Goal: Information Seeking & Learning: Learn about a topic

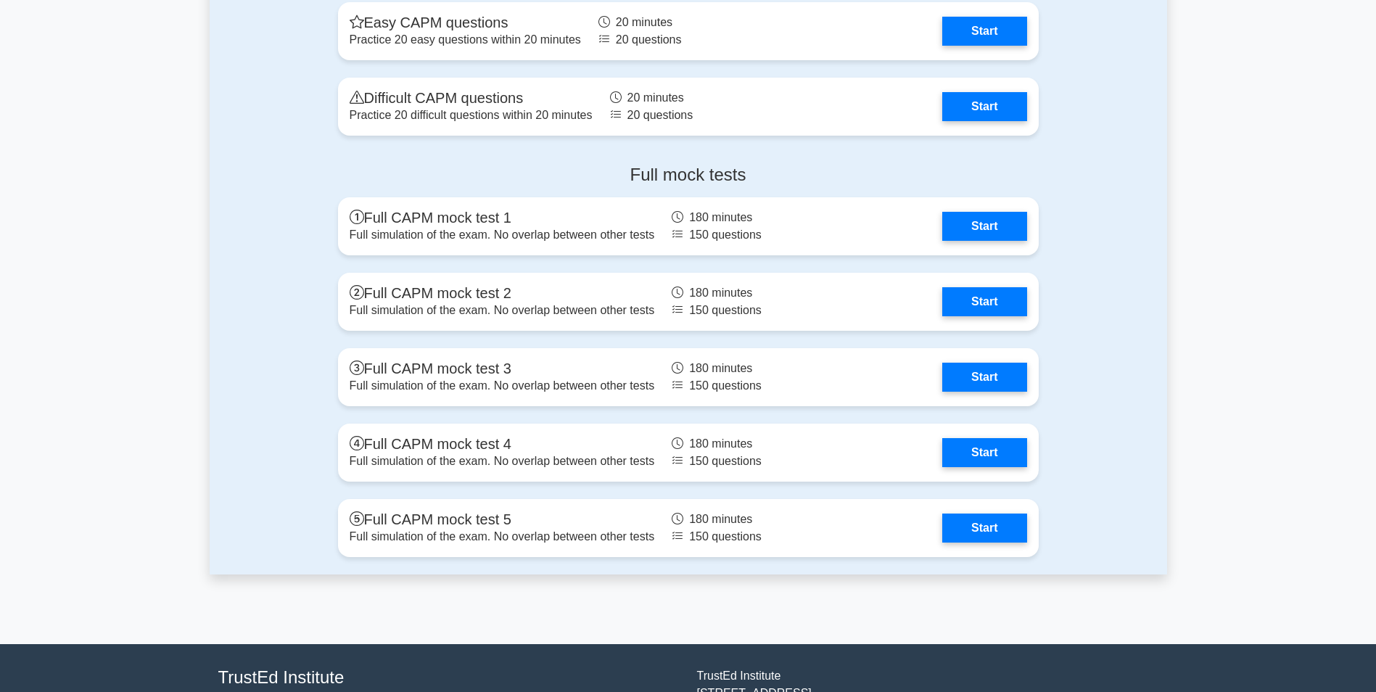
scroll to position [4314, 0]
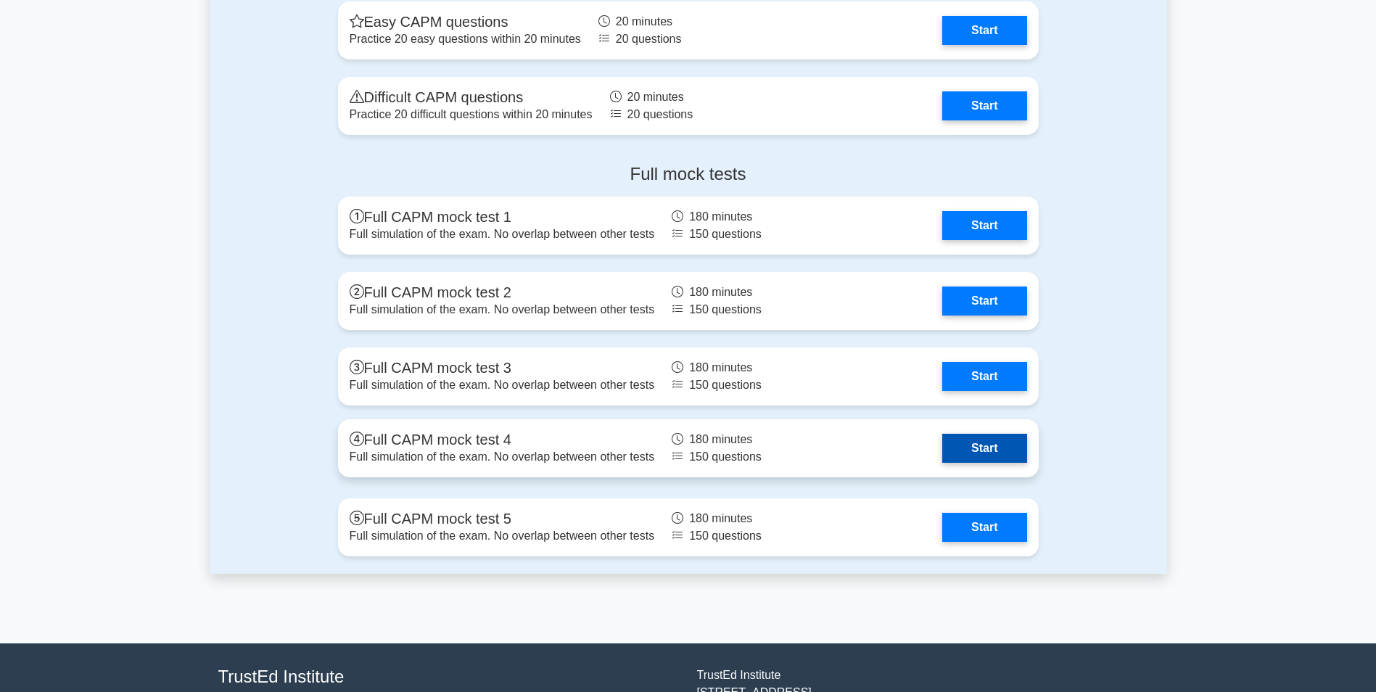
click at [970, 446] on link "Start" at bounding box center [984, 448] width 84 height 29
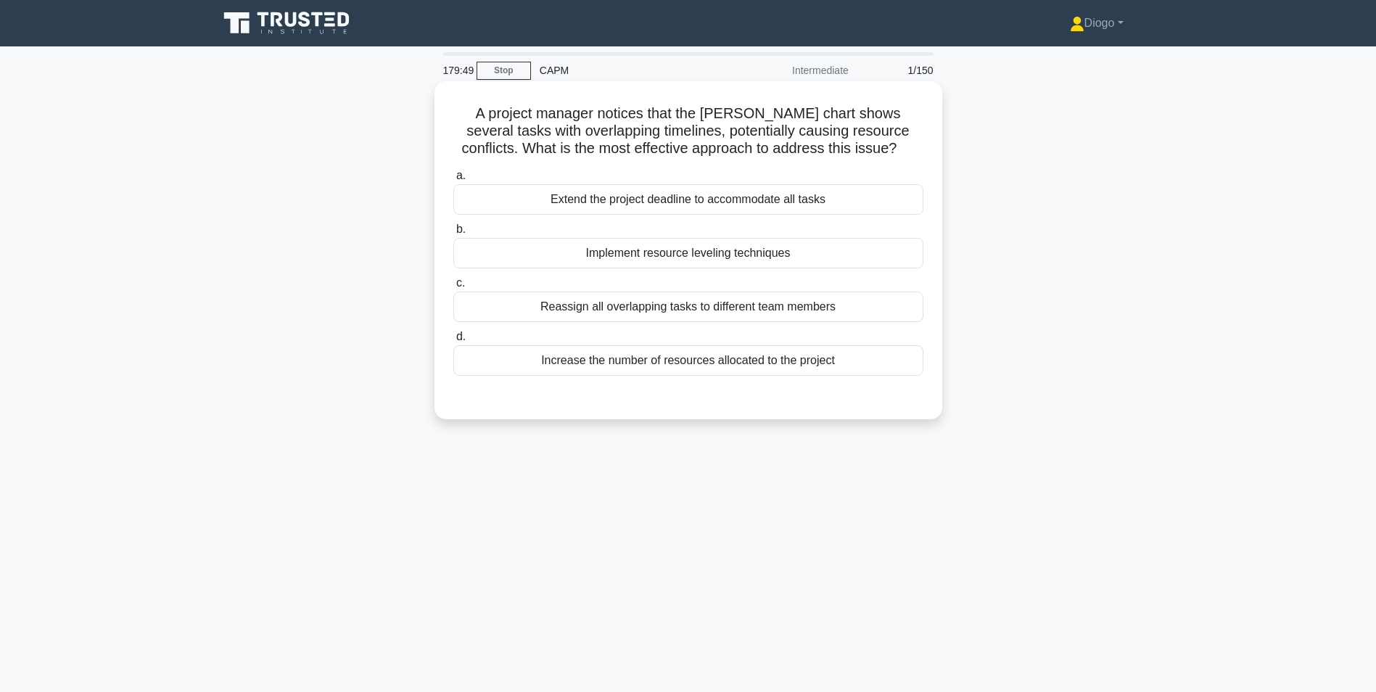
click at [897, 256] on div "Implement resource leveling techniques" at bounding box center [688, 253] width 470 height 30
click at [453, 234] on input "b. Implement resource leveling techniques" at bounding box center [453, 229] width 0 height 9
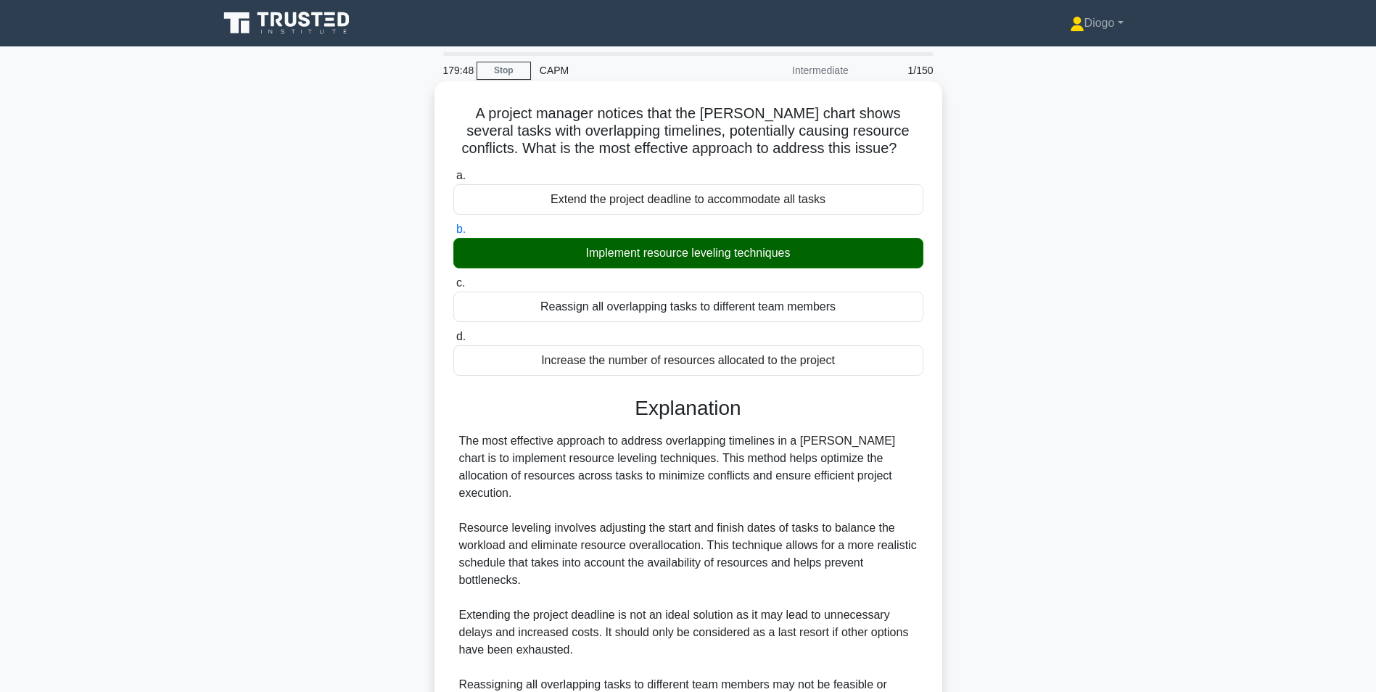
scroll to position [238, 0]
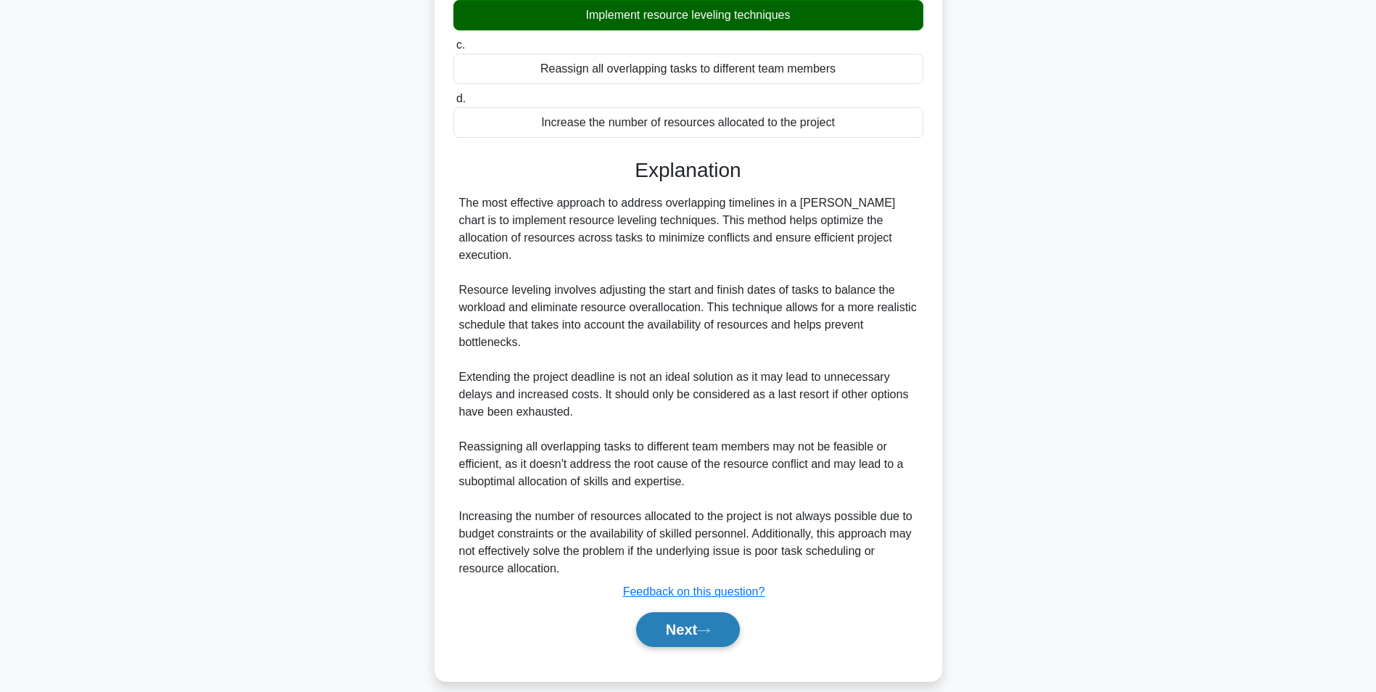
click at [720, 612] on button "Next" at bounding box center [688, 629] width 104 height 35
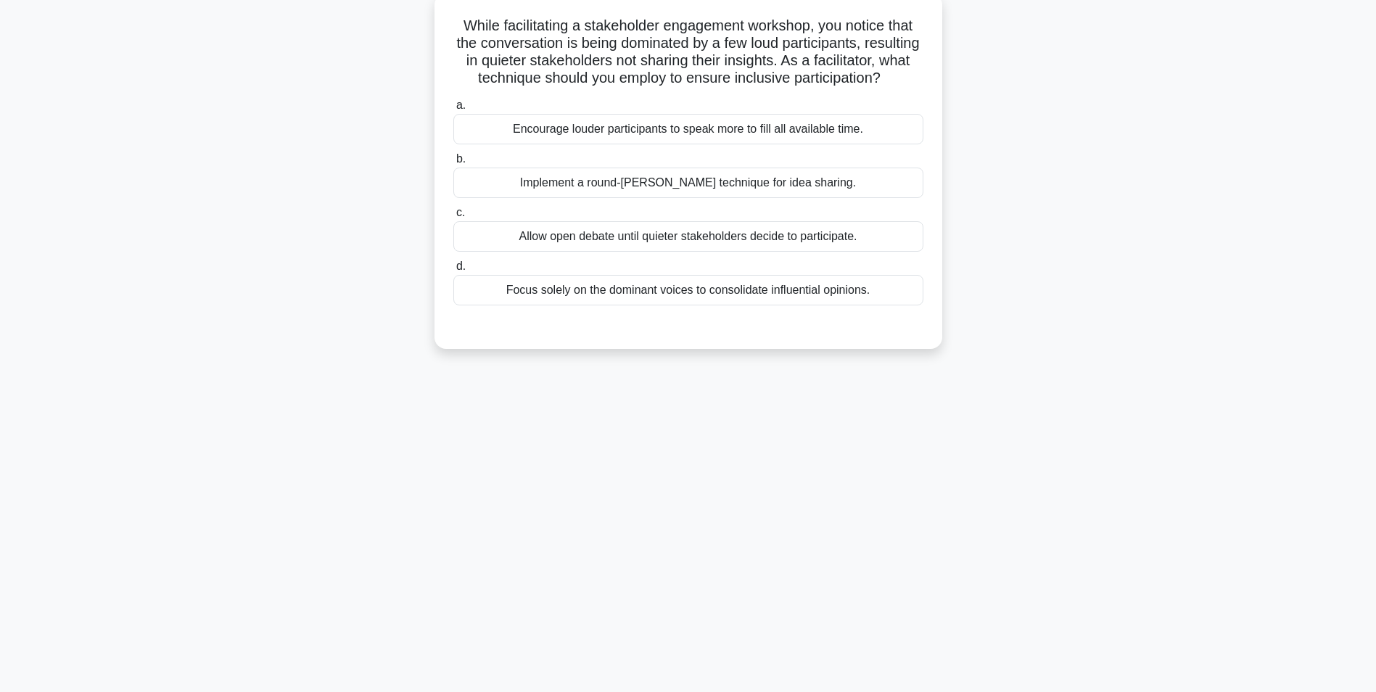
scroll to position [0, 0]
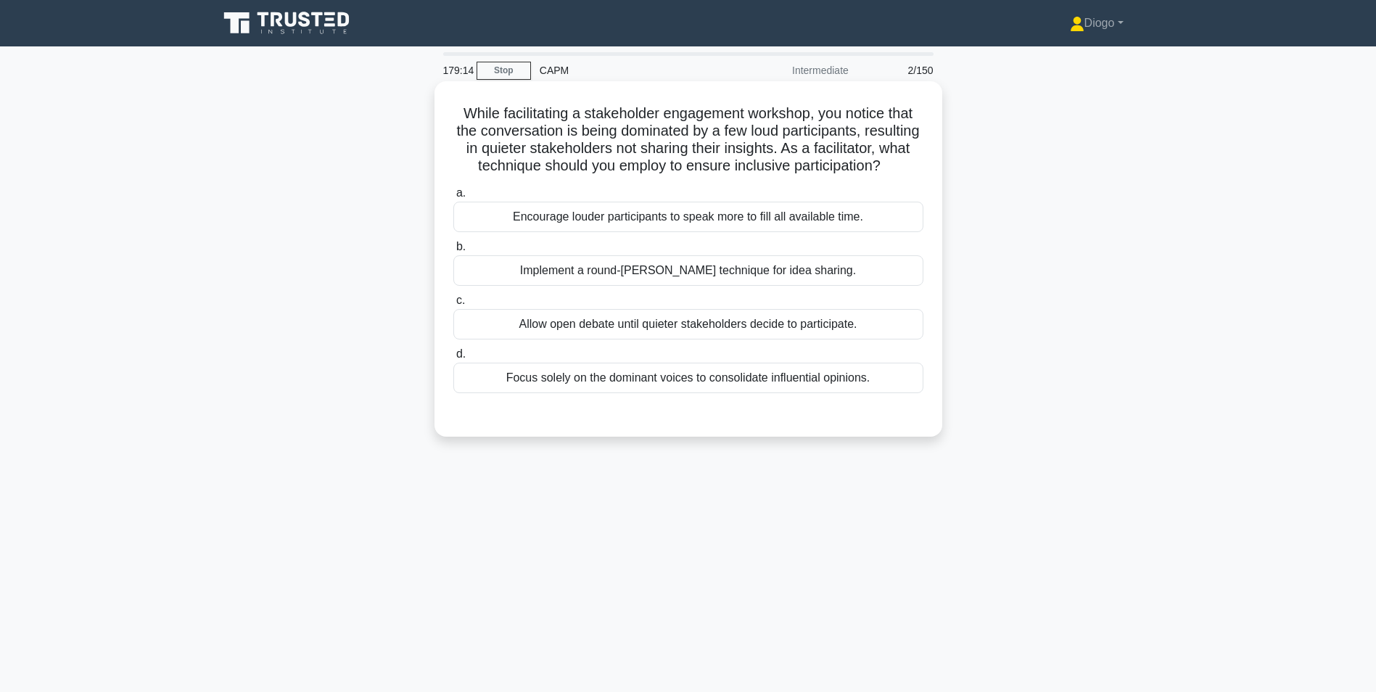
click at [859, 286] on div "Implement a round-robin technique for idea sharing." at bounding box center [688, 270] width 470 height 30
click at [453, 252] on input "b. Implement a round-robin technique for idea sharing." at bounding box center [453, 246] width 0 height 9
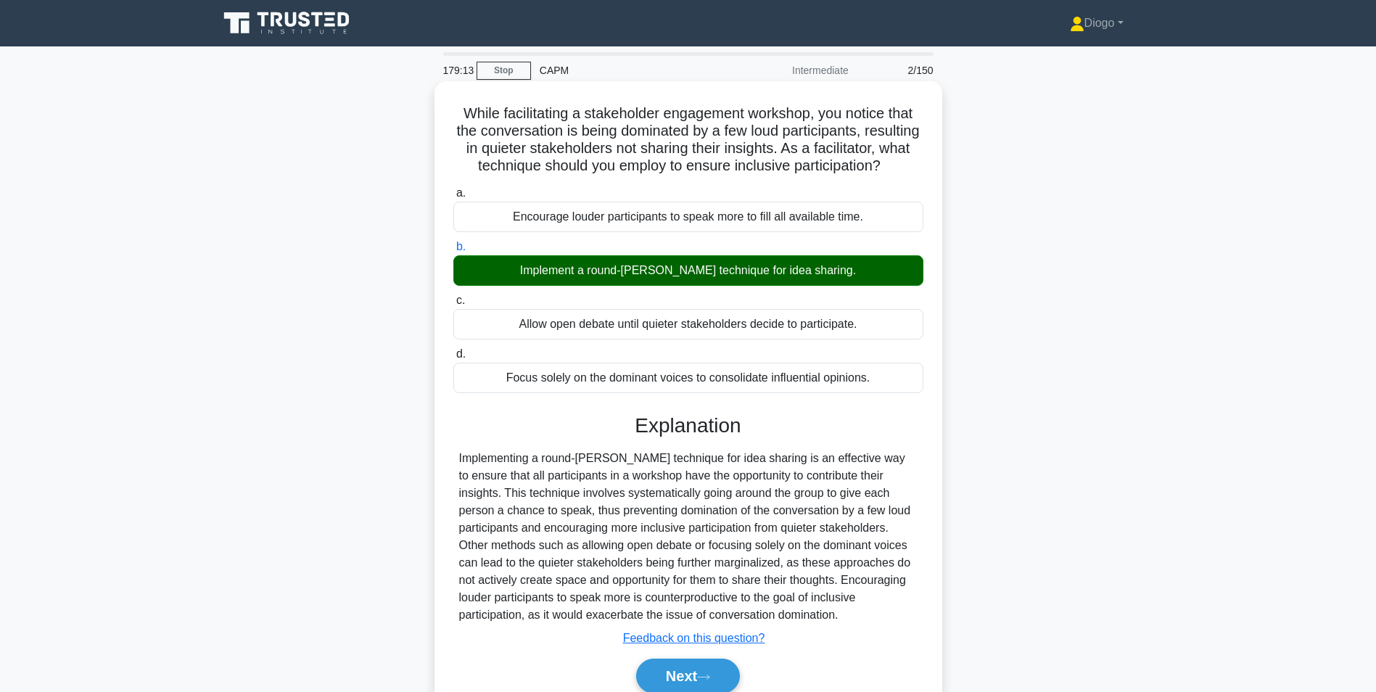
scroll to position [91, 0]
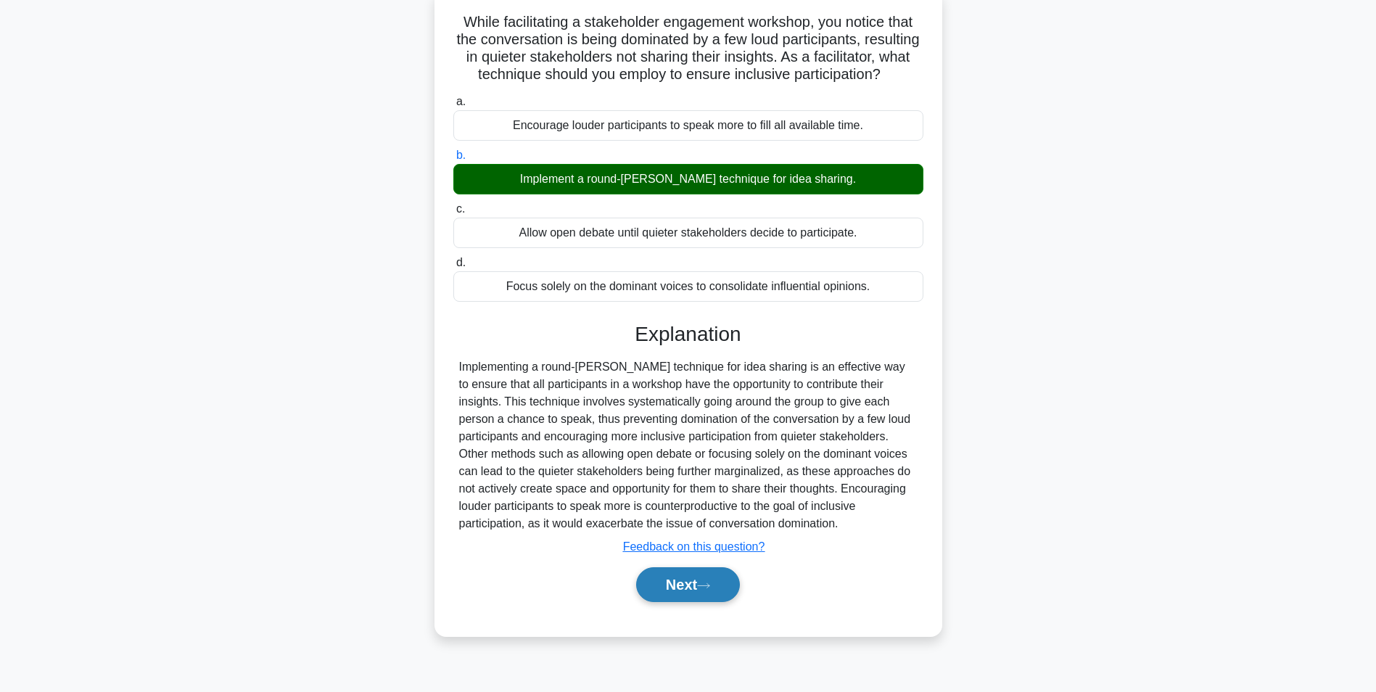
click at [716, 599] on button "Next" at bounding box center [688, 584] width 104 height 35
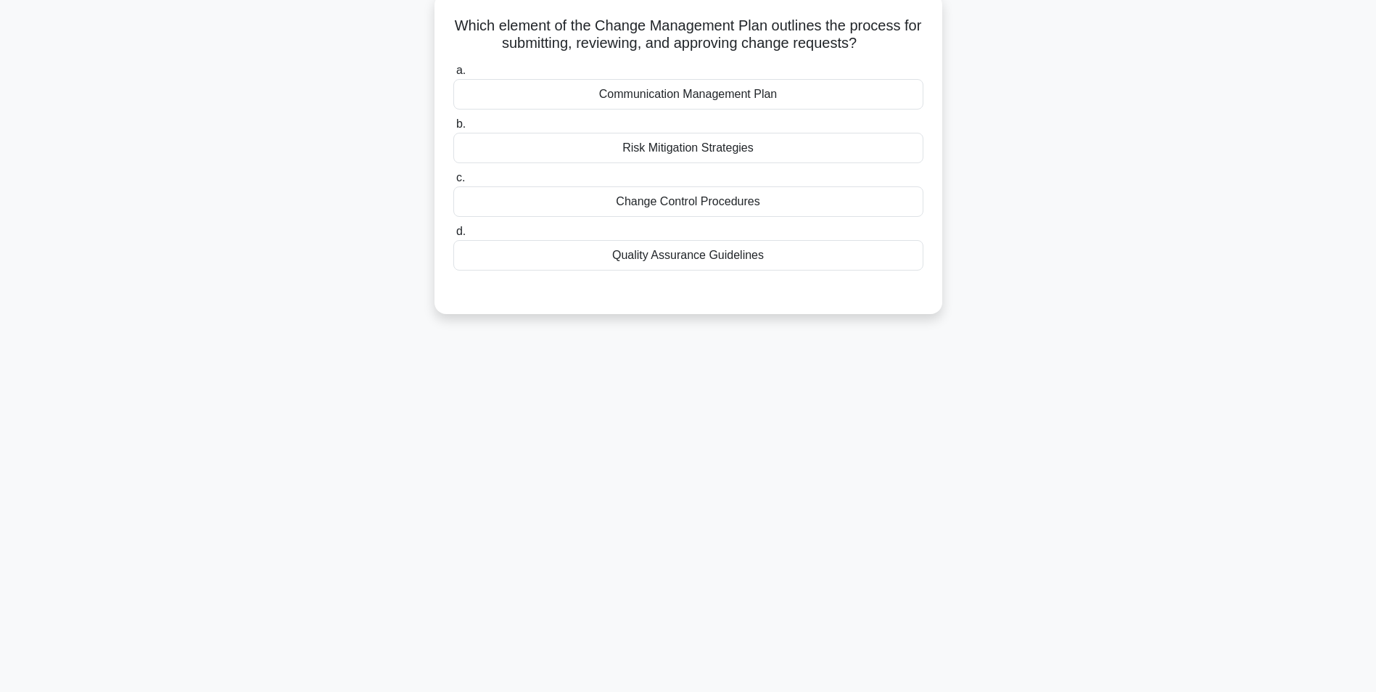
scroll to position [0, 0]
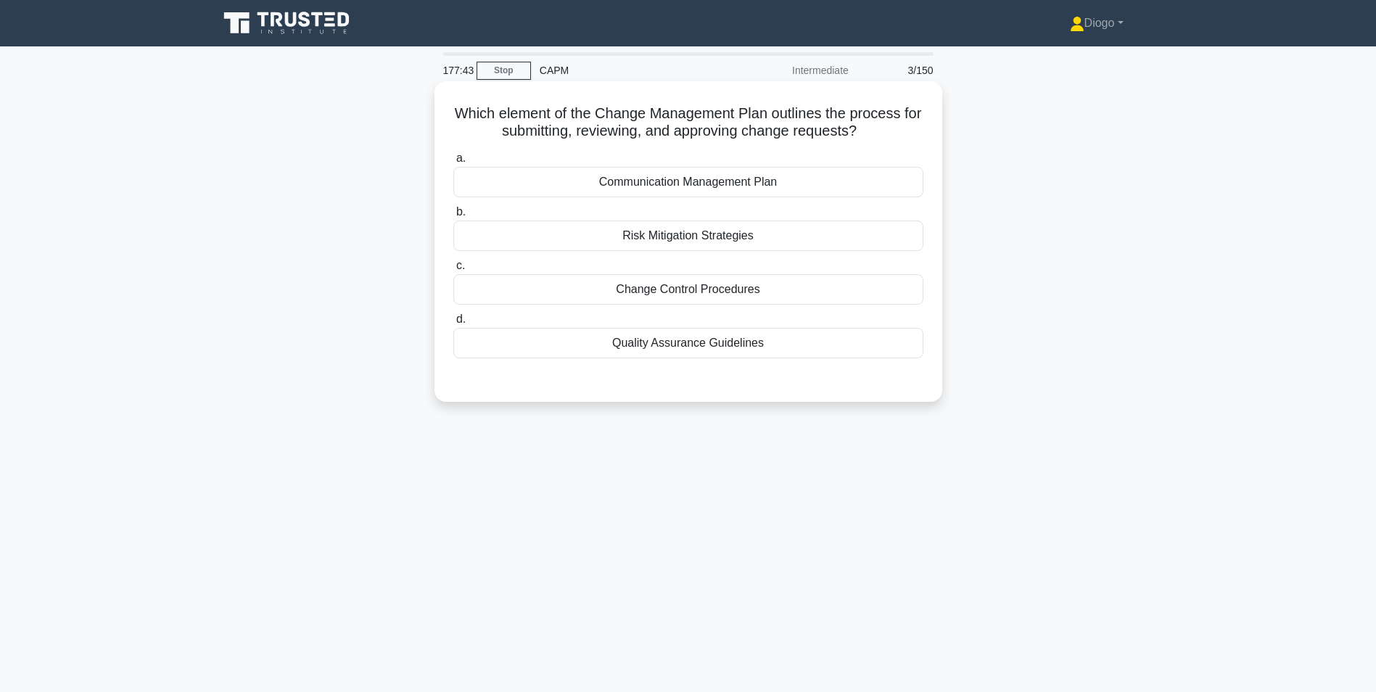
click at [777, 298] on div "Change Control Procedures" at bounding box center [688, 289] width 470 height 30
click at [453, 270] on input "c. Change Control Procedures" at bounding box center [453, 265] width 0 height 9
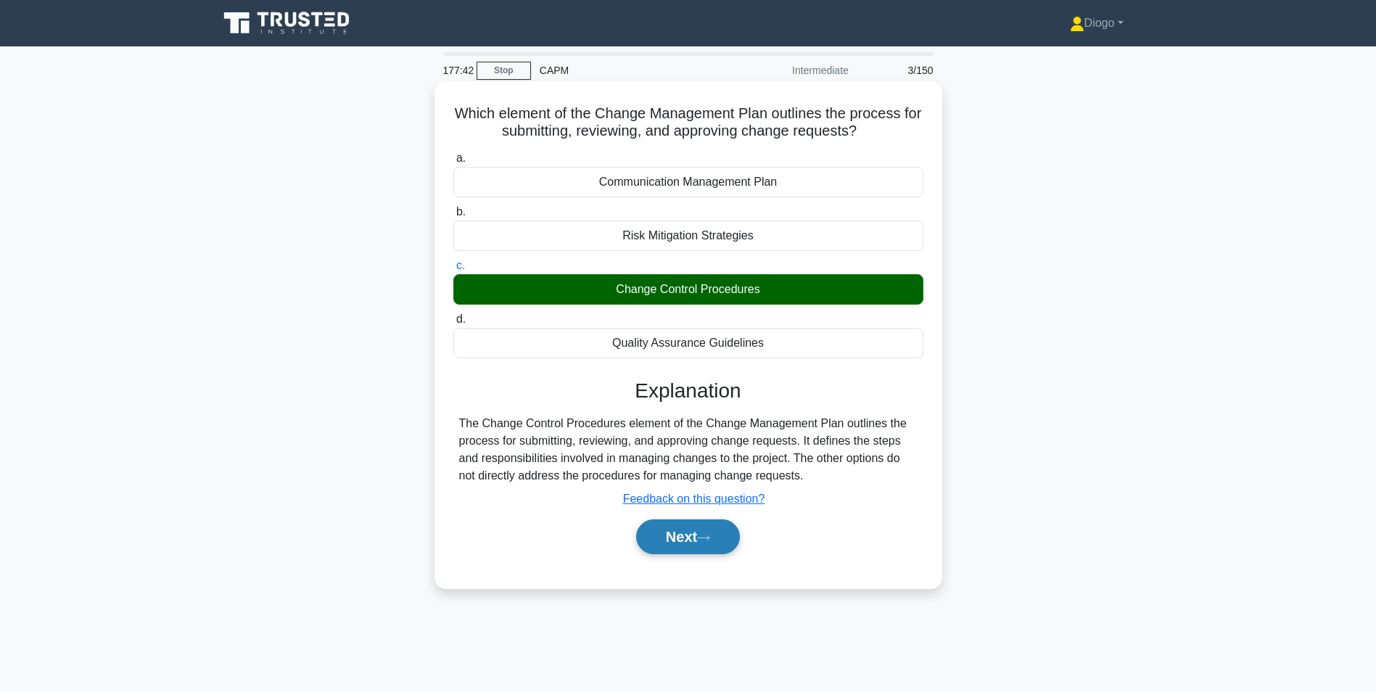
click at [690, 537] on button "Next" at bounding box center [688, 536] width 104 height 35
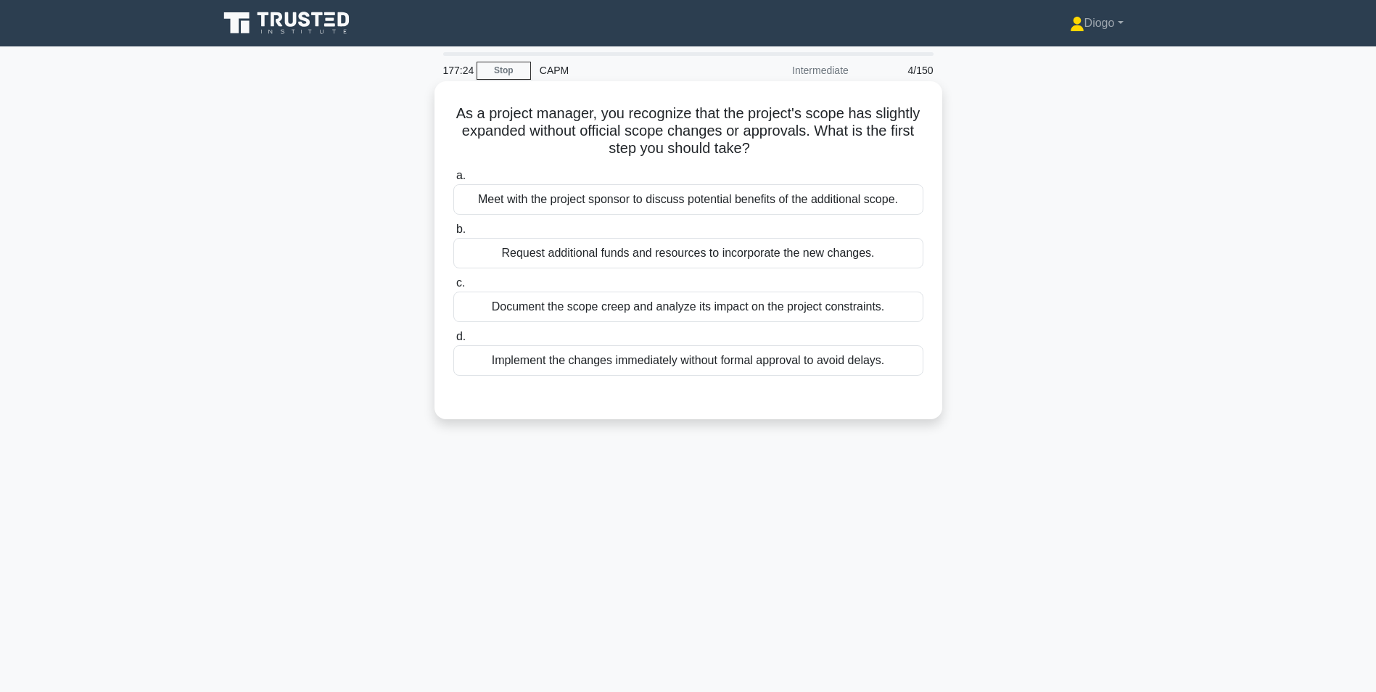
click at [726, 308] on div "Document the scope creep and analyze its impact on the project constraints." at bounding box center [688, 306] width 470 height 30
click at [453, 288] on input "c. Document the scope creep and analyze its impact on the project constraints." at bounding box center [453, 282] width 0 height 9
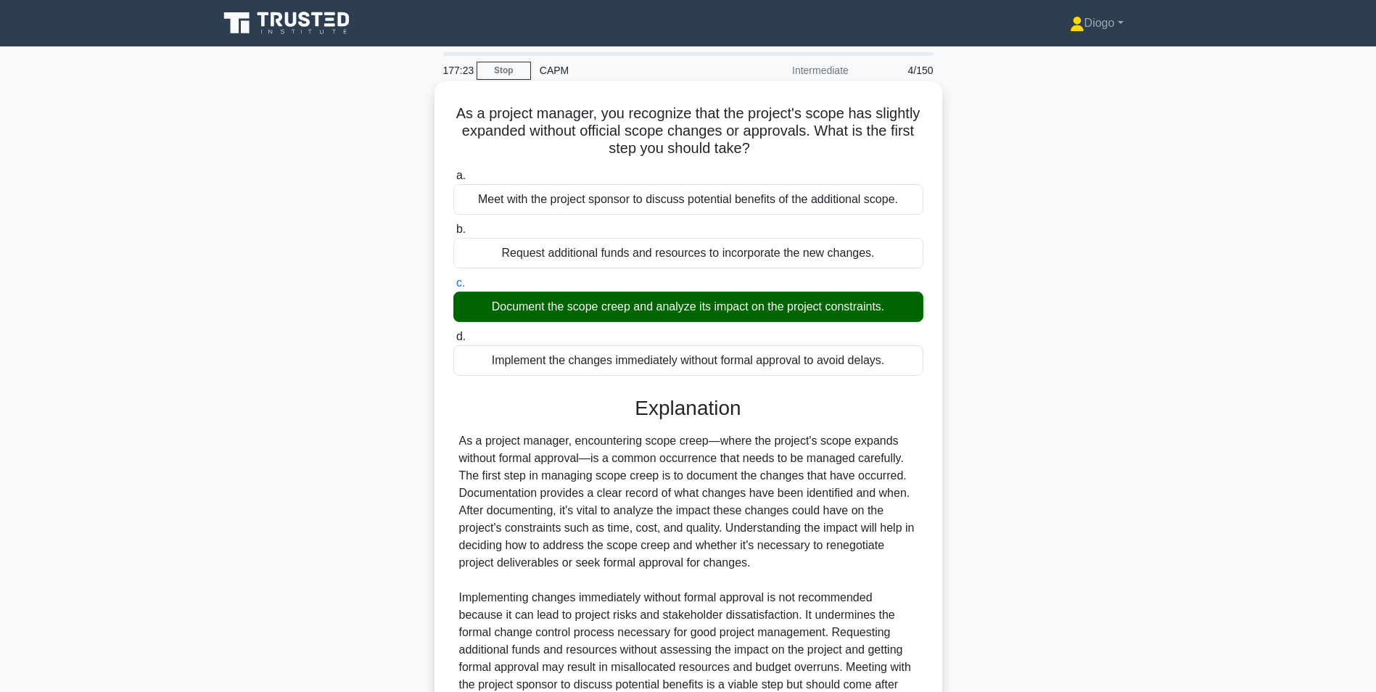
scroll to position [186, 0]
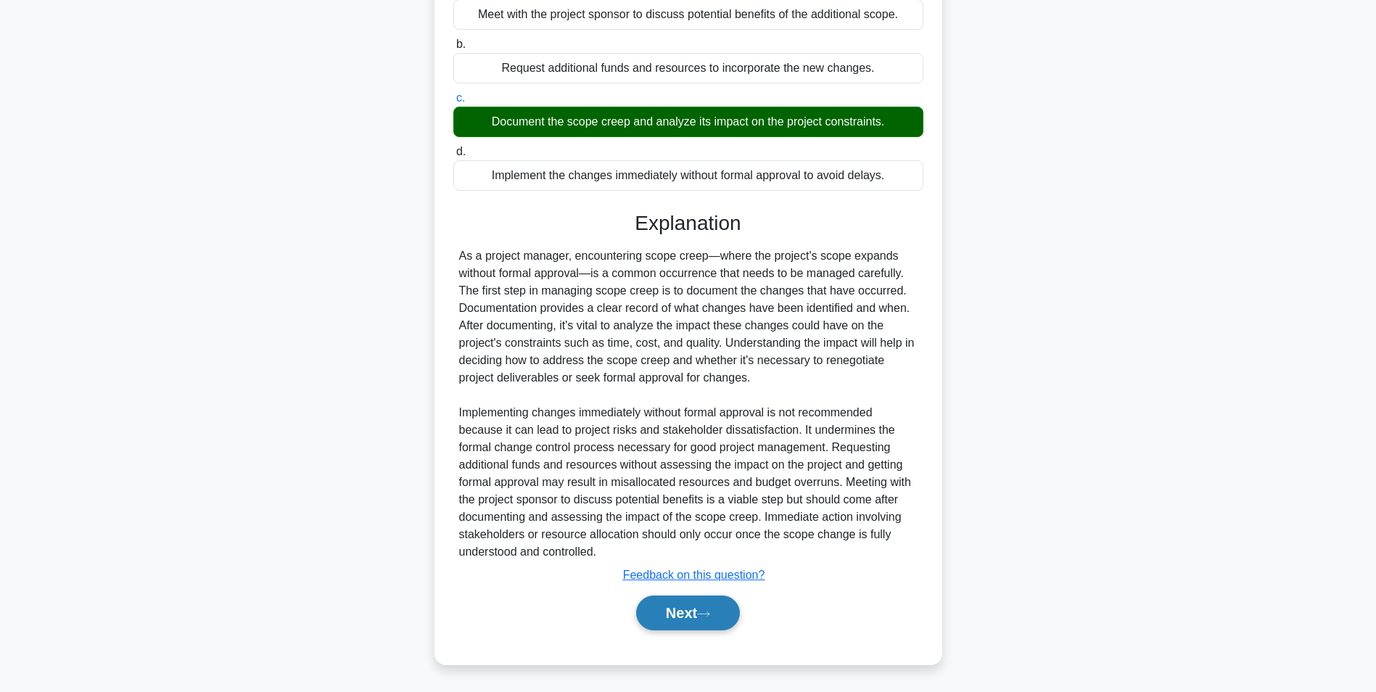
click at [687, 621] on button "Next" at bounding box center [688, 612] width 104 height 35
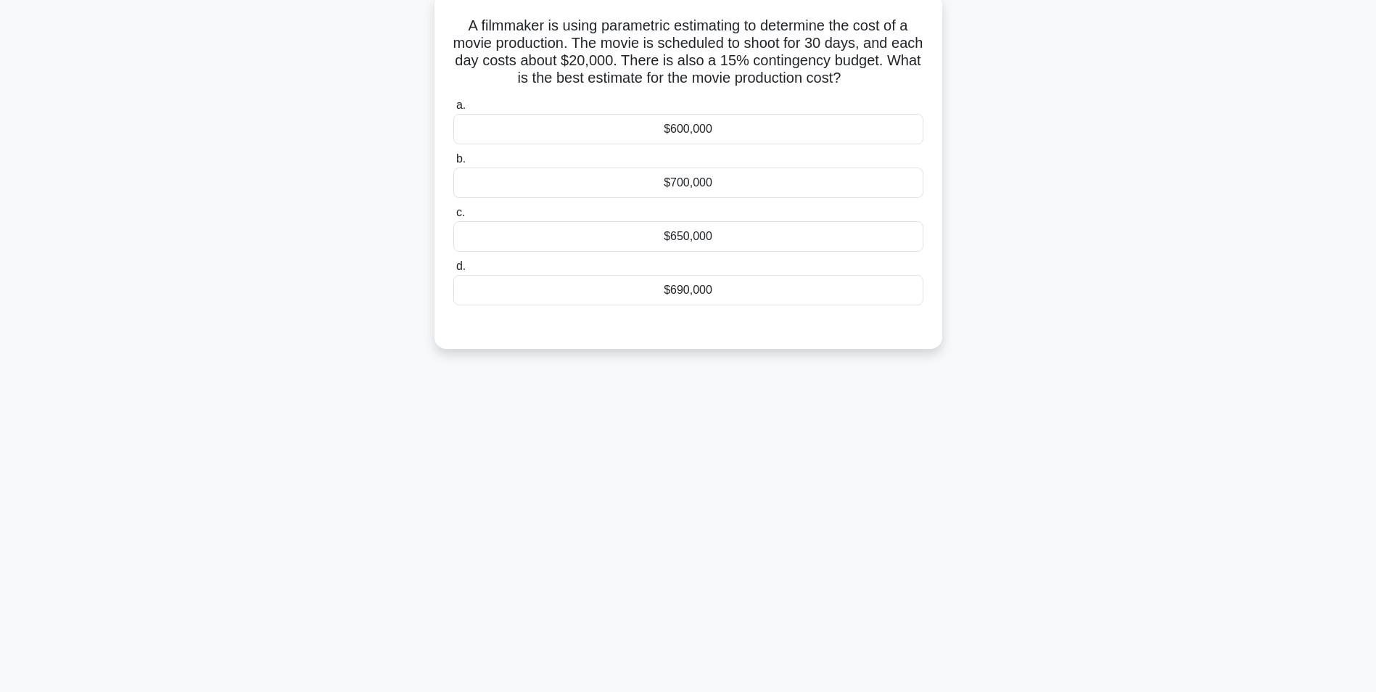
scroll to position [0, 0]
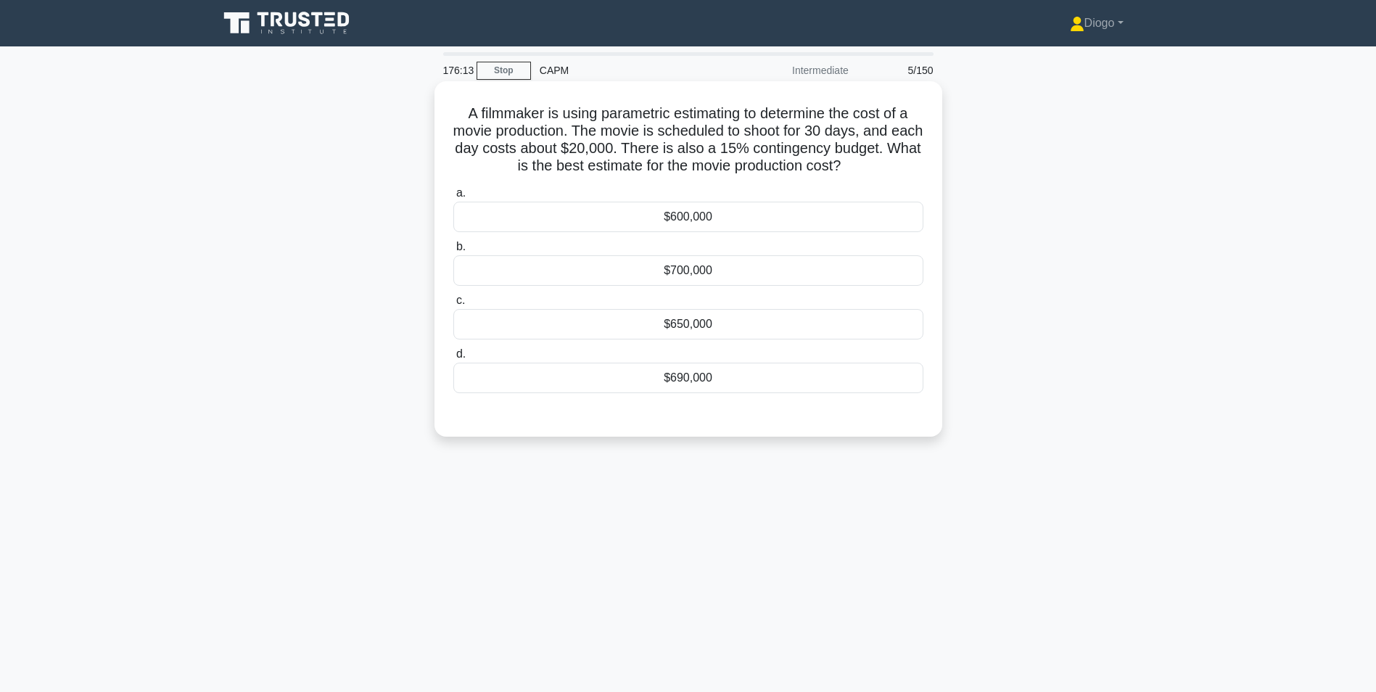
click at [644, 384] on div "$690,000" at bounding box center [688, 378] width 470 height 30
click at [453, 359] on input "d. $690,000" at bounding box center [453, 353] width 0 height 9
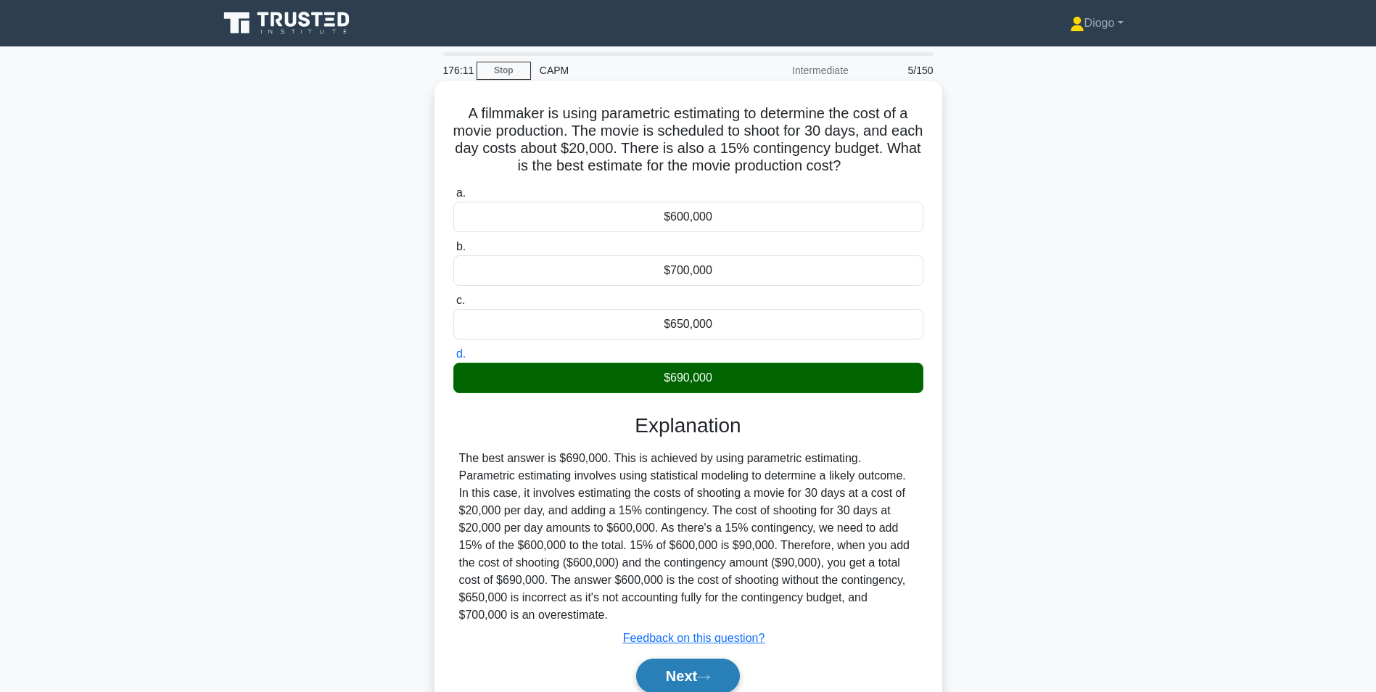
click at [645, 658] on button "Next" at bounding box center [688, 675] width 104 height 35
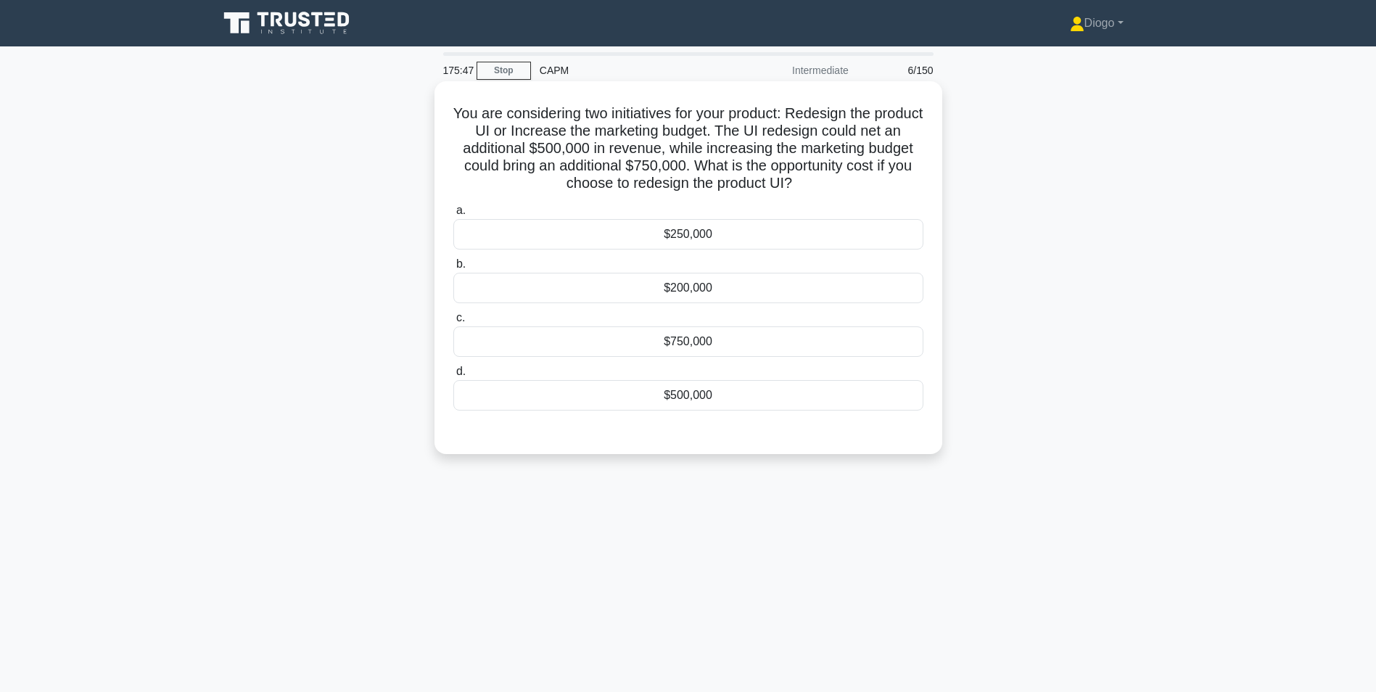
click at [850, 244] on div "$250,000" at bounding box center [688, 234] width 470 height 30
click at [453, 215] on input "a. $250,000" at bounding box center [453, 210] width 0 height 9
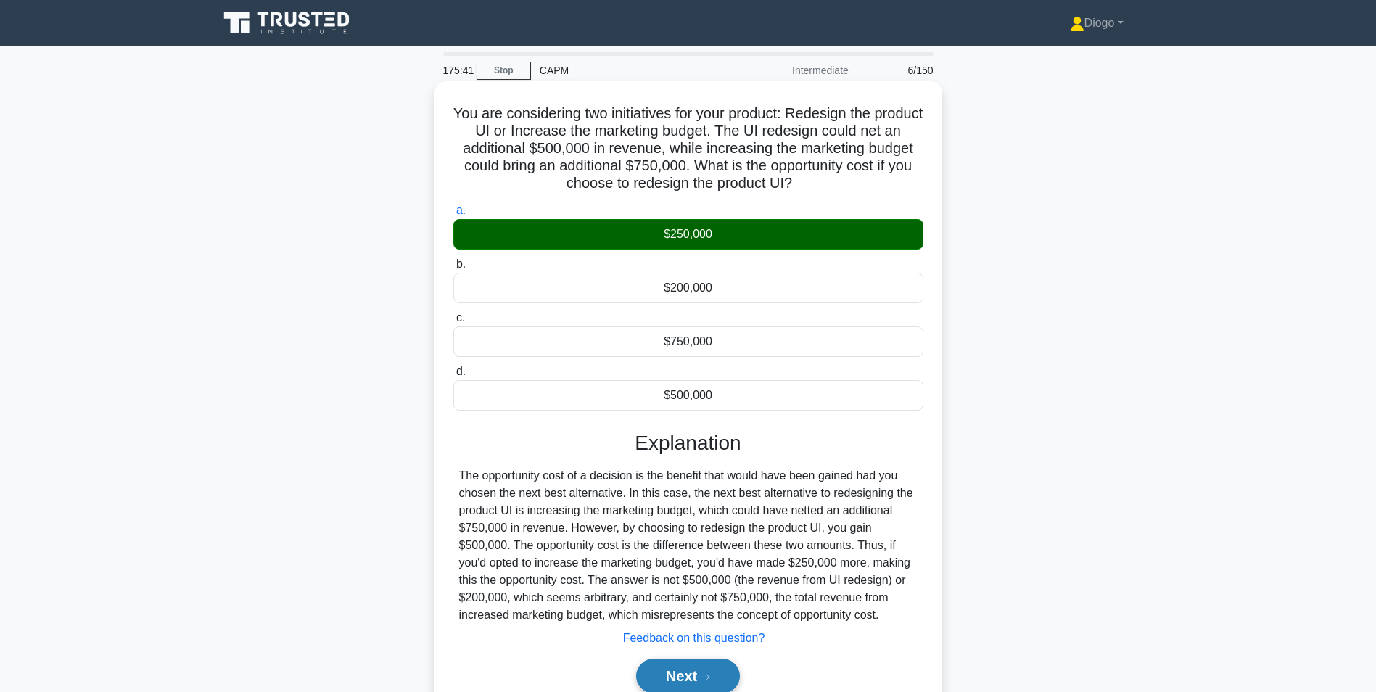
click at [716, 670] on button "Next" at bounding box center [688, 675] width 104 height 35
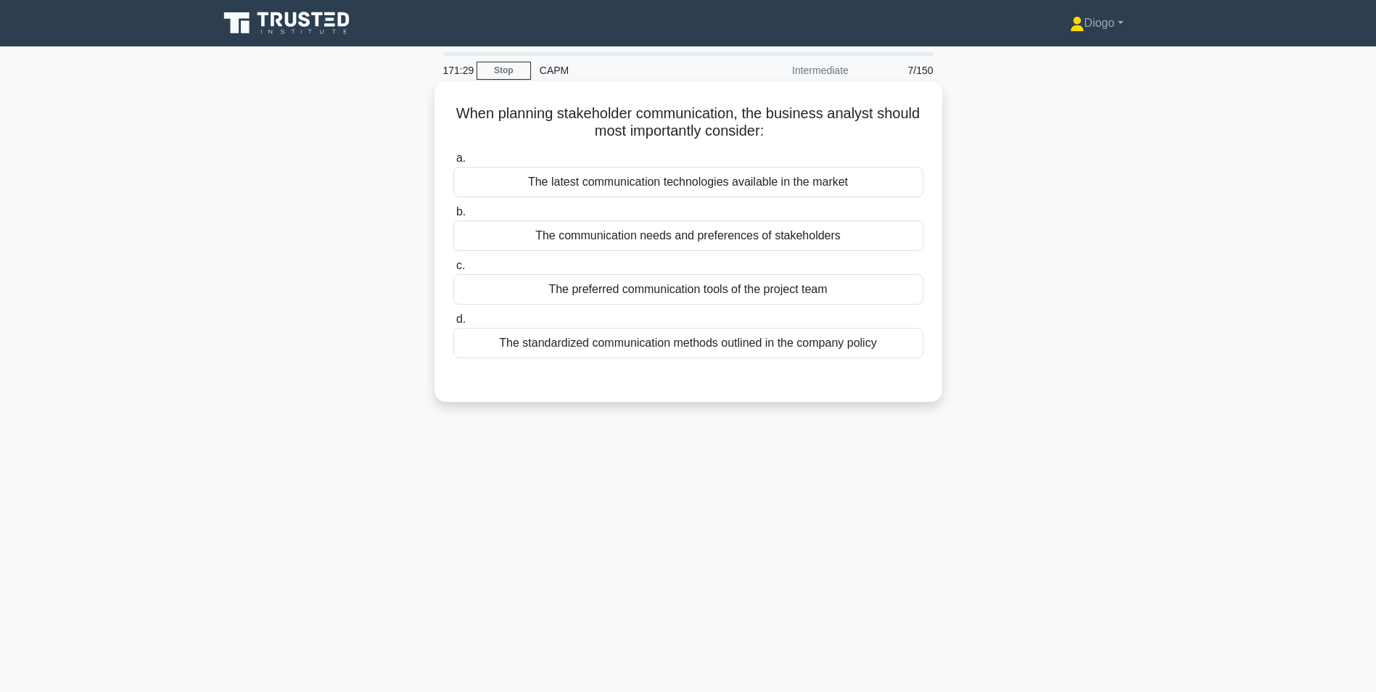
click at [738, 228] on div "The communication needs and preferences of stakeholders" at bounding box center [688, 235] width 470 height 30
click at [453, 217] on input "b. The communication needs and preferences of stakeholders" at bounding box center [453, 211] width 0 height 9
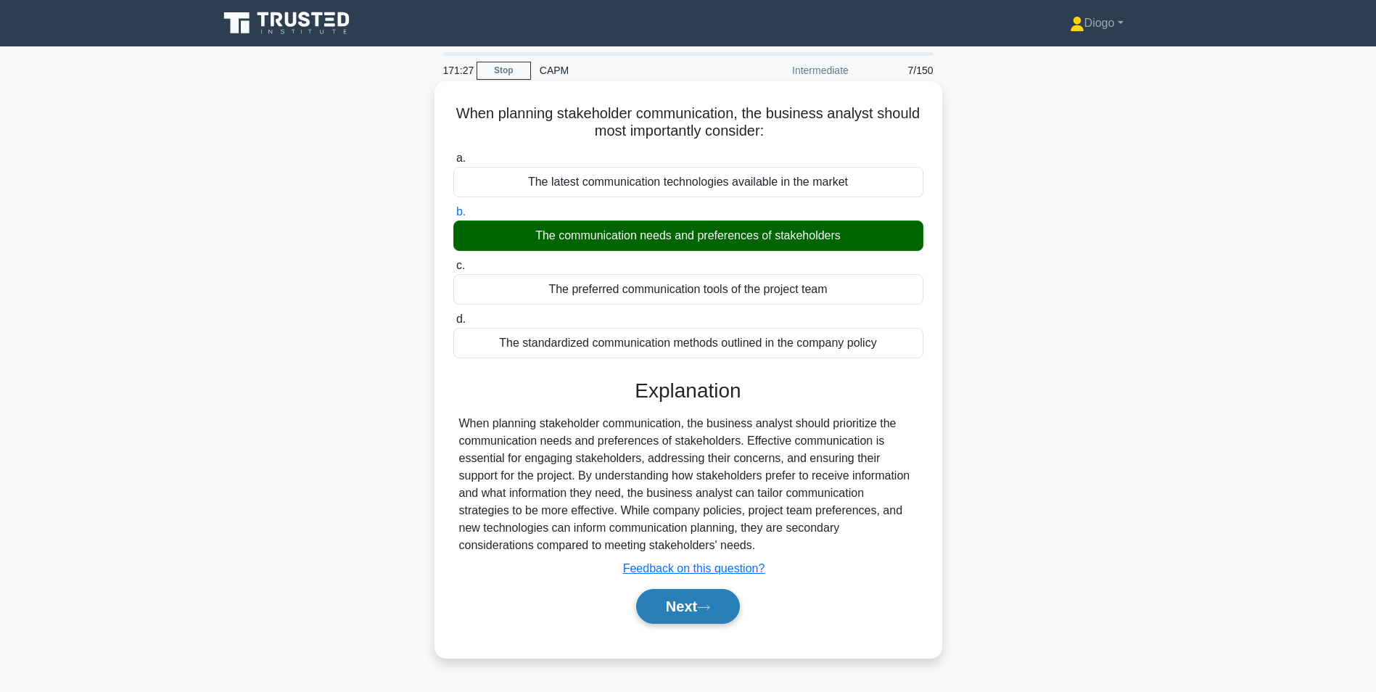
click at [692, 606] on button "Next" at bounding box center [688, 606] width 104 height 35
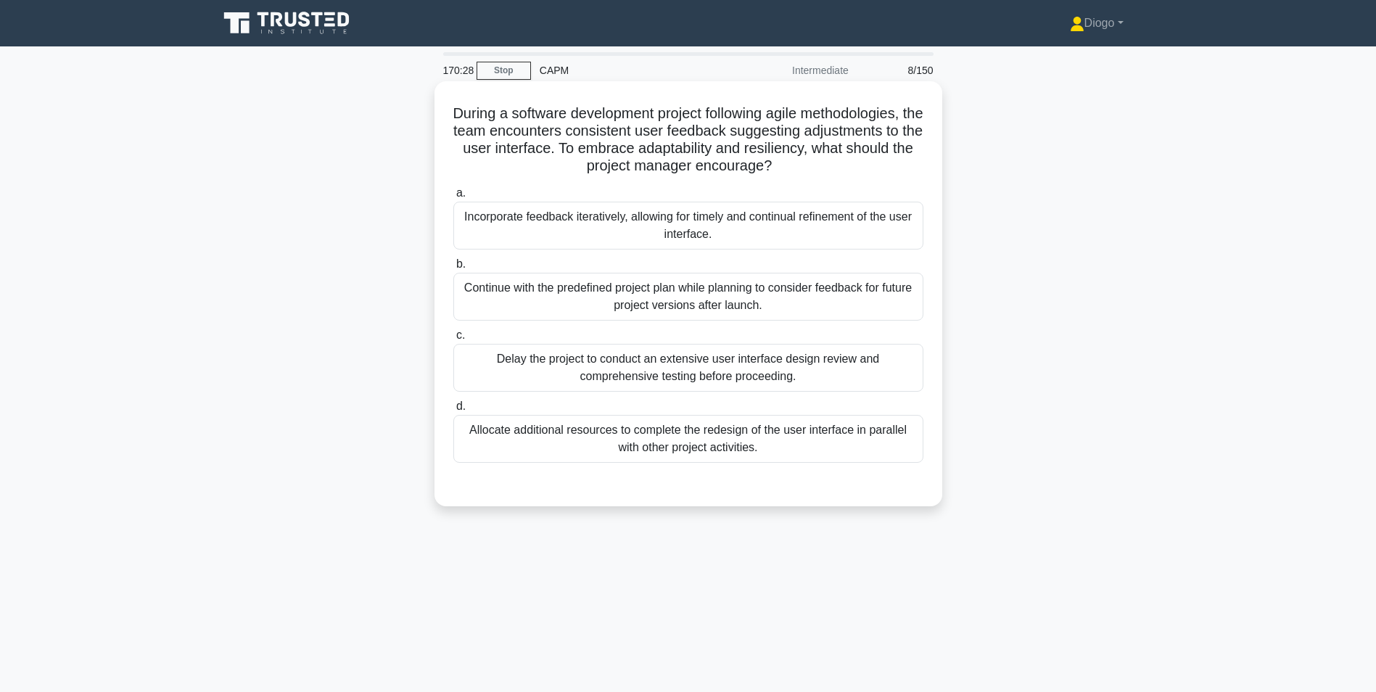
click at [892, 226] on div "Incorporate feedback iteratively, allowing for timely and continual refinement …" at bounding box center [688, 226] width 470 height 48
click at [453, 198] on input "a. Incorporate feedback iteratively, allowing for timely and continual refineme…" at bounding box center [453, 193] width 0 height 9
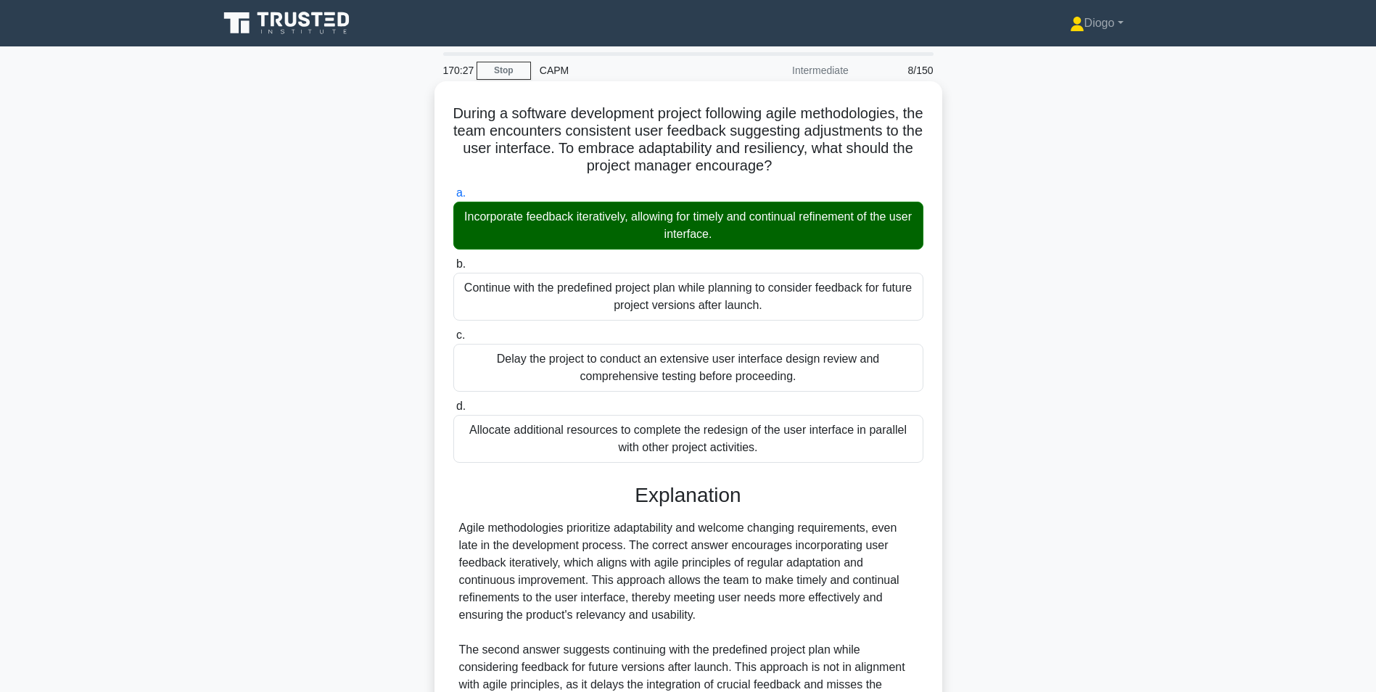
scroll to position [342, 0]
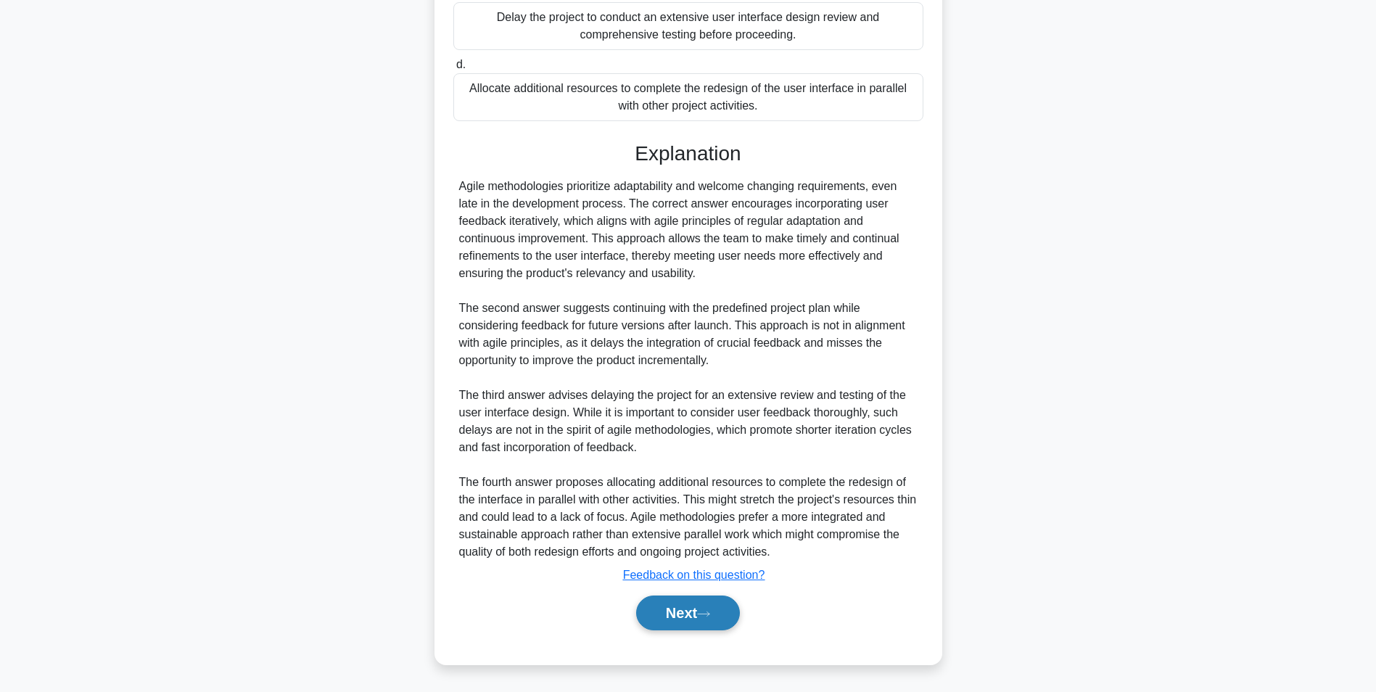
click at [703, 615] on icon at bounding box center [703, 614] width 13 height 8
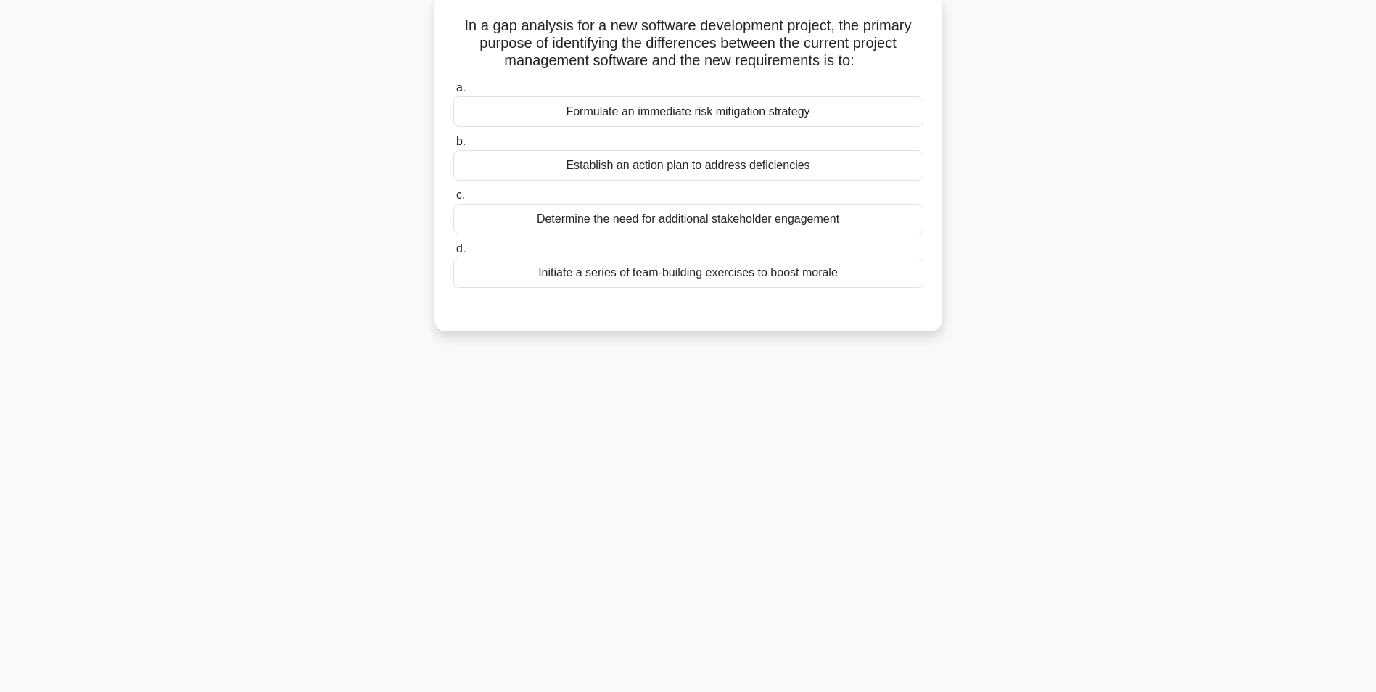
scroll to position [0, 0]
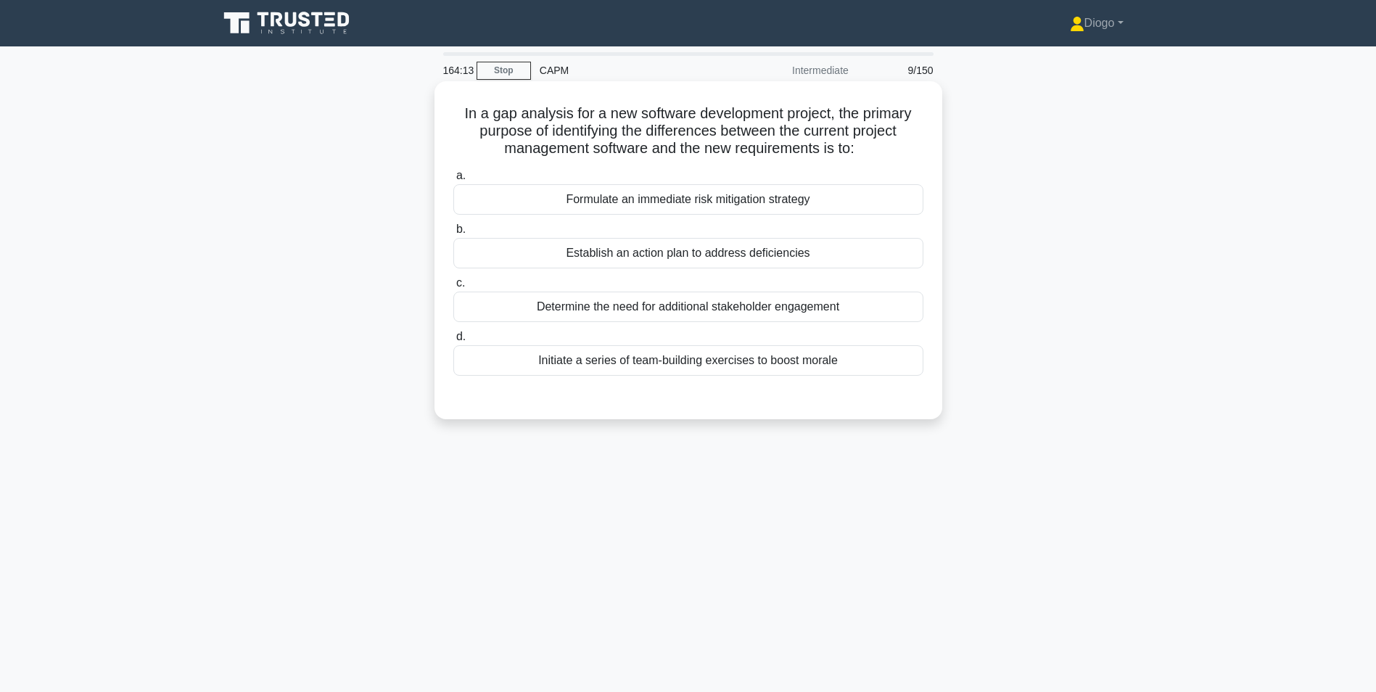
click at [551, 257] on div "Establish an action plan to address deficiencies" at bounding box center [688, 253] width 470 height 30
click at [453, 234] on input "b. Establish an action plan to address deficiencies" at bounding box center [453, 229] width 0 height 9
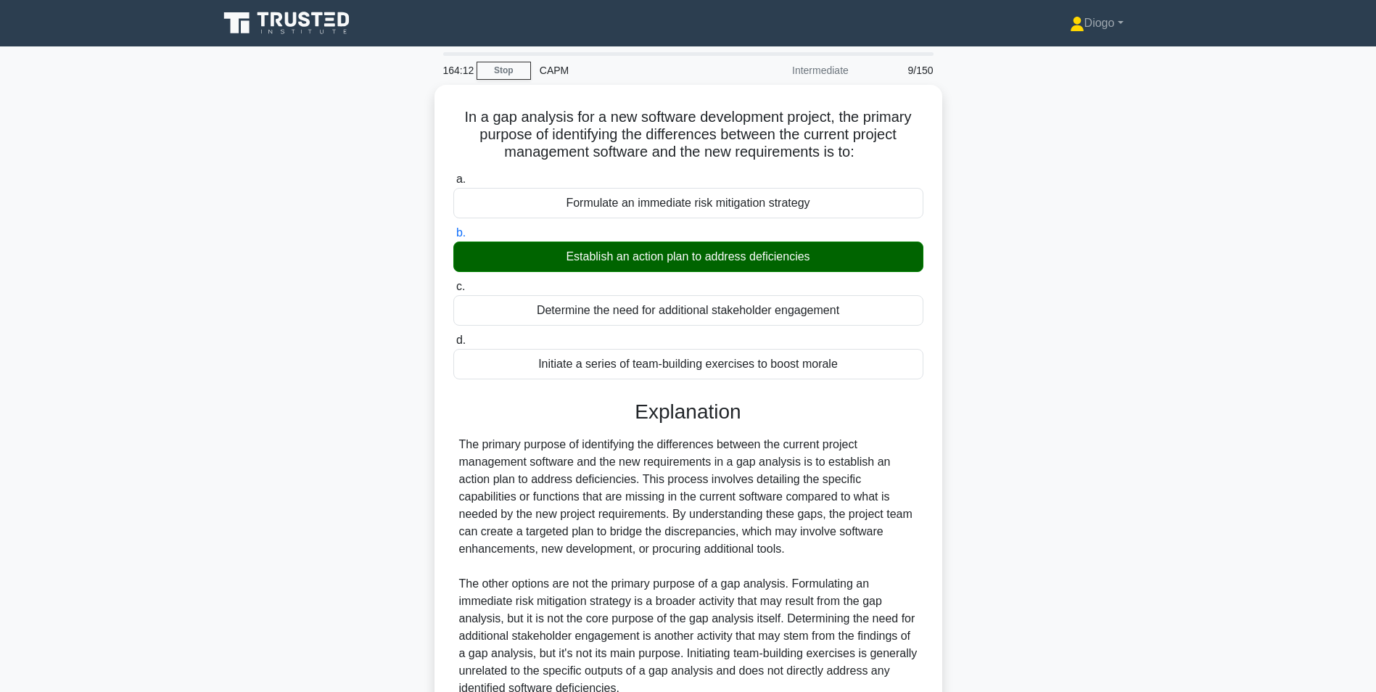
scroll to position [133, 0]
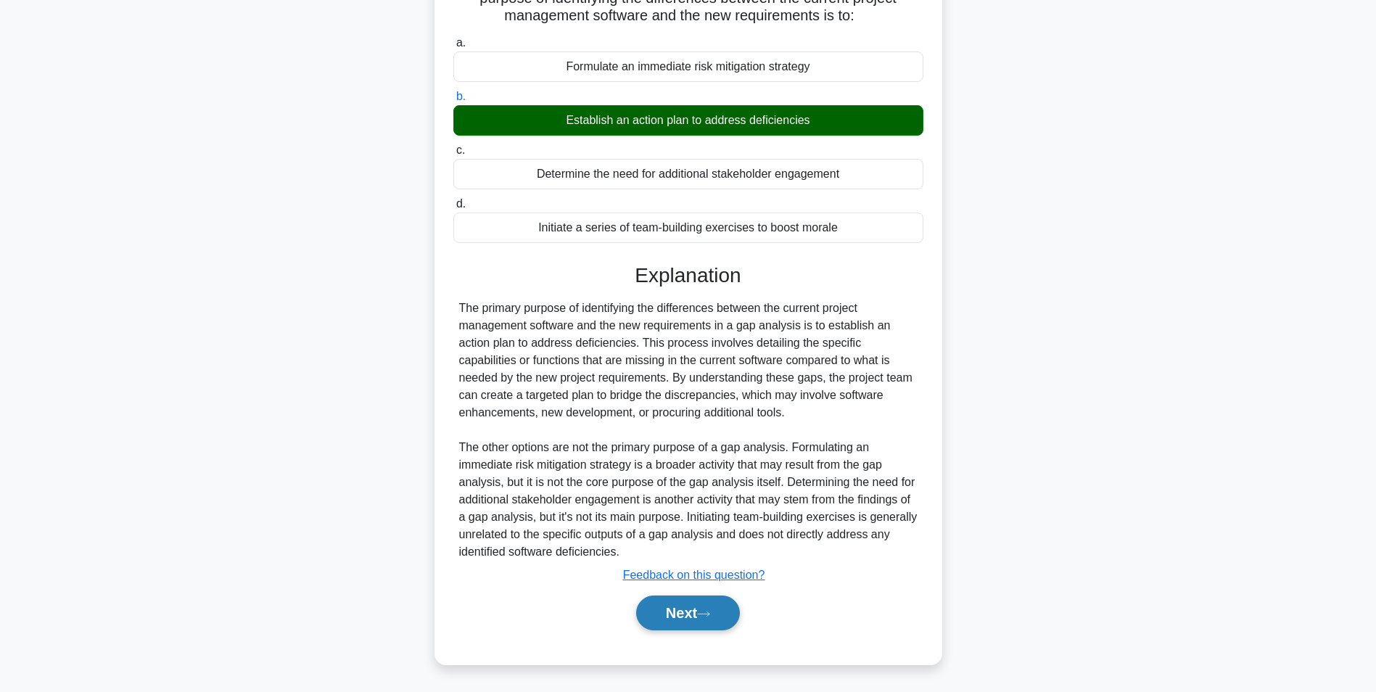
click at [653, 608] on button "Next" at bounding box center [688, 612] width 104 height 35
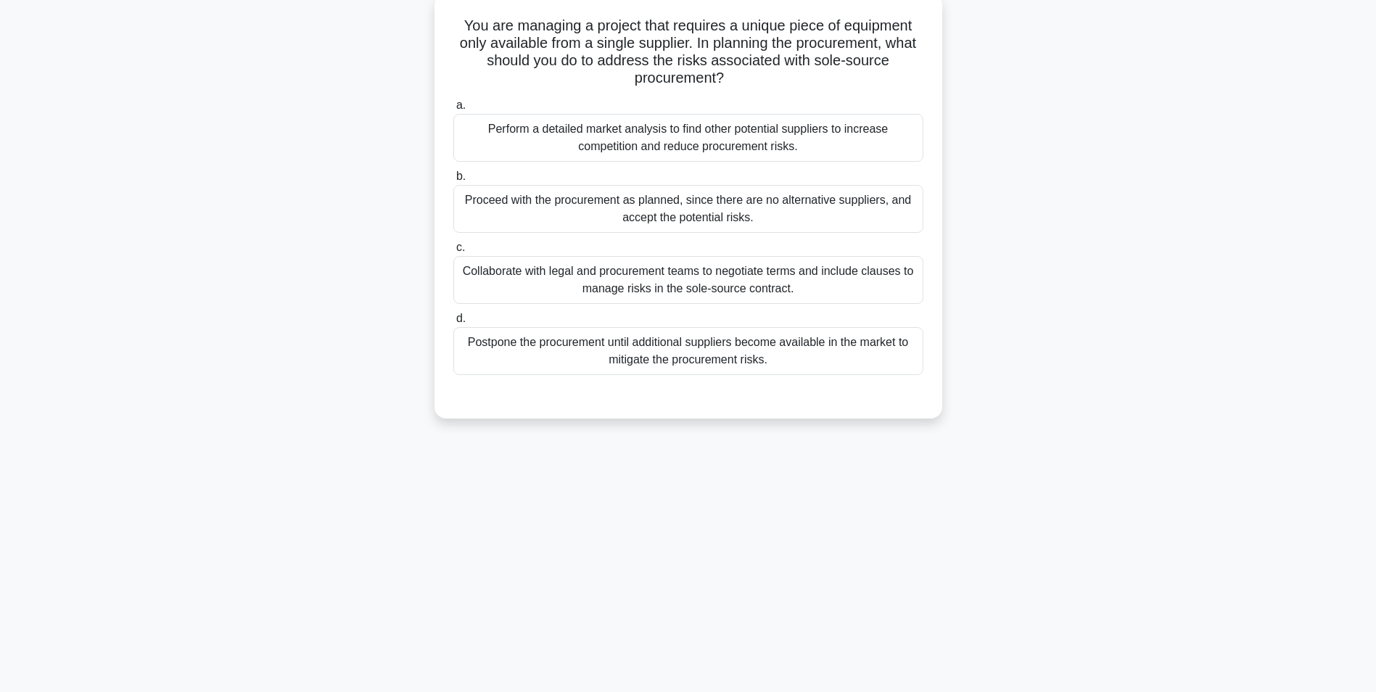
scroll to position [0, 0]
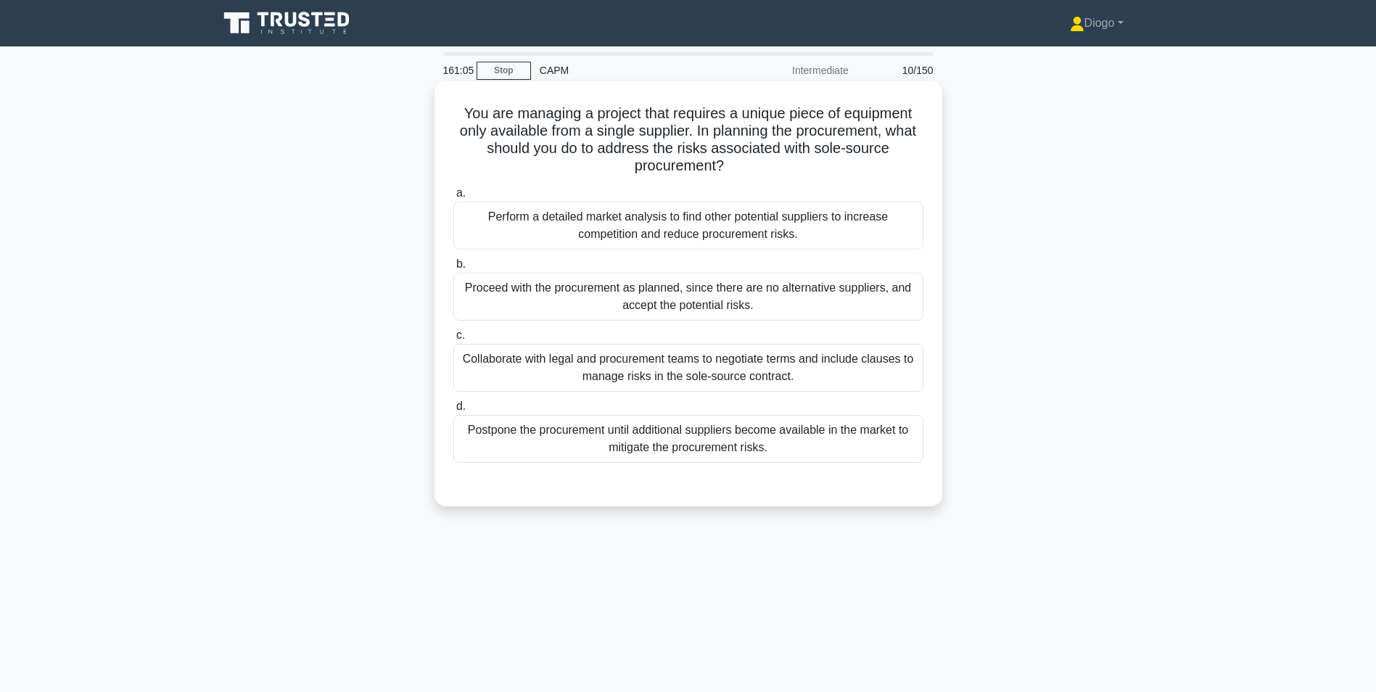
click at [487, 363] on div "Collaborate with legal and procurement teams to negotiate terms and include cla…" at bounding box center [688, 368] width 470 height 48
click at [453, 340] on input "c. Collaborate with legal and procurement teams to negotiate terms and include …" at bounding box center [453, 335] width 0 height 9
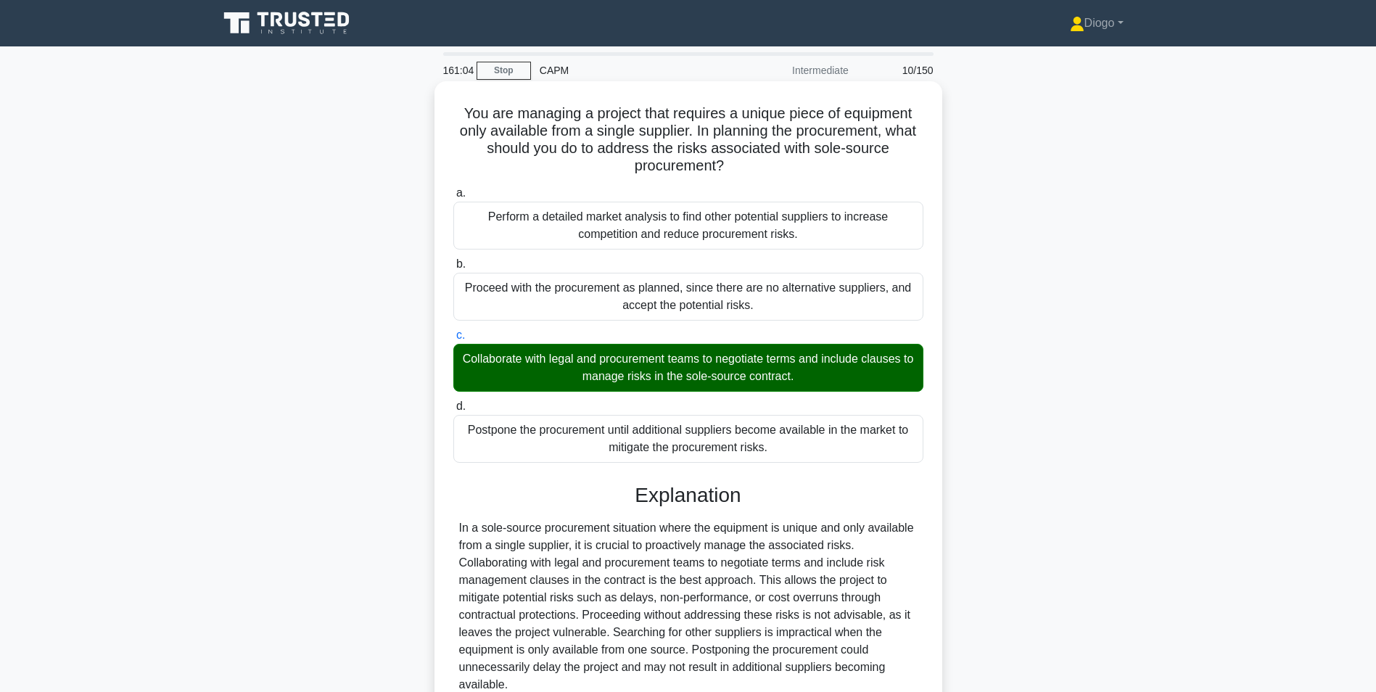
scroll to position [133, 0]
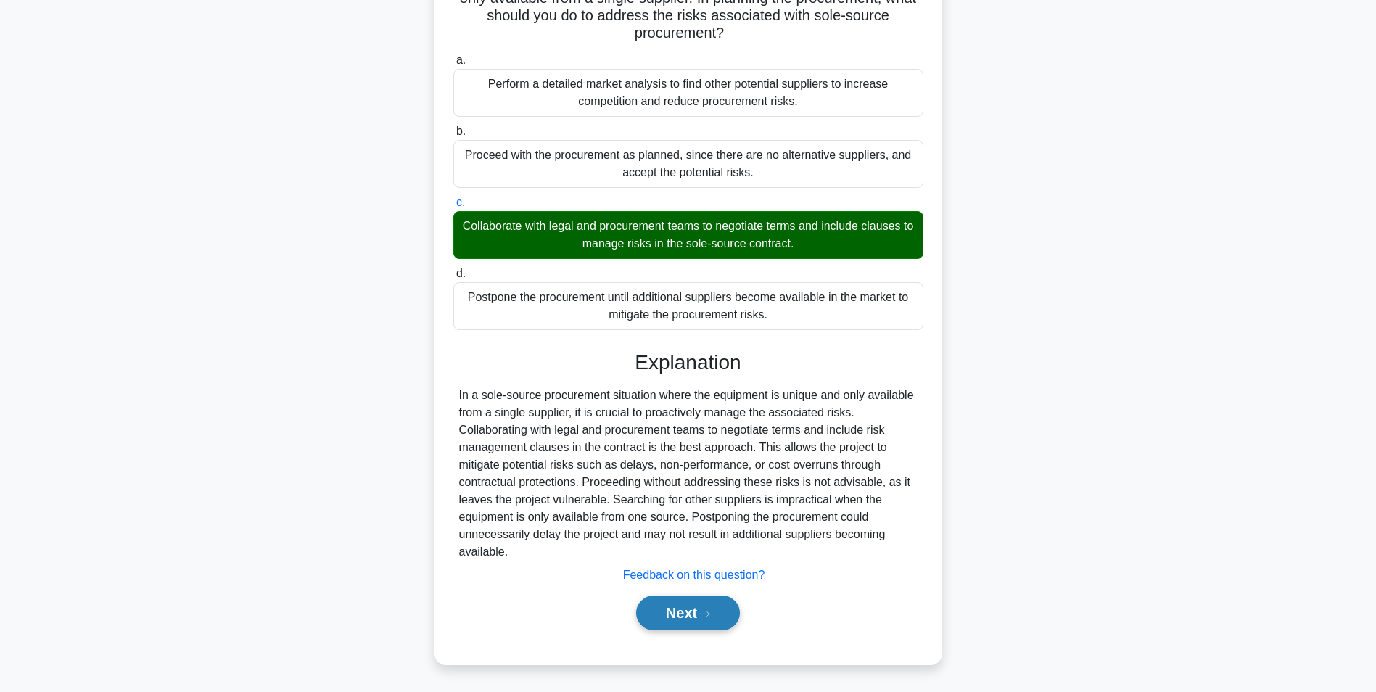
click at [650, 607] on button "Next" at bounding box center [688, 612] width 104 height 35
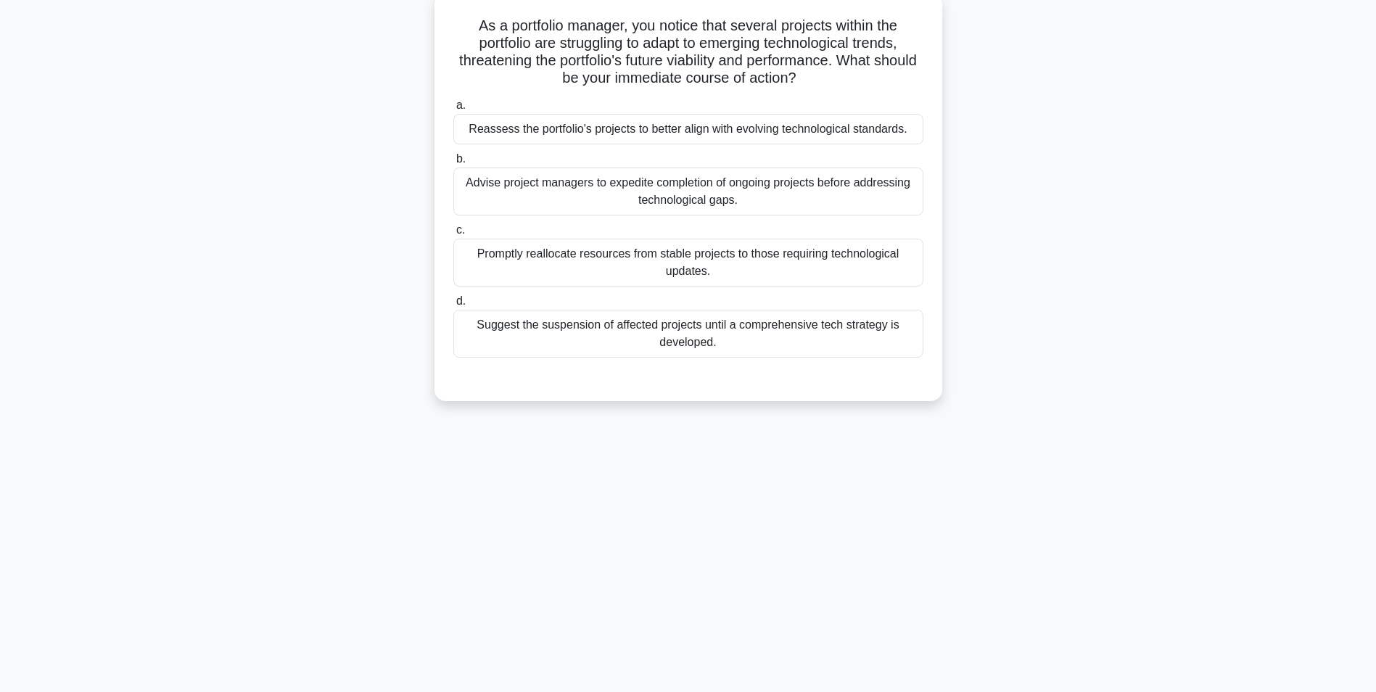
scroll to position [0, 0]
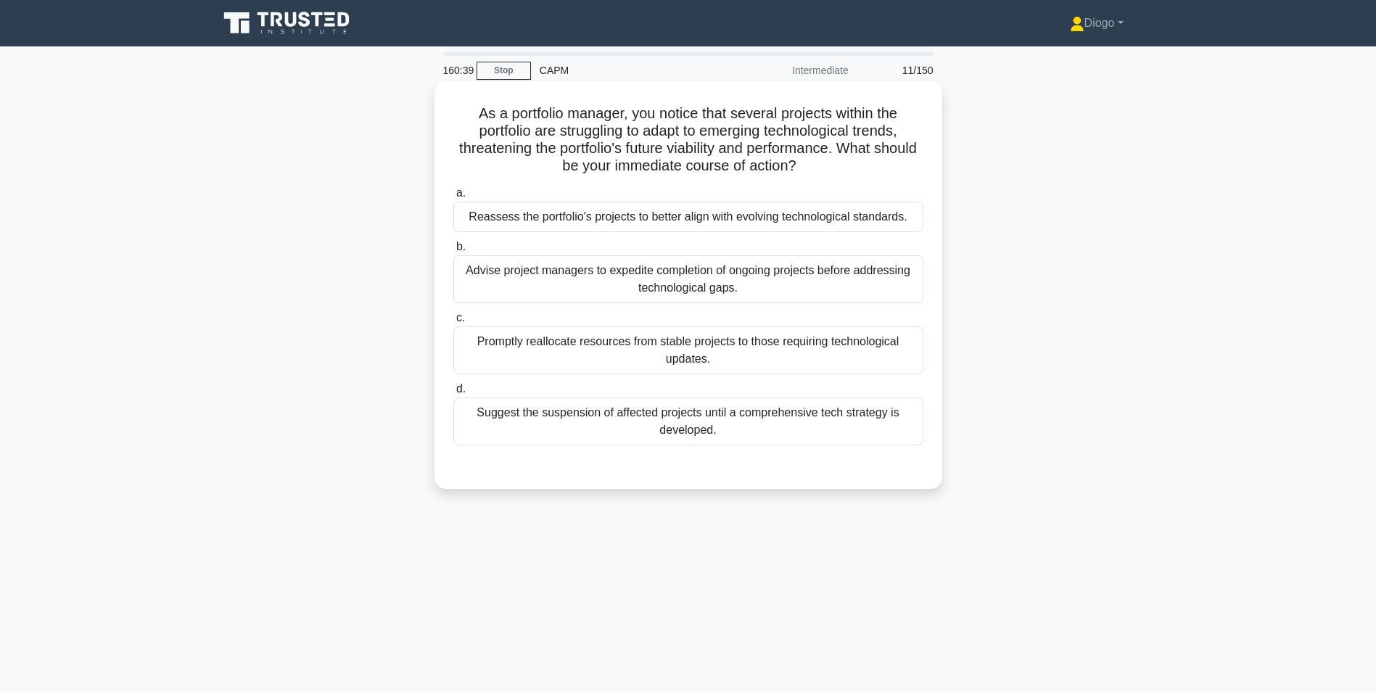
click at [764, 211] on div "Reassess the portfolio's projects to better align with evolving technological s…" at bounding box center [688, 217] width 470 height 30
click at [453, 198] on input "a. Reassess the portfolio's projects to better align with evolving technologica…" at bounding box center [453, 193] width 0 height 9
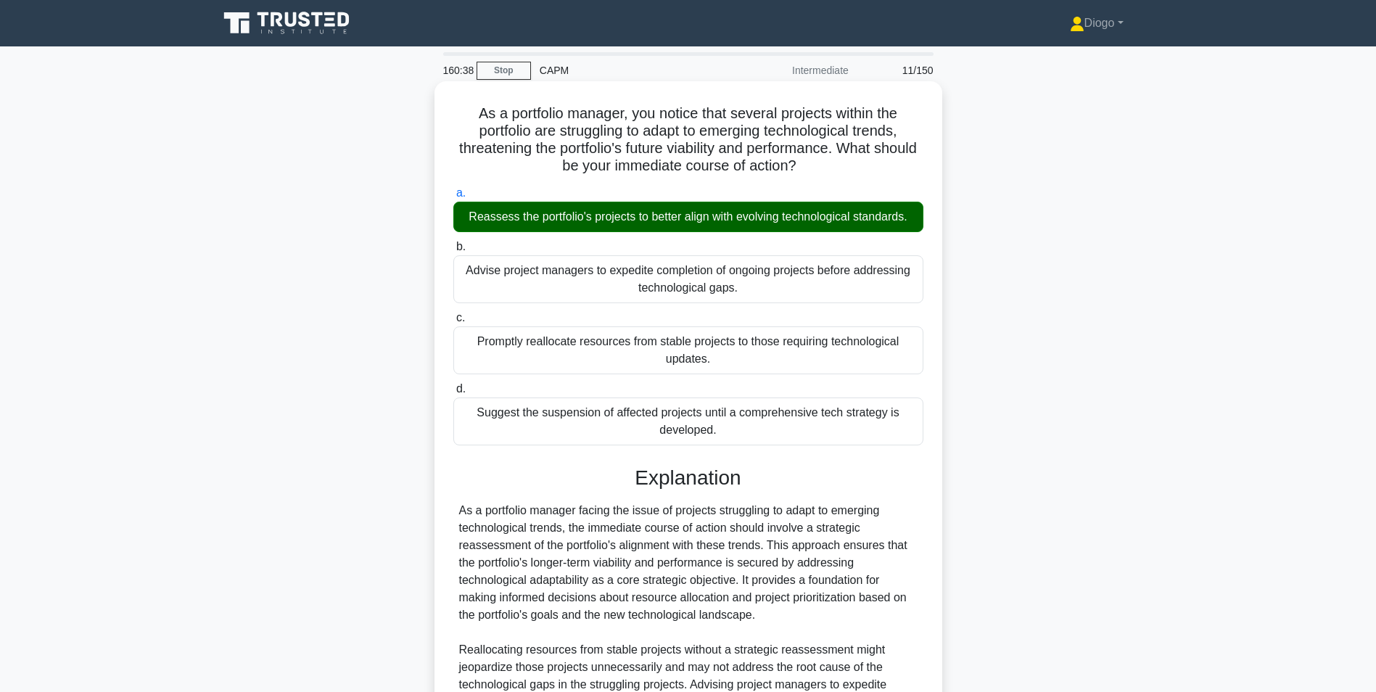
scroll to position [220, 0]
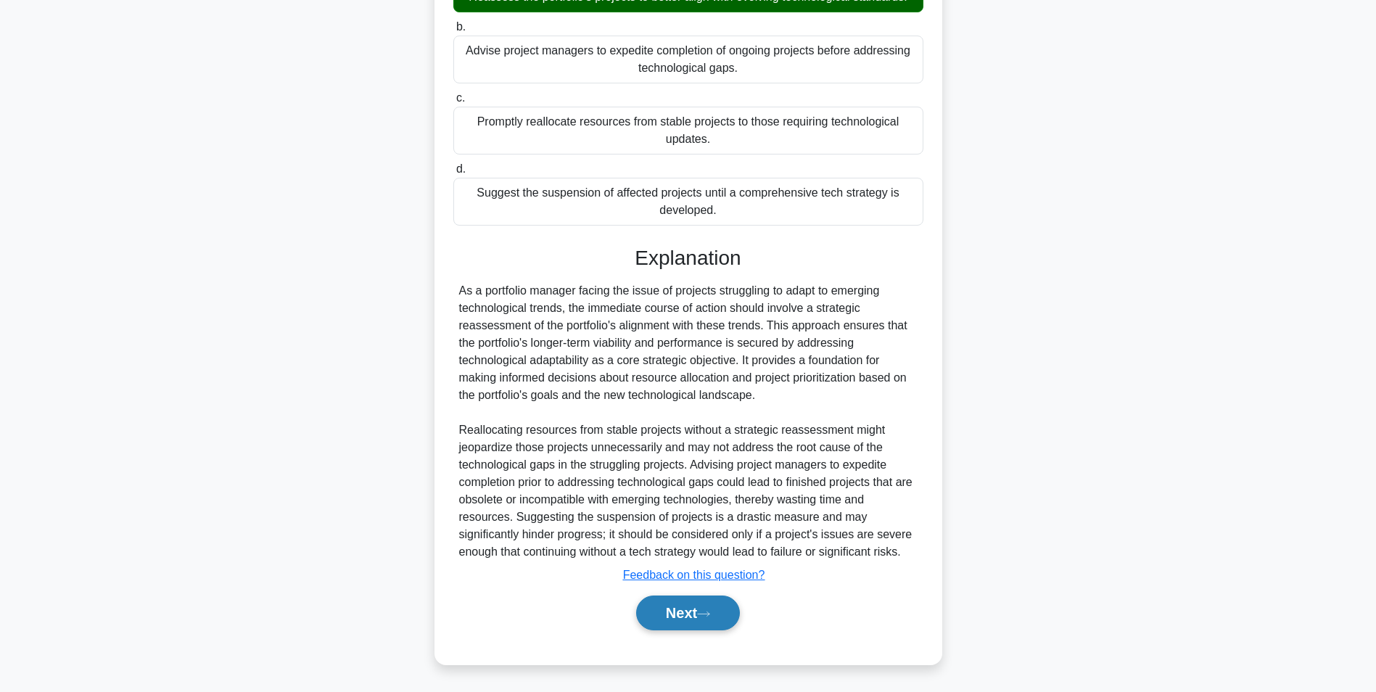
click at [706, 613] on icon at bounding box center [703, 614] width 13 height 8
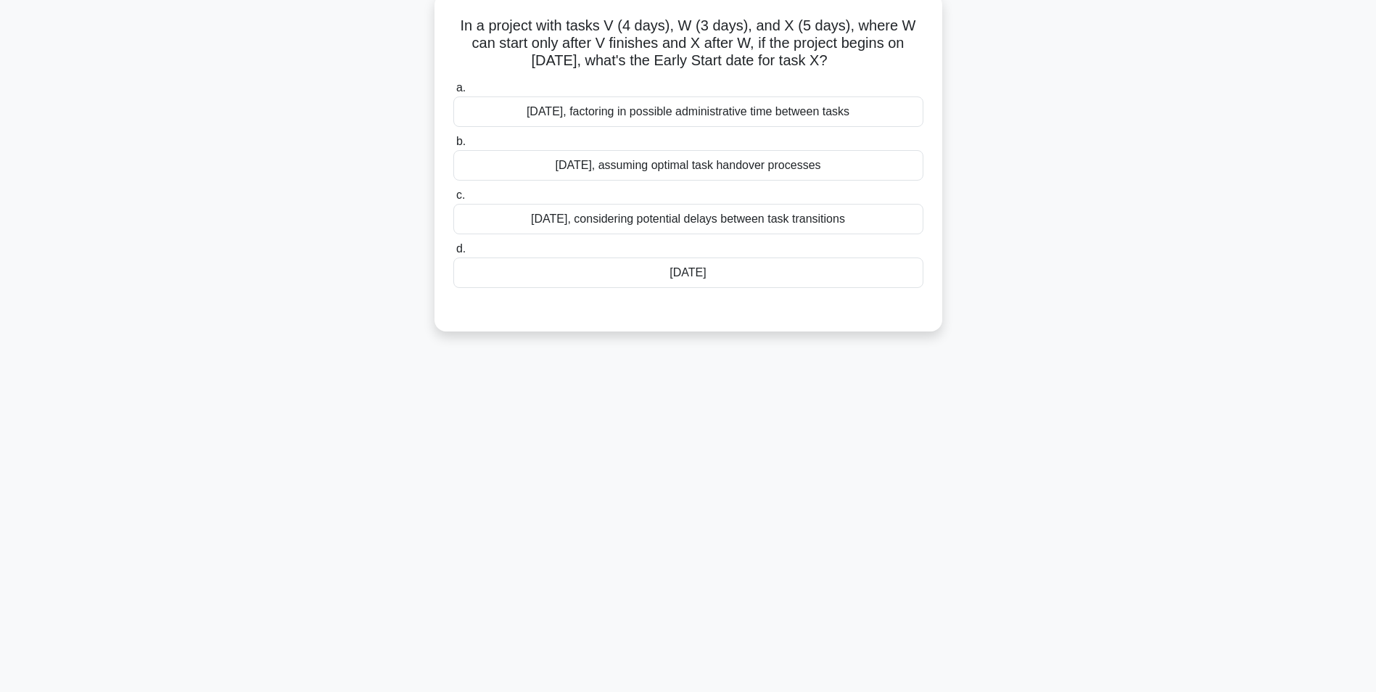
scroll to position [0, 0]
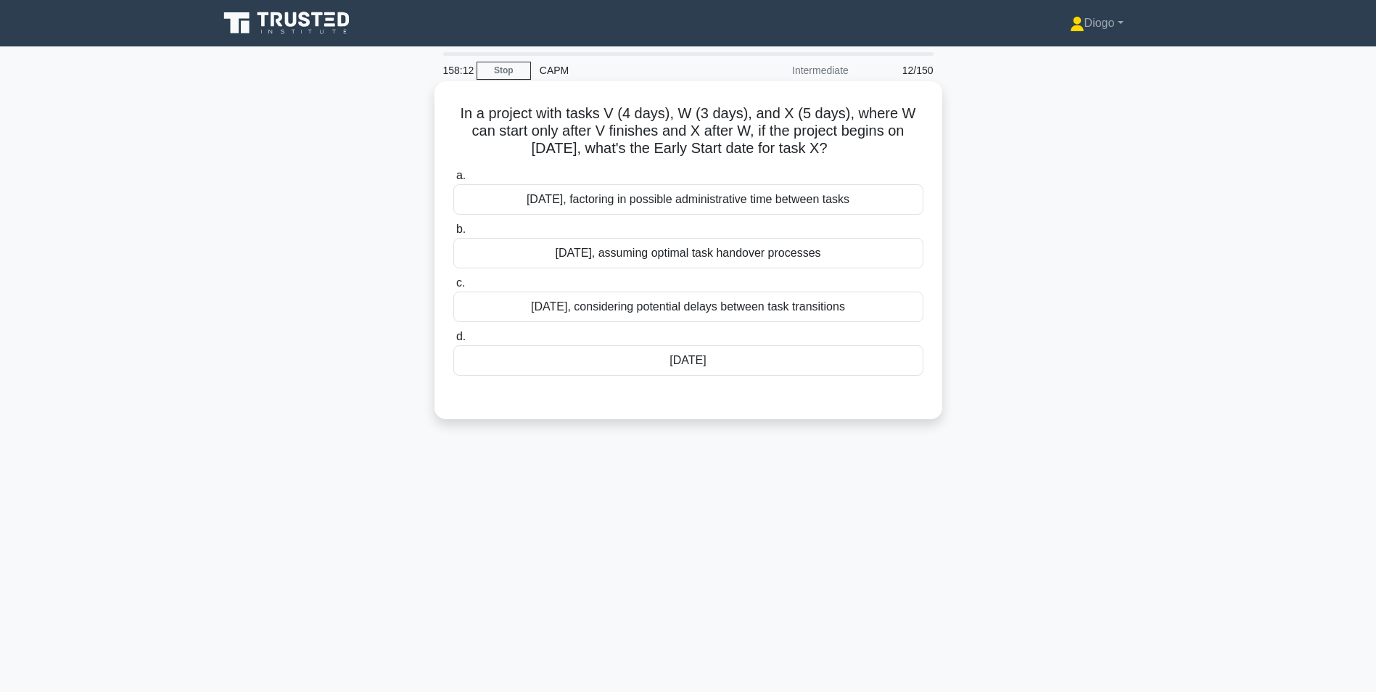
click at [626, 263] on div "[DATE], assuming optimal task handover processes" at bounding box center [688, 253] width 470 height 30
click at [453, 234] on input "b. July 13th, assuming optimal task handover processes" at bounding box center [453, 229] width 0 height 9
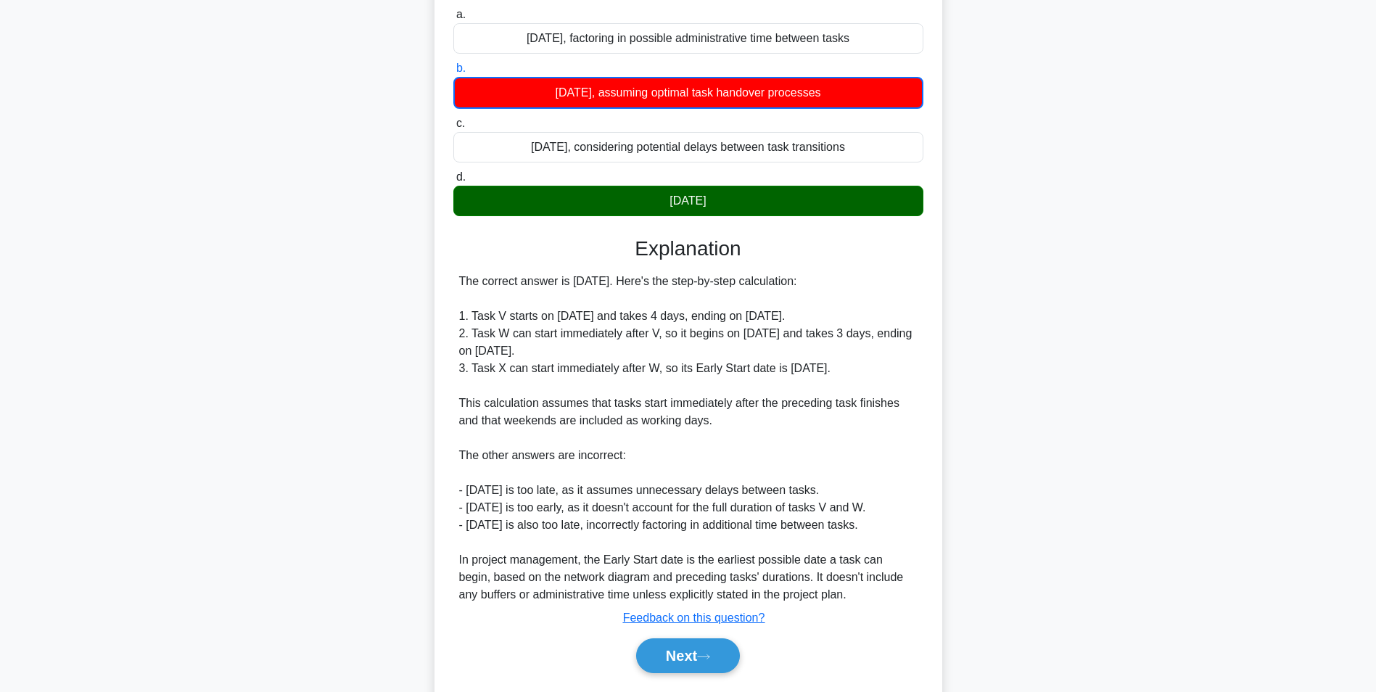
scroll to position [162, 0]
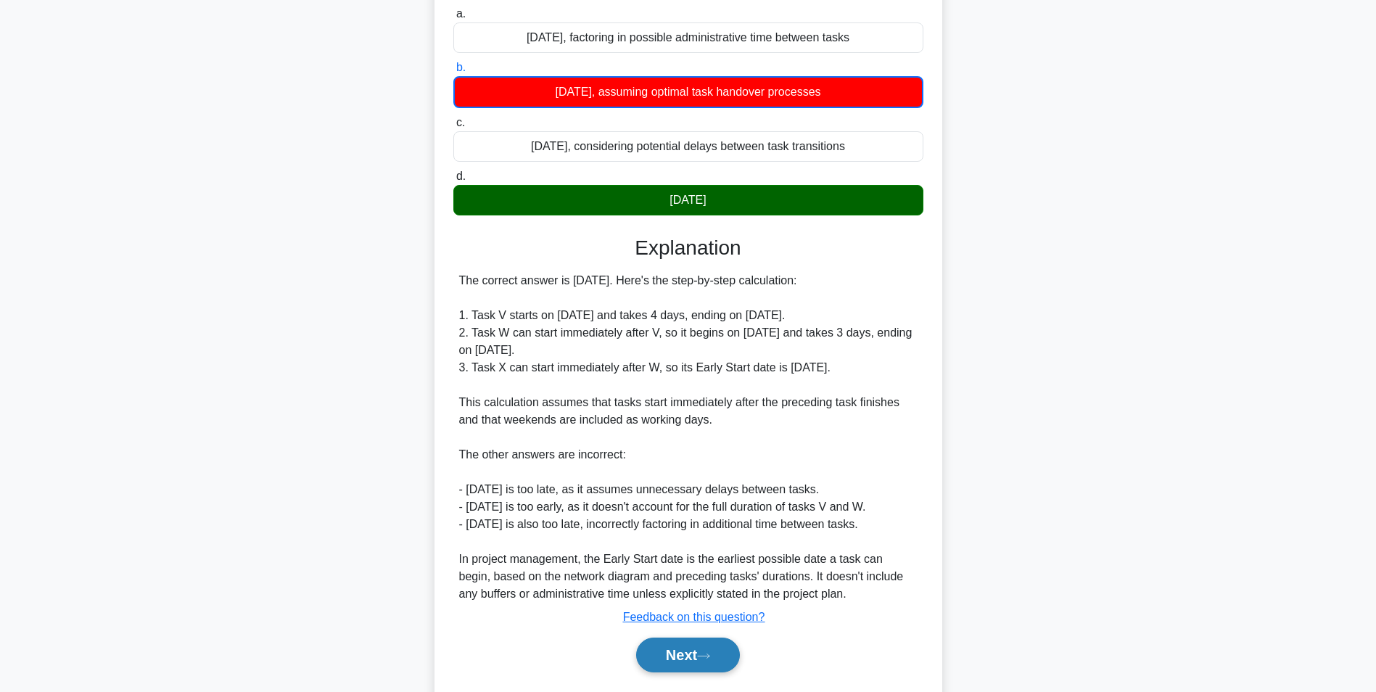
click at [687, 648] on button "Next" at bounding box center [688, 654] width 104 height 35
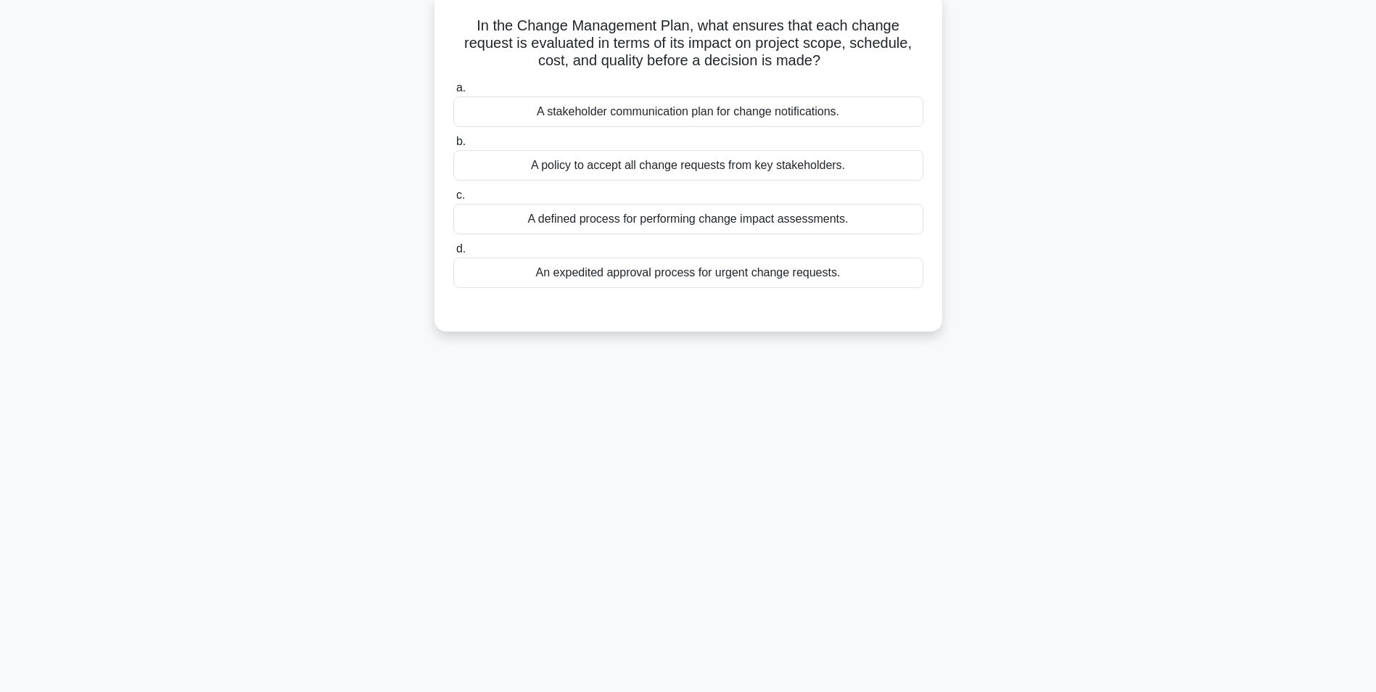
scroll to position [0, 0]
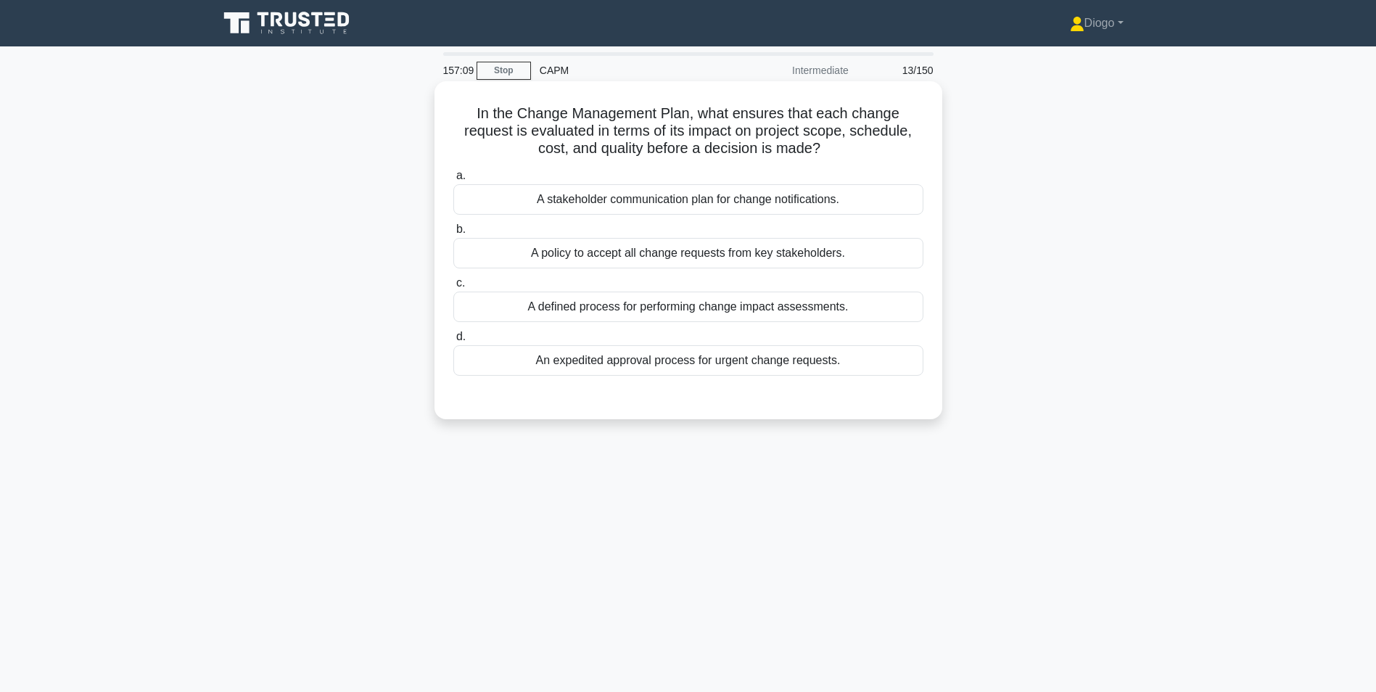
click at [531, 315] on div "A defined process for performing change impact assessments." at bounding box center [688, 306] width 470 height 30
click at [453, 288] on input "c. A defined process for performing change impact assessments." at bounding box center [453, 282] width 0 height 9
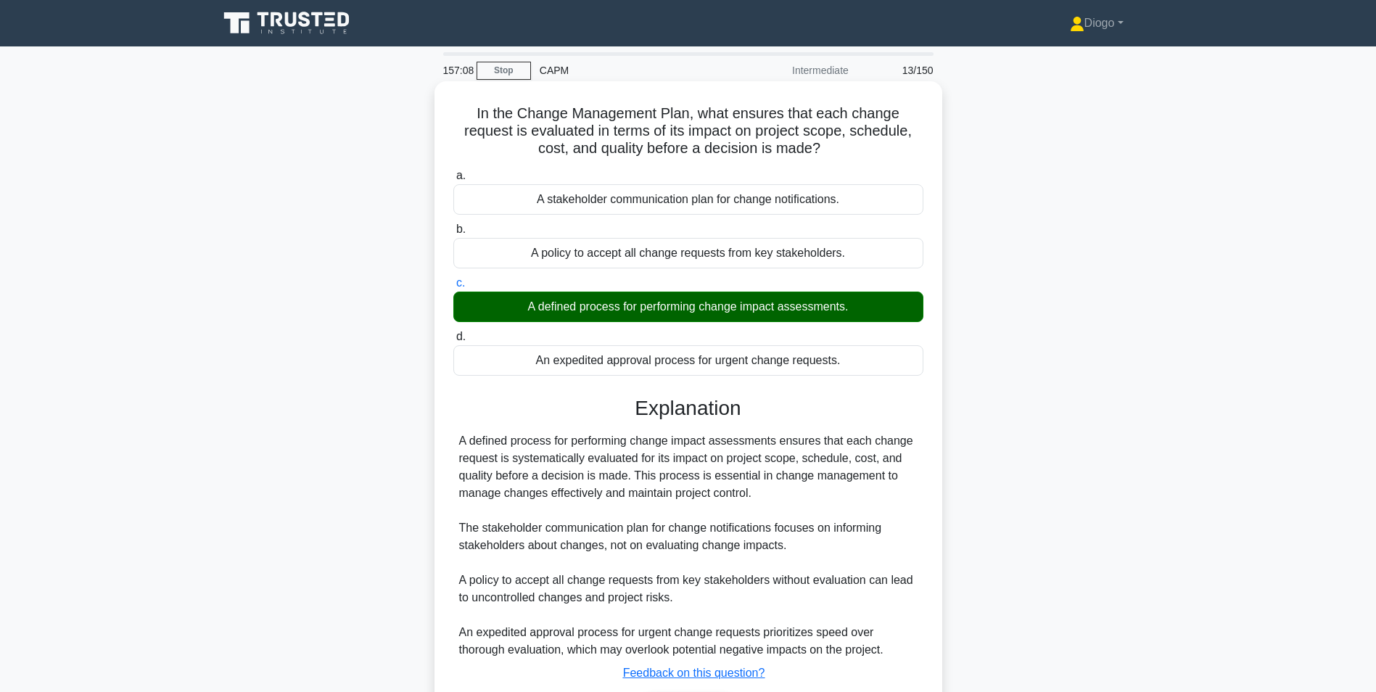
scroll to position [99, 0]
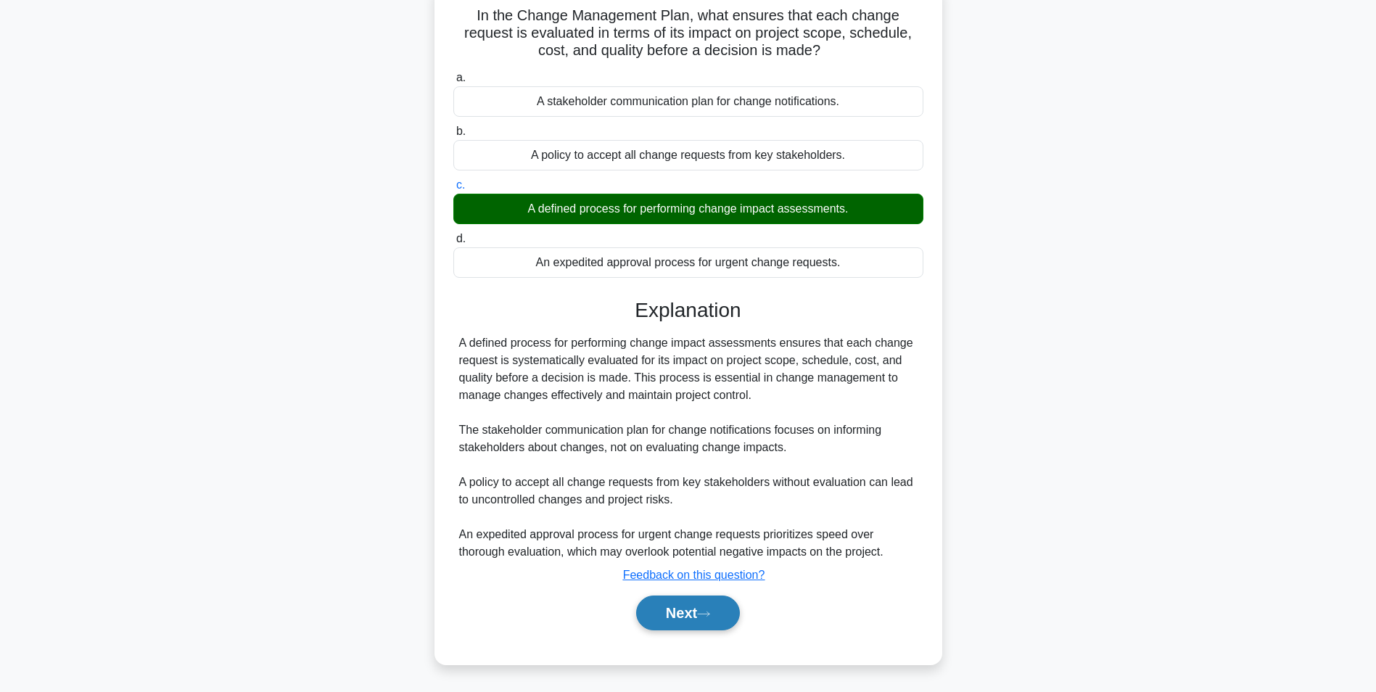
click at [702, 610] on button "Next" at bounding box center [688, 612] width 104 height 35
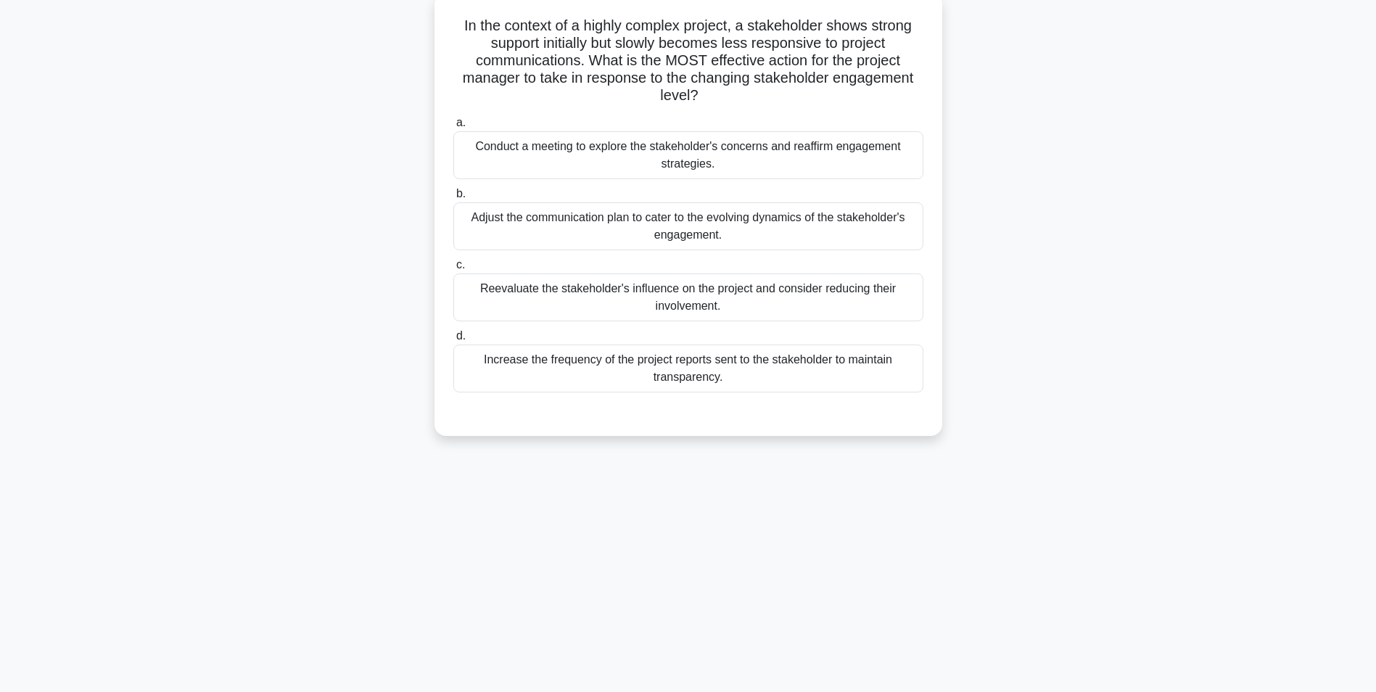
scroll to position [0, 0]
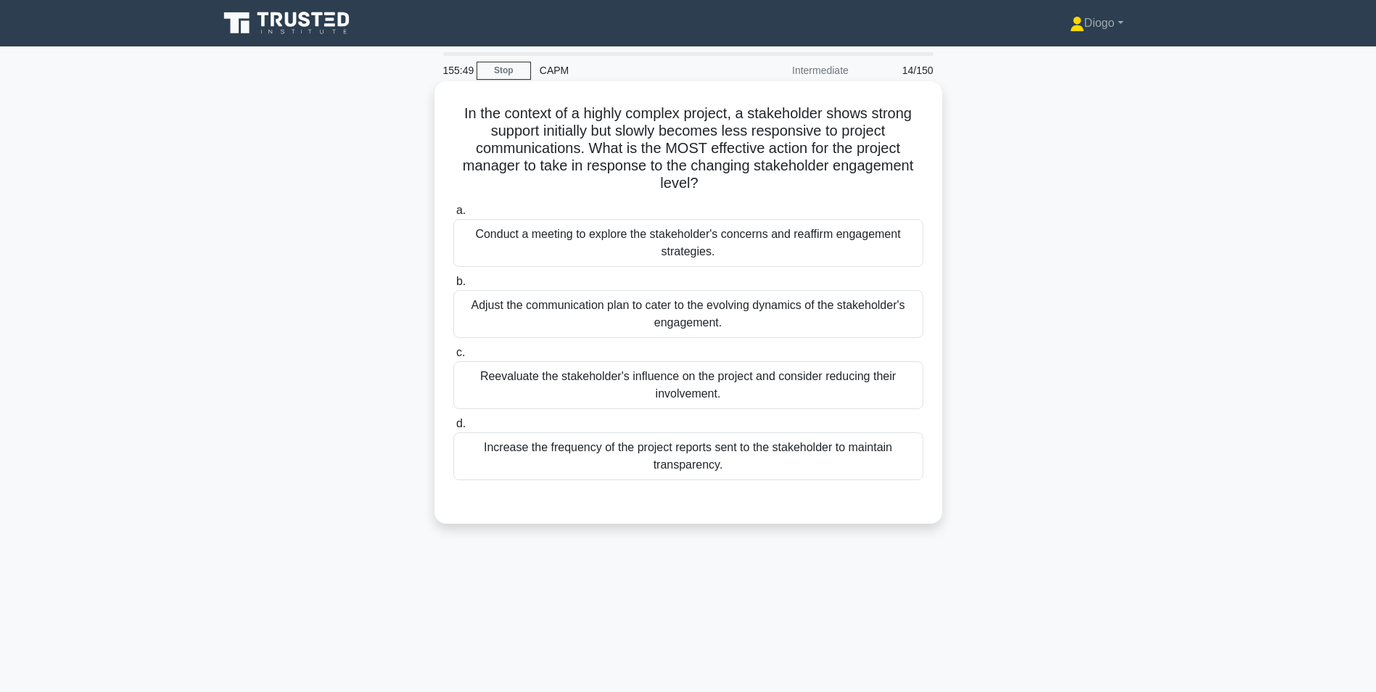
click at [572, 246] on div "Conduct a meeting to explore the stakeholder's concerns and reaffirm engagement…" at bounding box center [688, 243] width 470 height 48
click at [453, 215] on input "a. Conduct a meeting to explore the stakeholder's concerns and reaffirm engagem…" at bounding box center [453, 210] width 0 height 9
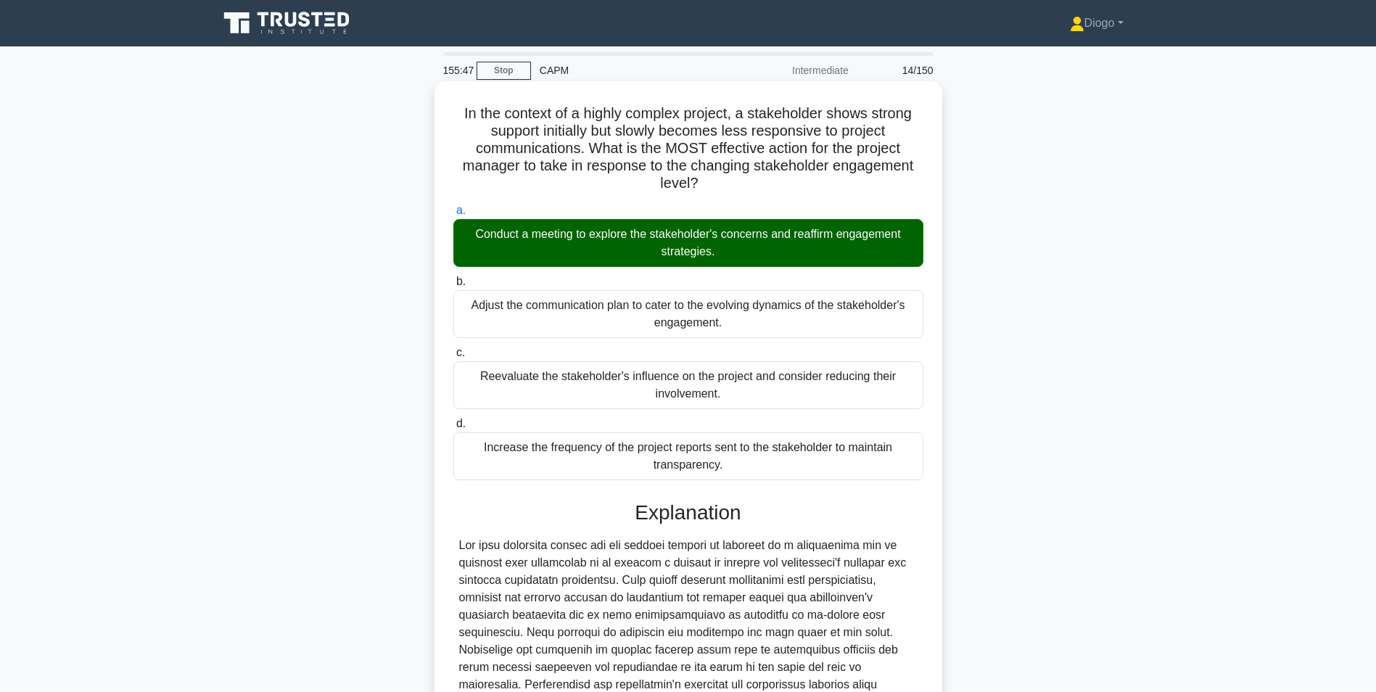
scroll to position [220, 0]
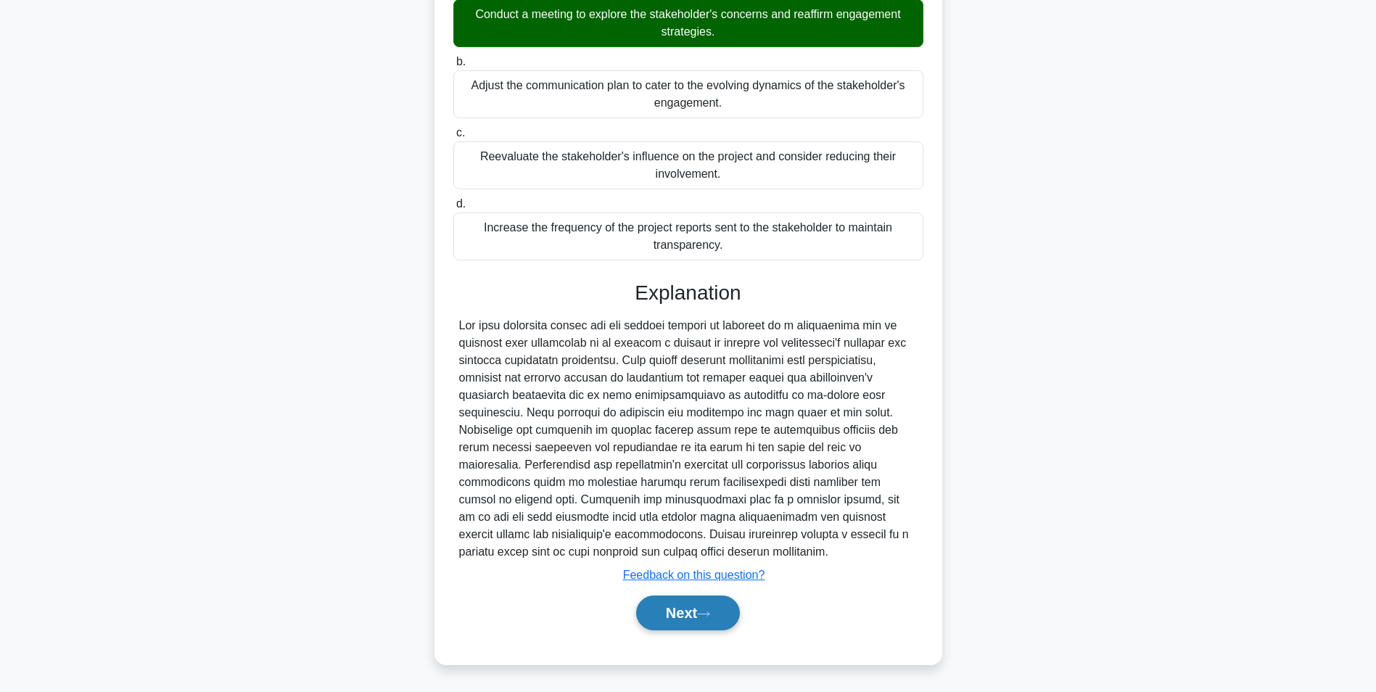
click at [685, 609] on button "Next" at bounding box center [688, 612] width 104 height 35
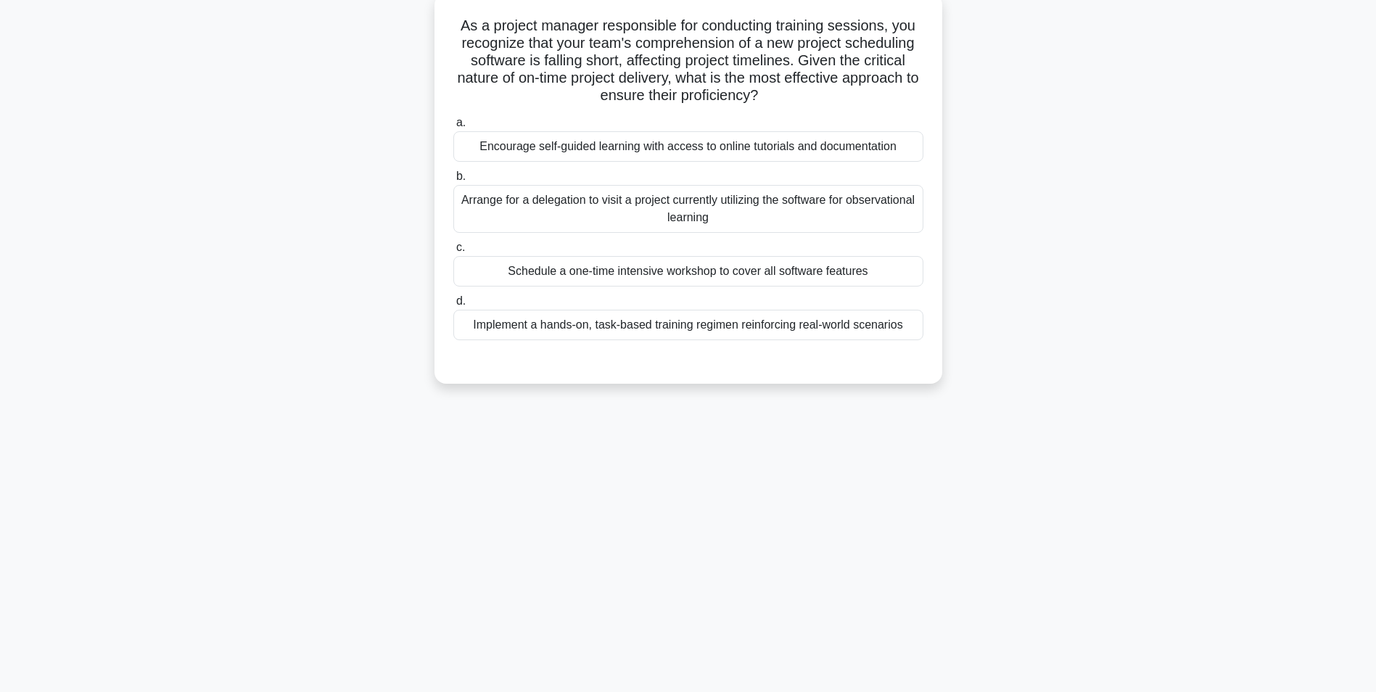
scroll to position [0, 0]
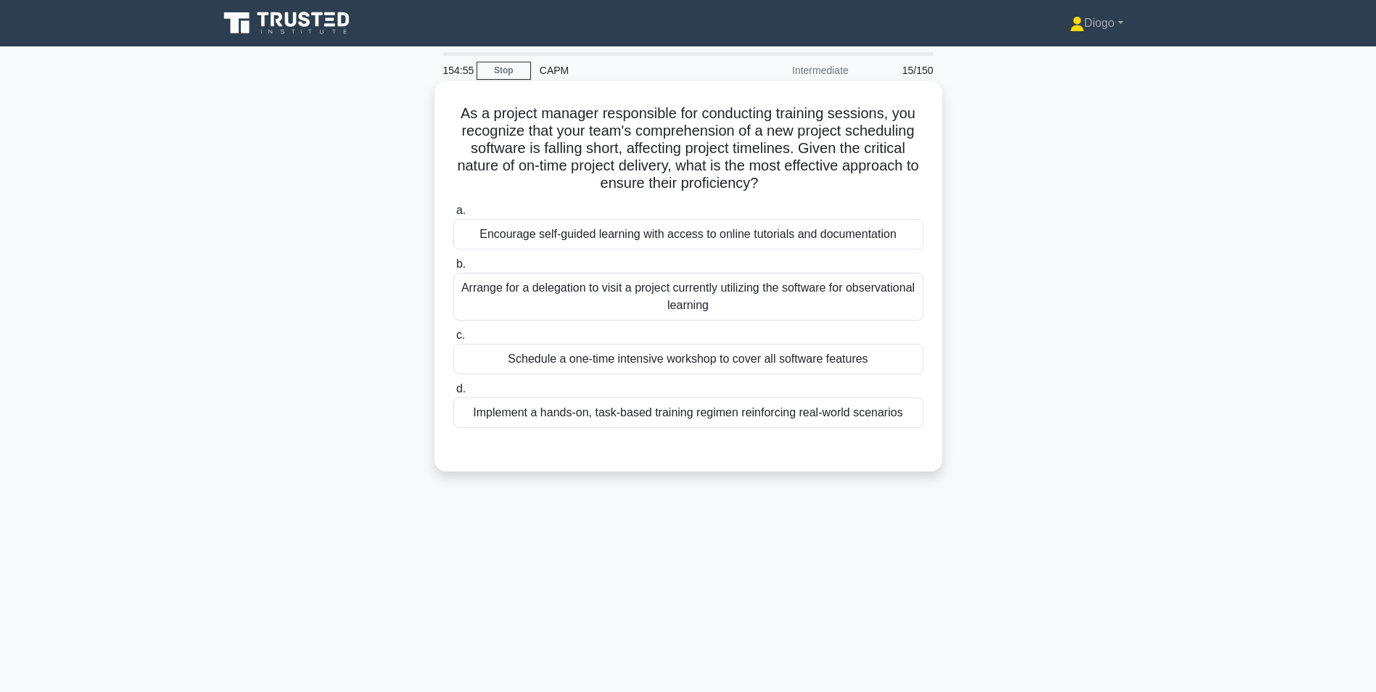
click at [720, 415] on div "Implement a hands-on, task-based training regimen reinforcing real-world scenar…" at bounding box center [688, 412] width 470 height 30
click at [453, 394] on input "d. Implement a hands-on, task-based training regimen reinforcing real-world sce…" at bounding box center [453, 388] width 0 height 9
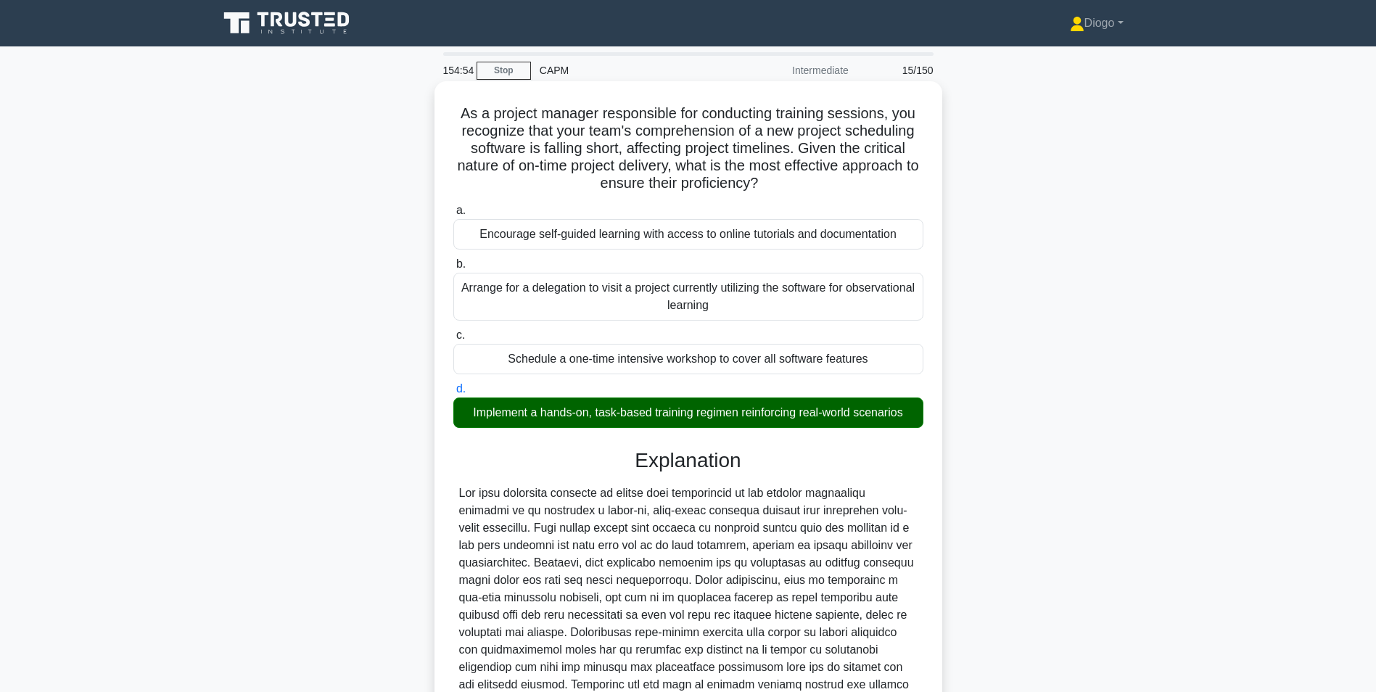
scroll to position [168, 0]
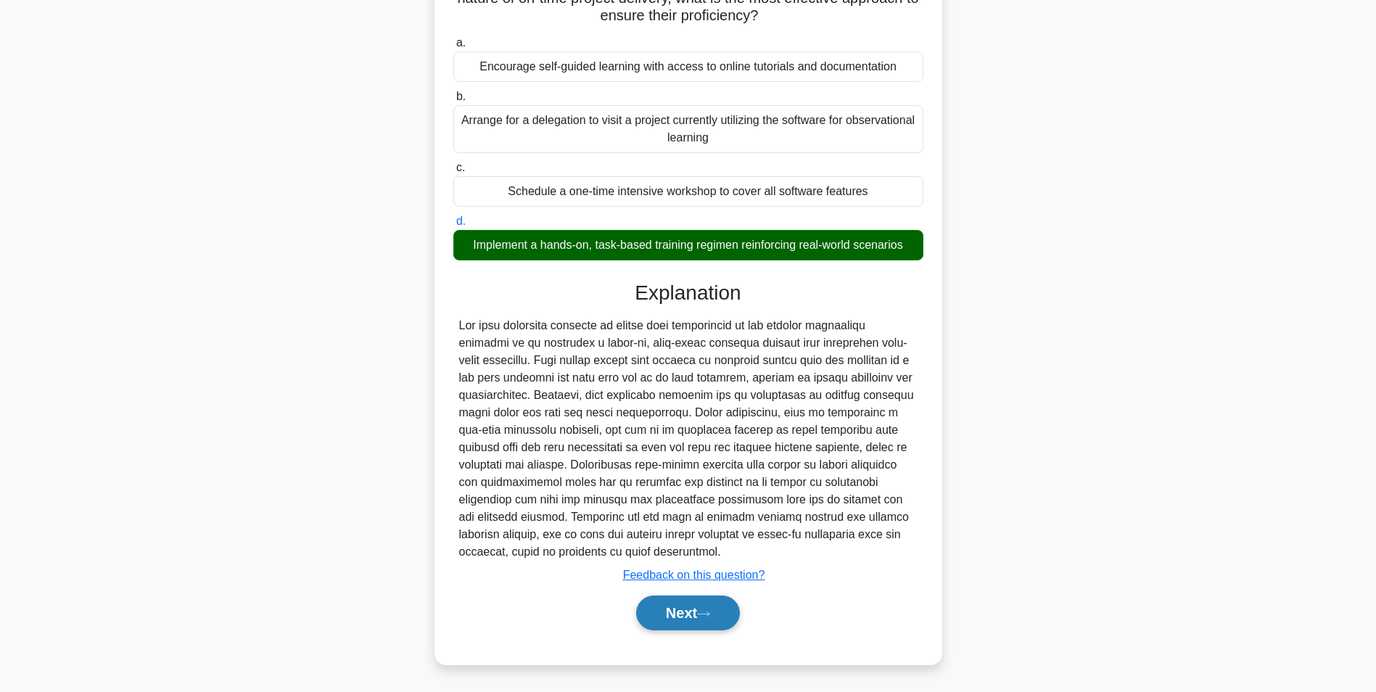
click at [669, 615] on button "Next" at bounding box center [688, 612] width 104 height 35
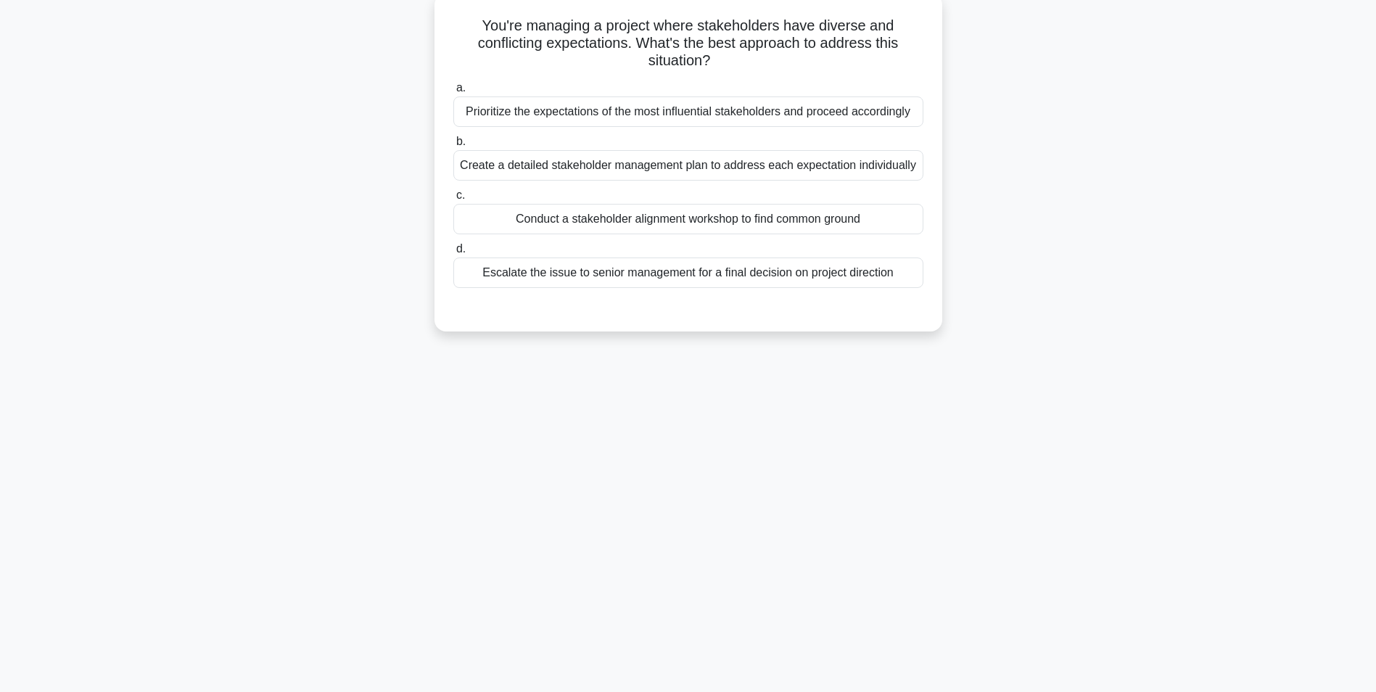
scroll to position [0, 0]
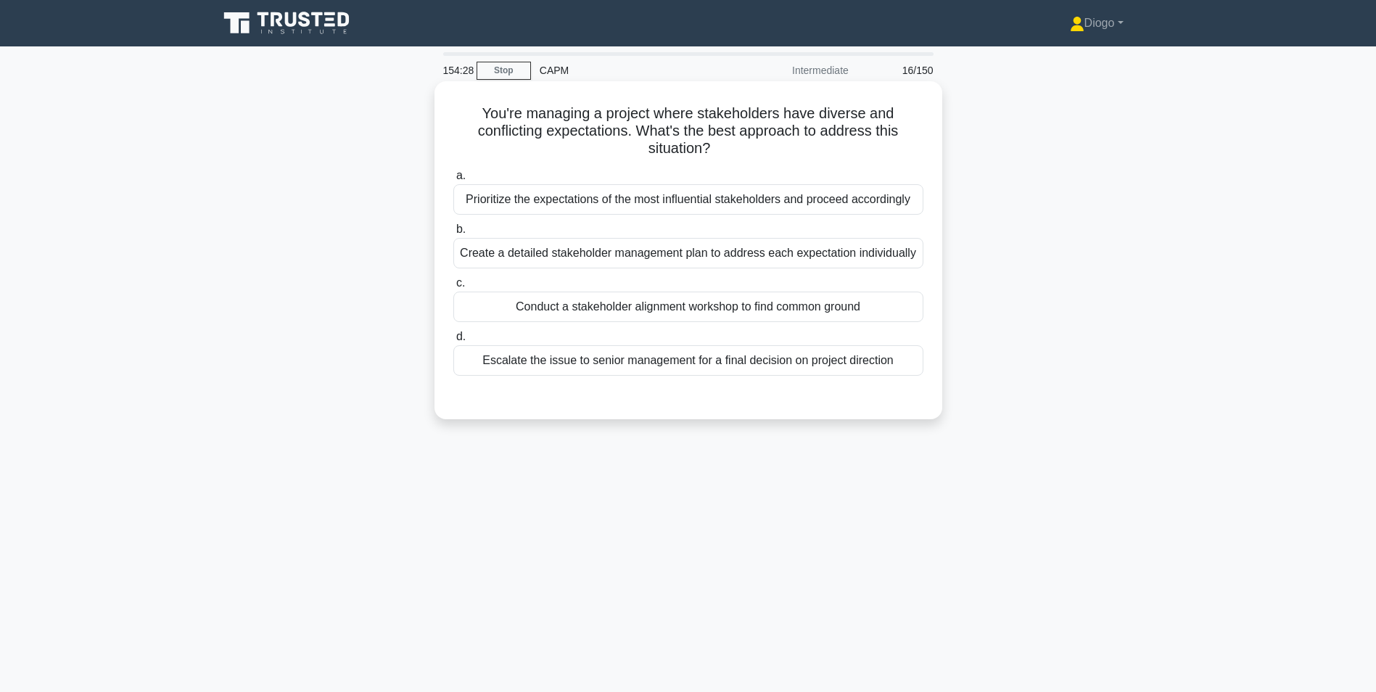
click at [801, 307] on div "Conduct a stakeholder alignment workshop to find common ground" at bounding box center [688, 306] width 470 height 30
click at [453, 288] on input "c. Conduct a stakeholder alignment workshop to find common ground" at bounding box center [453, 282] width 0 height 9
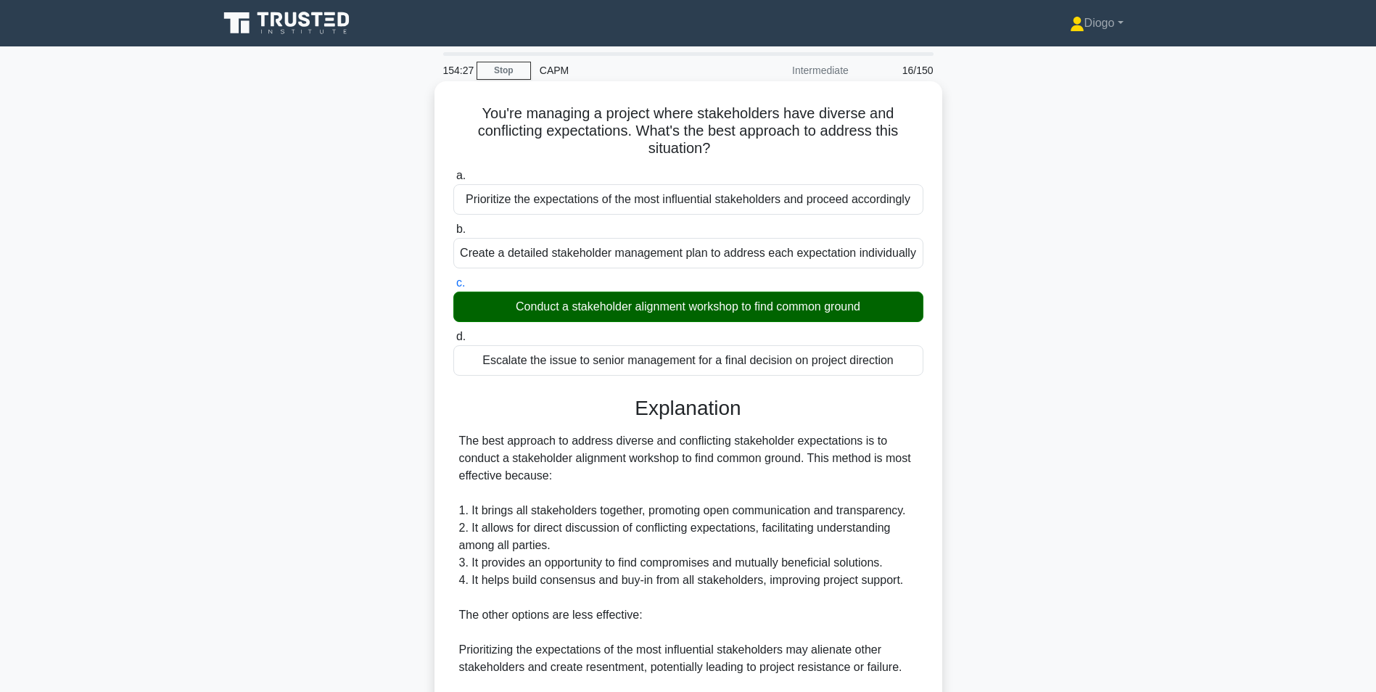
scroll to position [307, 0]
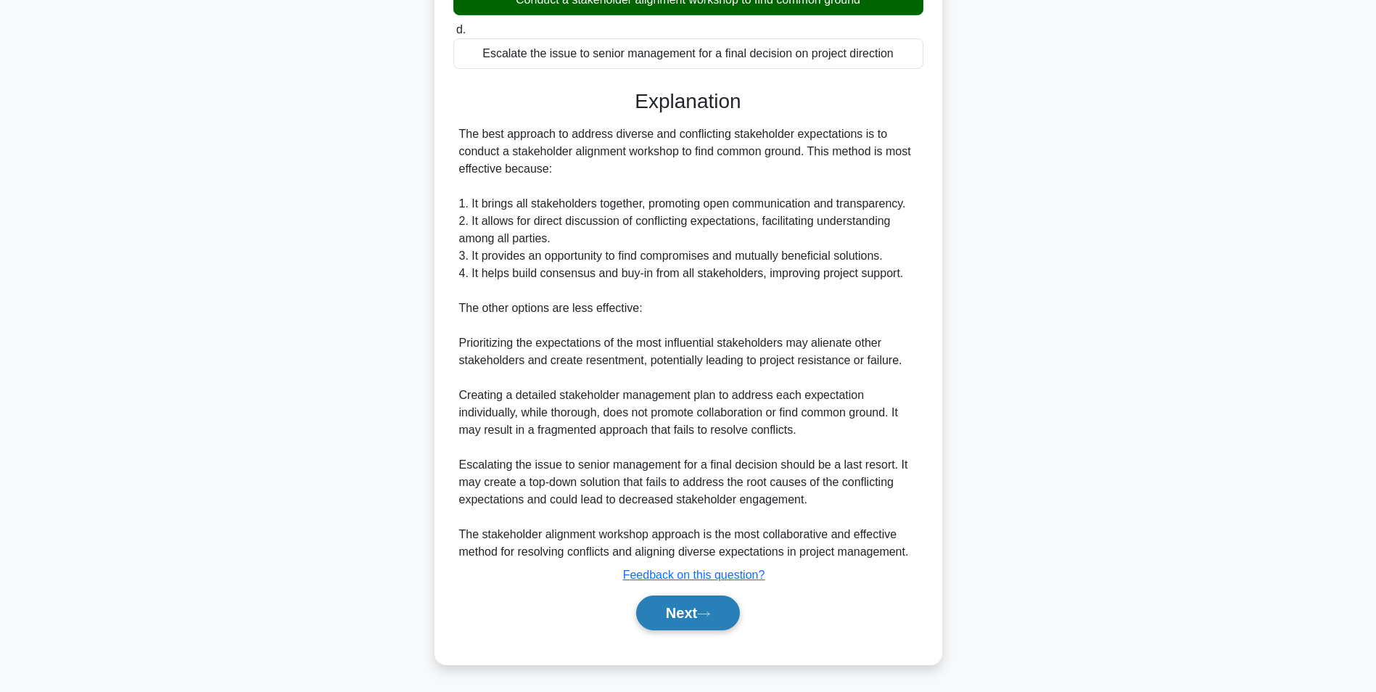
click at [700, 605] on button "Next" at bounding box center [688, 612] width 104 height 35
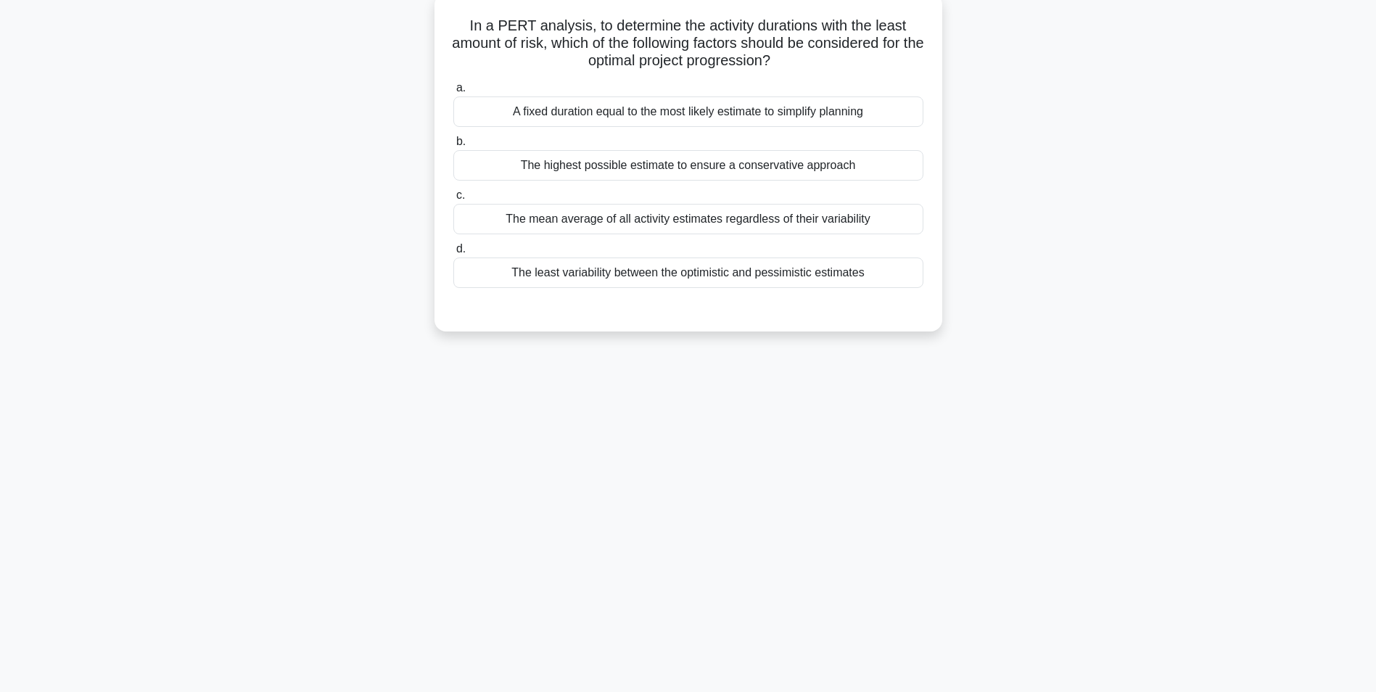
scroll to position [0, 0]
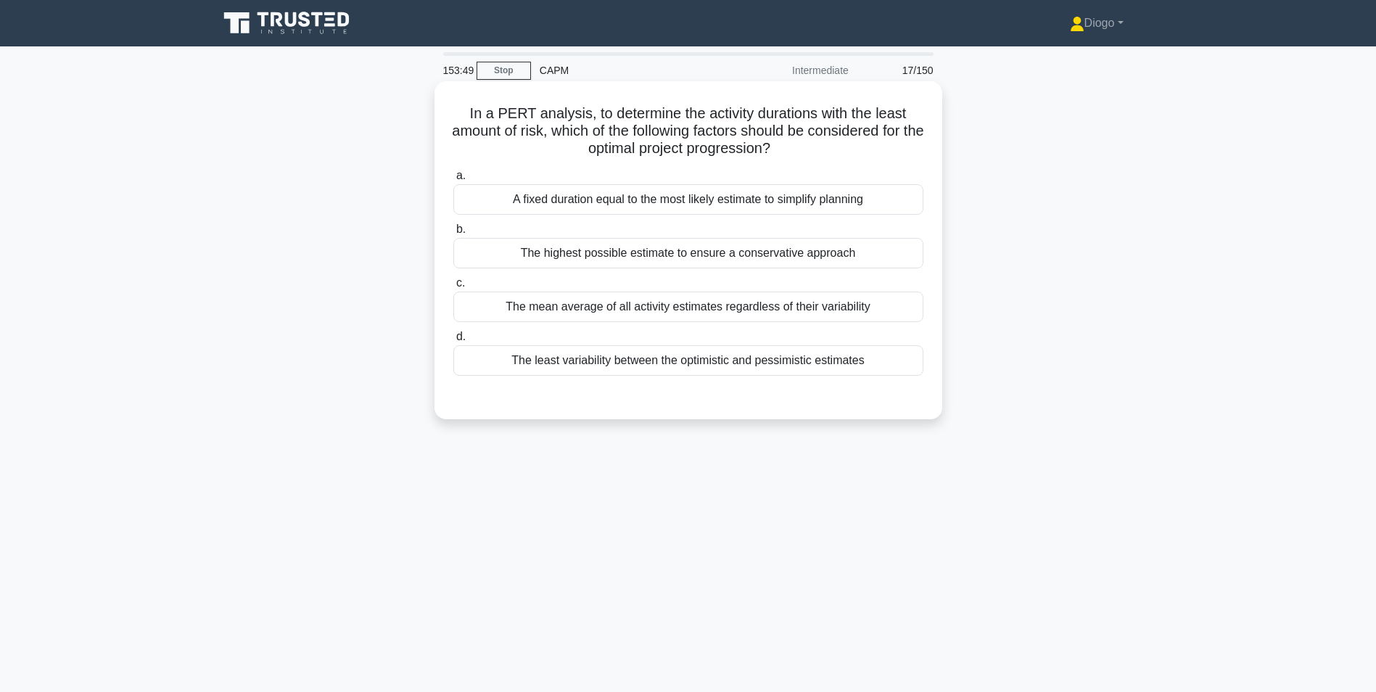
click at [822, 252] on div "The highest possible estimate to ensure a conservative approach" at bounding box center [688, 253] width 470 height 30
click at [453, 234] on input "b. The highest possible estimate to ensure a conservative approach" at bounding box center [453, 229] width 0 height 9
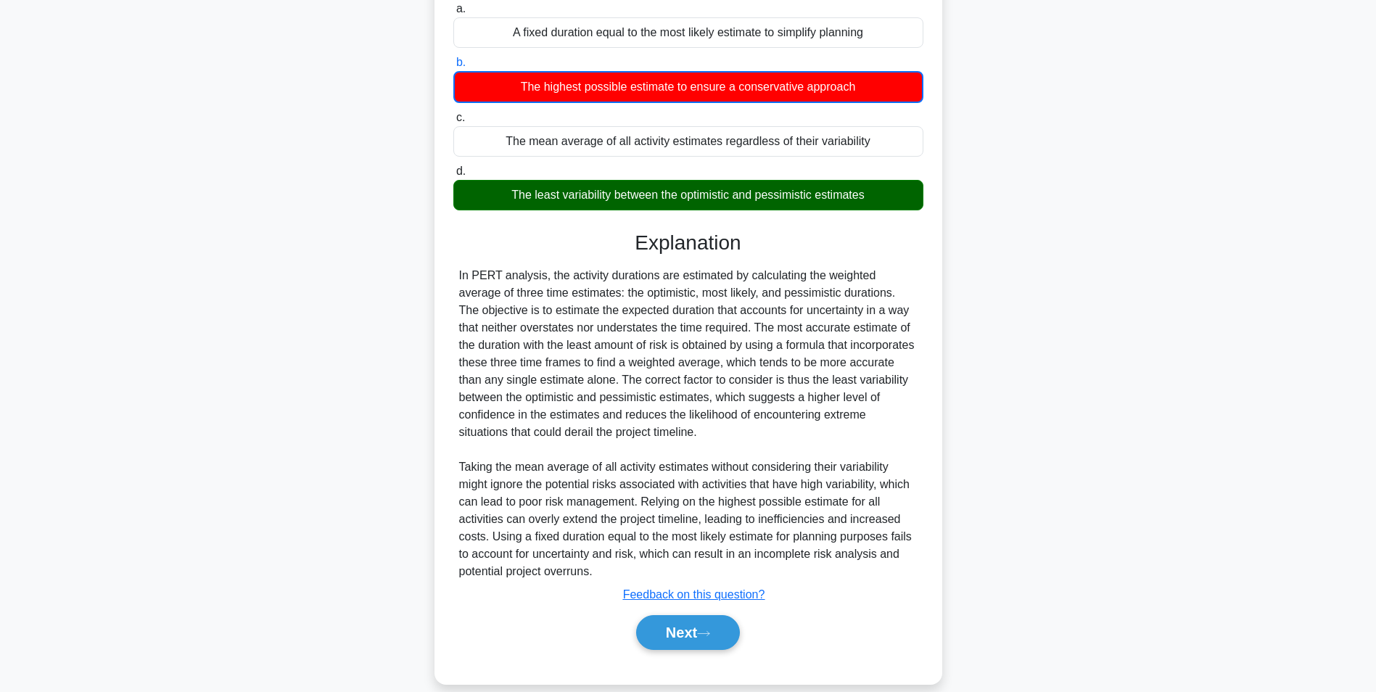
scroll to position [187, 0]
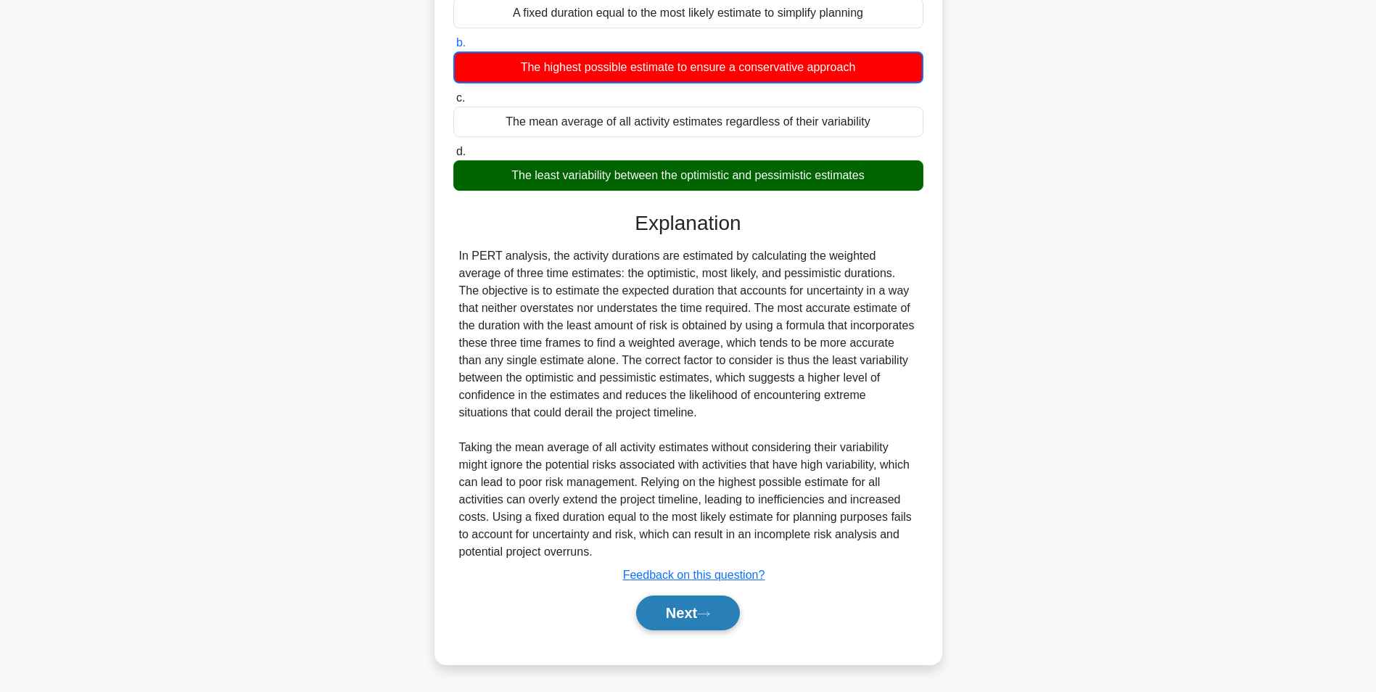
click at [676, 615] on button "Next" at bounding box center [688, 612] width 104 height 35
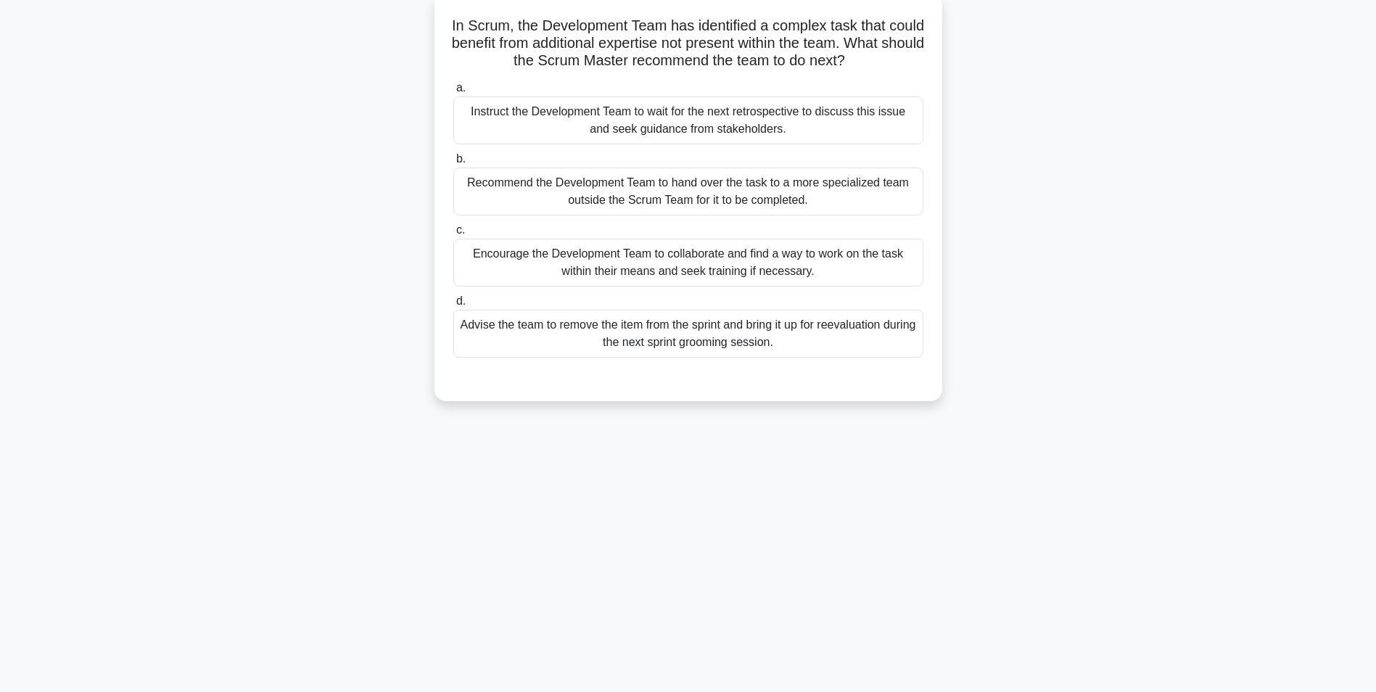
scroll to position [0, 0]
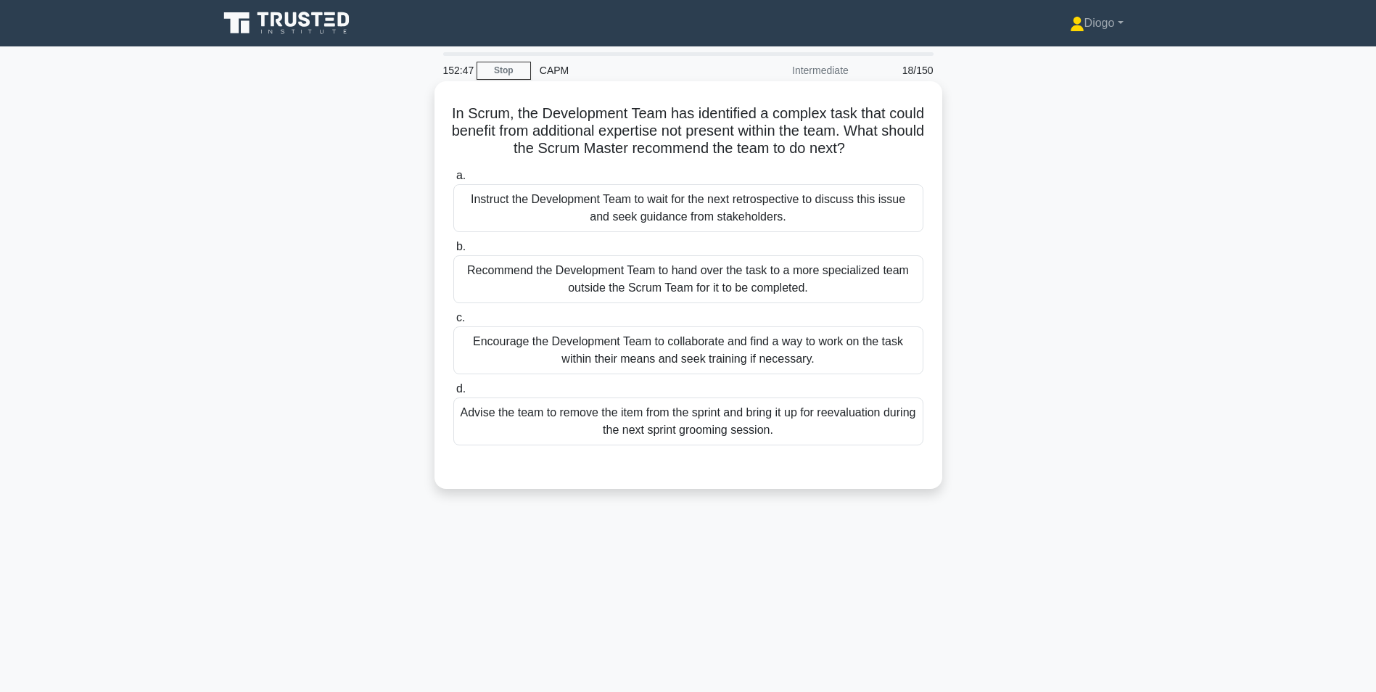
click at [812, 359] on div "Encourage the Development Team to collaborate and find a way to work on the tas…" at bounding box center [688, 350] width 470 height 48
click at [453, 323] on input "c. Encourage the Development Team to collaborate and find a way to work on the …" at bounding box center [453, 317] width 0 height 9
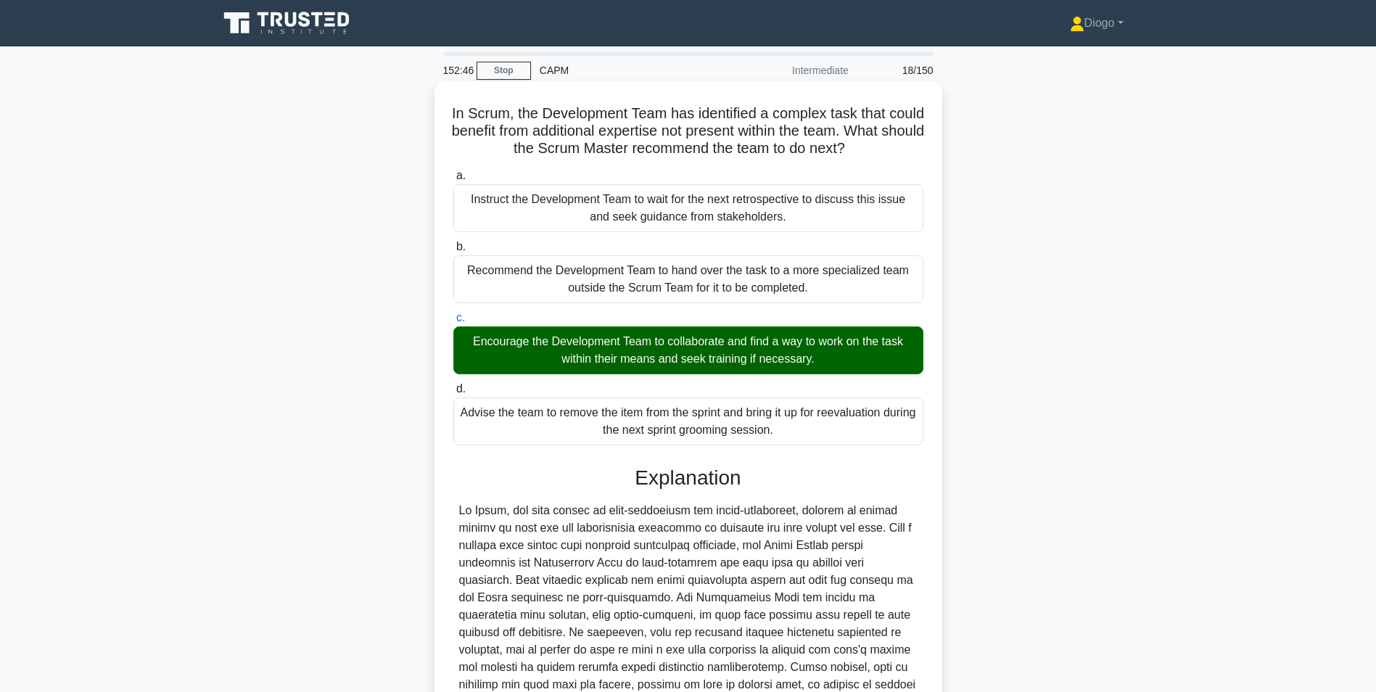
scroll to position [220, 0]
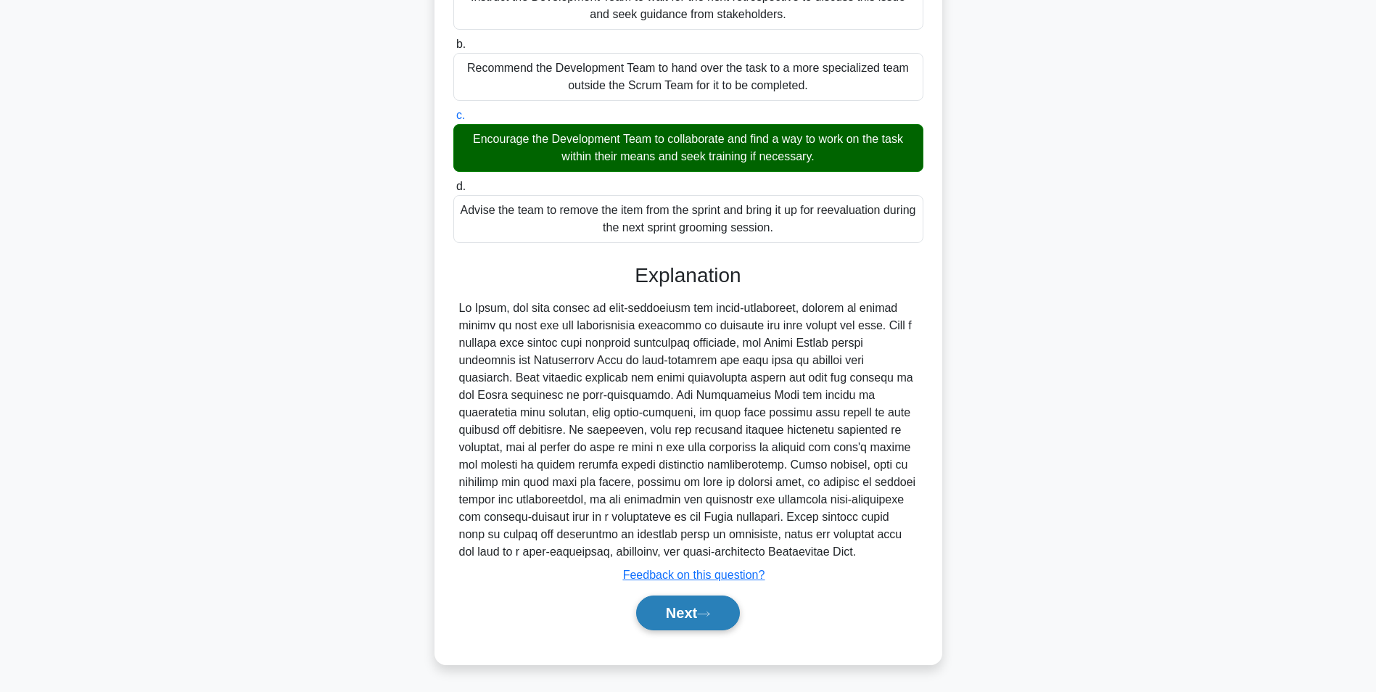
click at [723, 619] on button "Next" at bounding box center [688, 612] width 104 height 35
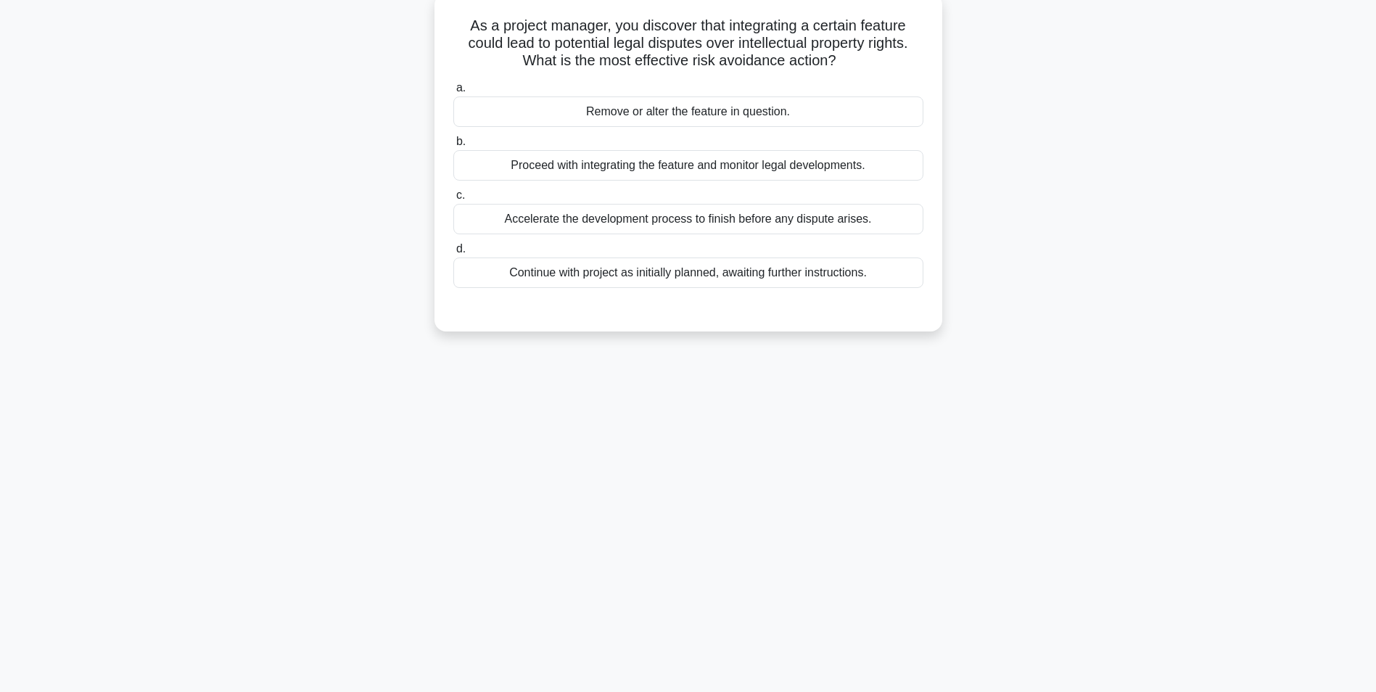
scroll to position [0, 0]
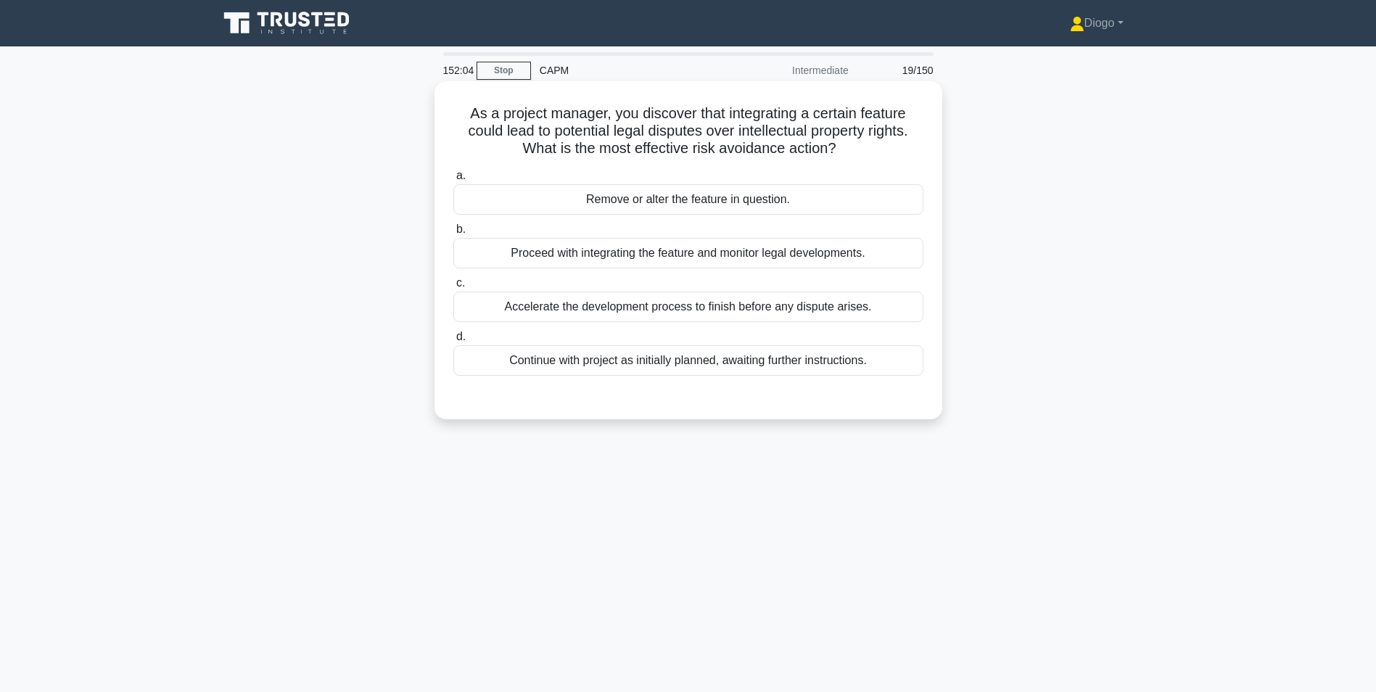
click at [753, 201] on div "Remove or alter the feature in question." at bounding box center [688, 199] width 470 height 30
click at [453, 181] on input "a. Remove or alter the feature in question." at bounding box center [453, 175] width 0 height 9
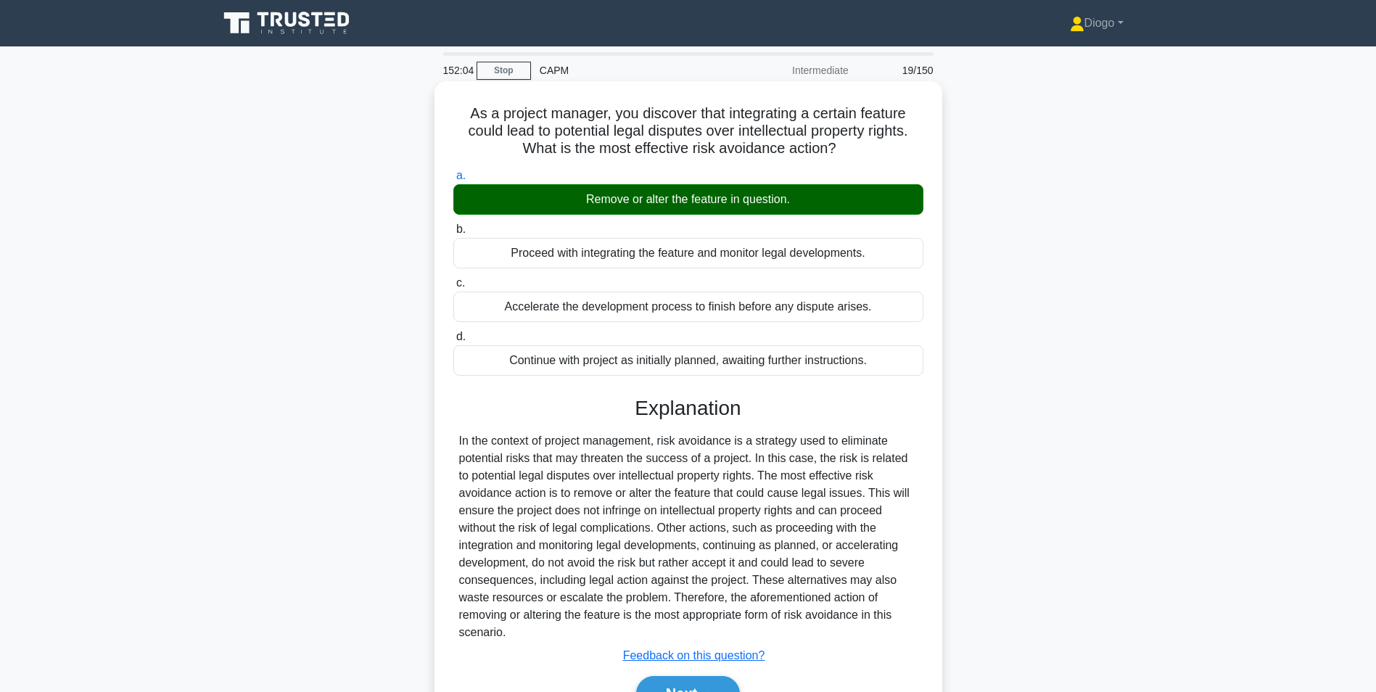
scroll to position [91, 0]
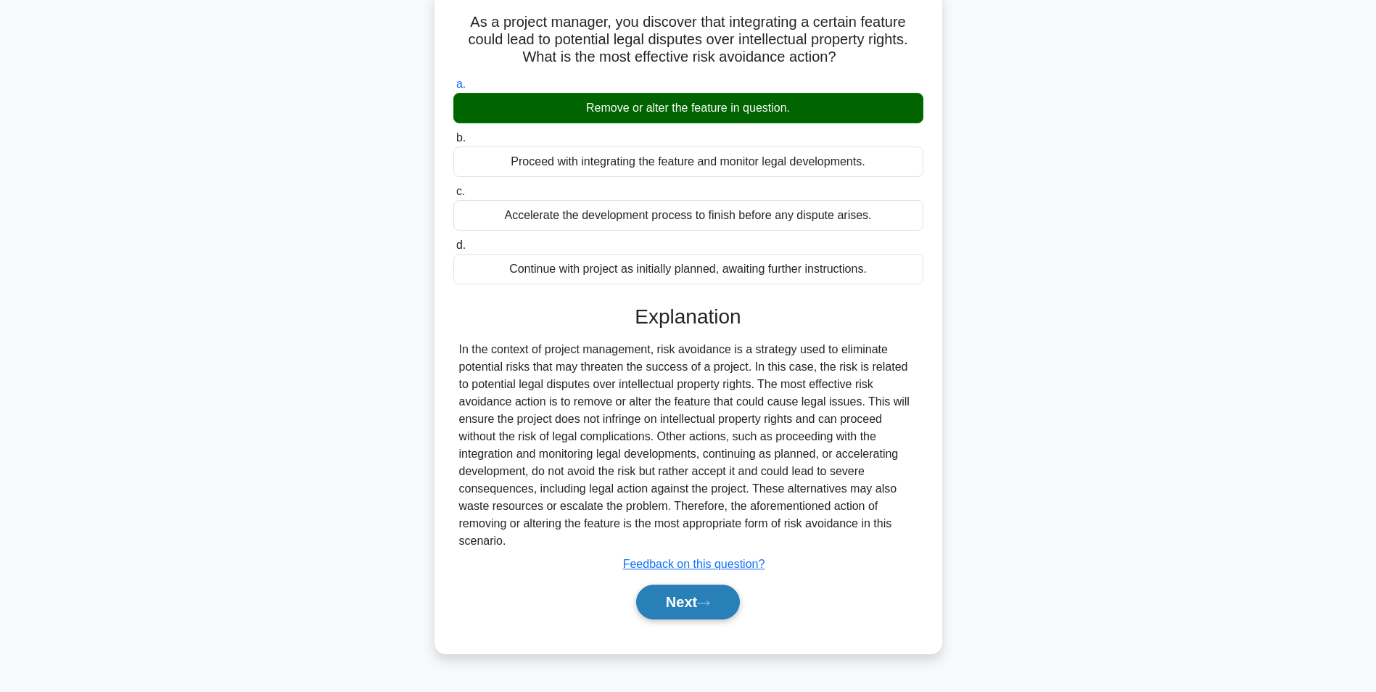
click at [687, 605] on button "Next" at bounding box center [688, 601] width 104 height 35
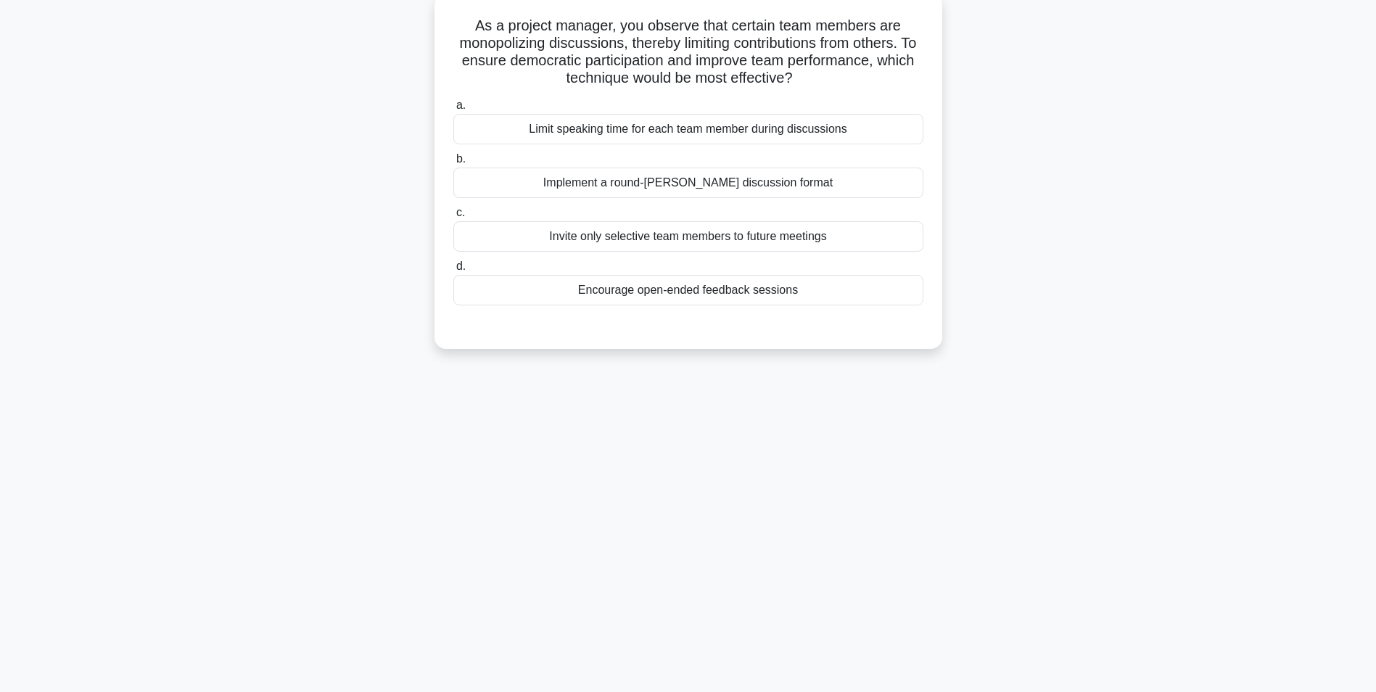
scroll to position [0, 0]
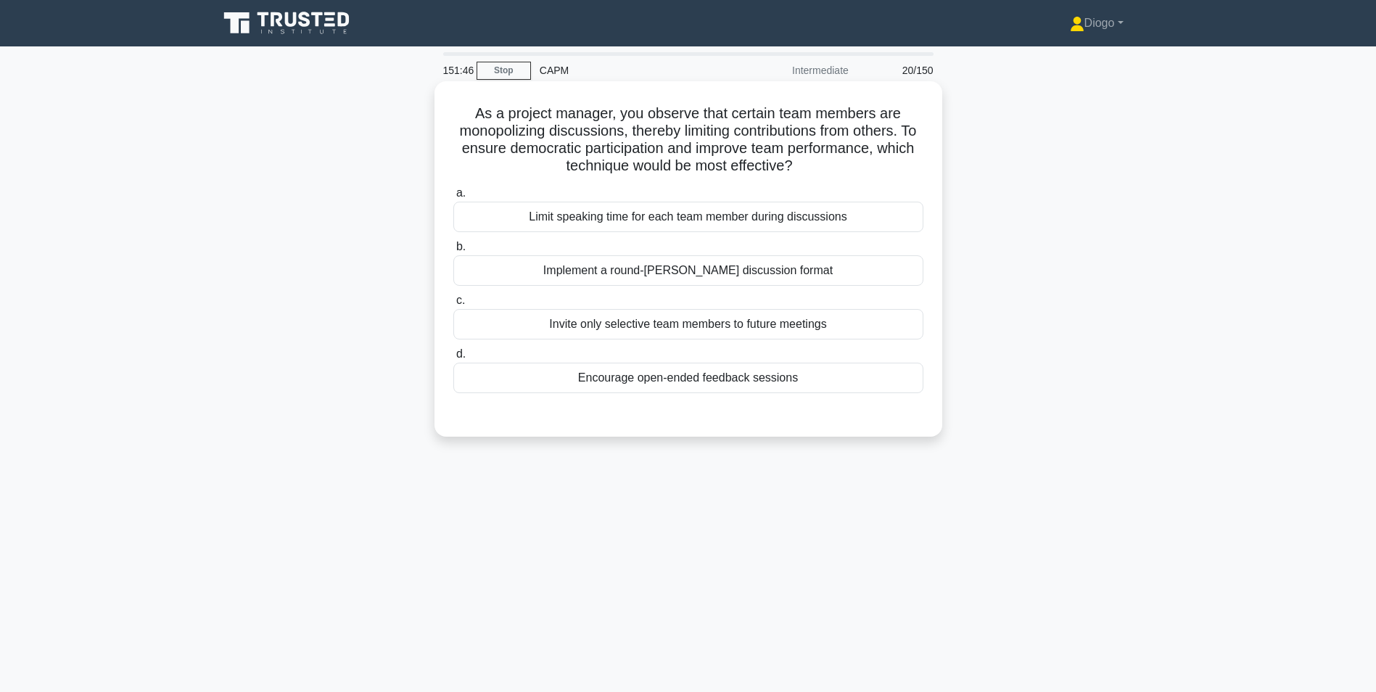
drag, startPoint x: 696, startPoint y: 269, endPoint x: 674, endPoint y: 279, distance: 24.7
click at [674, 279] on div "Implement a round-robin discussion format" at bounding box center [688, 270] width 470 height 30
click at [453, 252] on input "b. Implement a round-robin discussion format" at bounding box center [453, 246] width 0 height 9
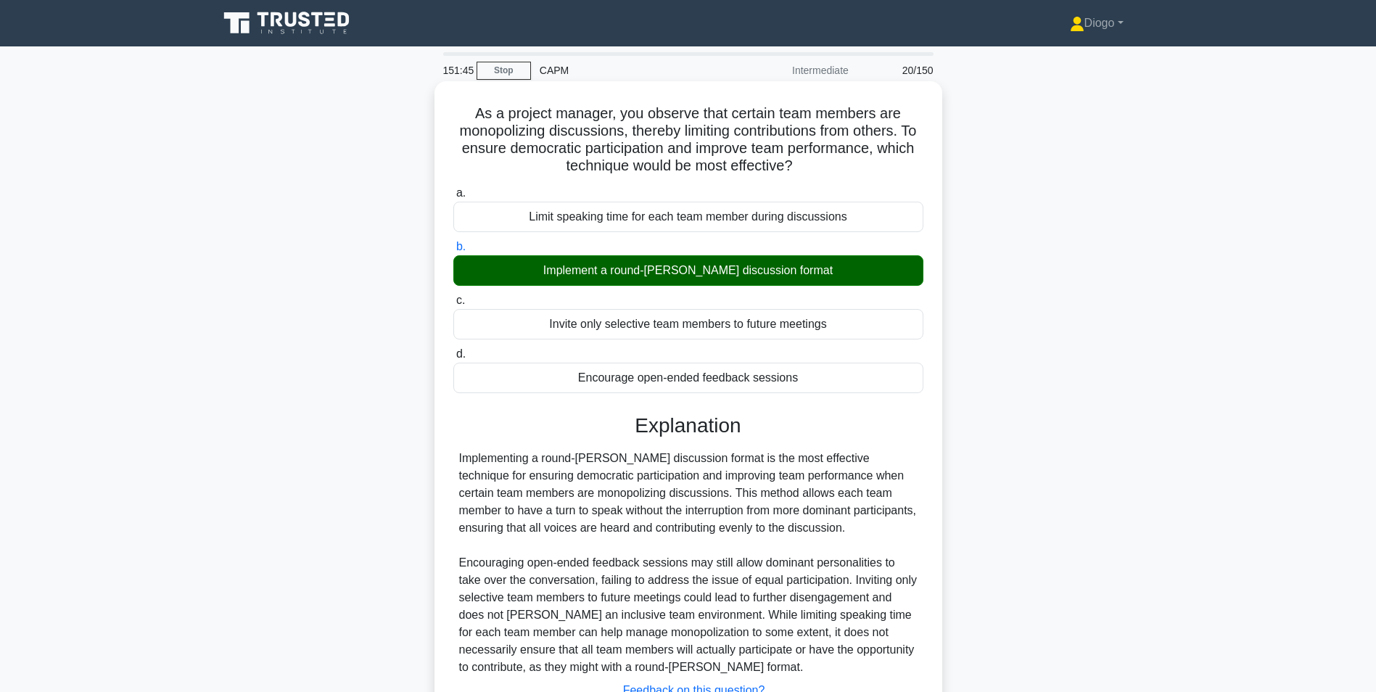
scroll to position [116, 0]
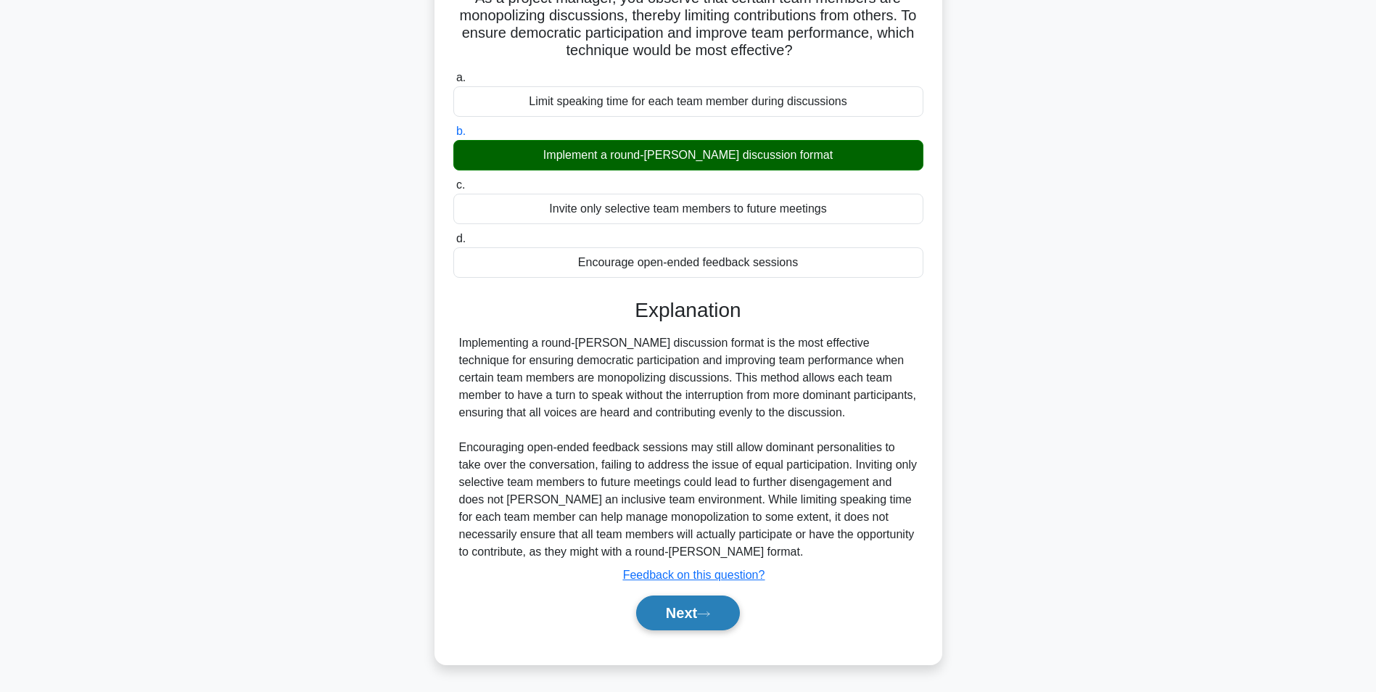
click at [679, 607] on button "Next" at bounding box center [688, 612] width 104 height 35
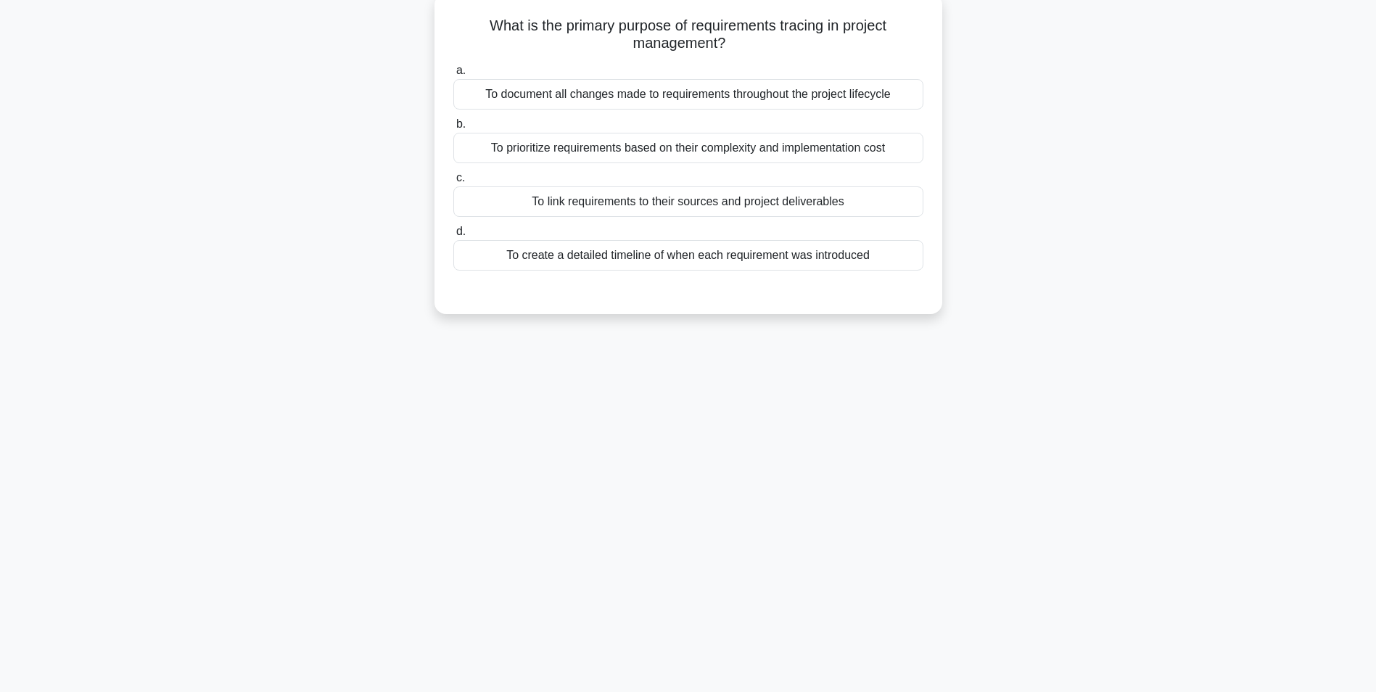
scroll to position [0, 0]
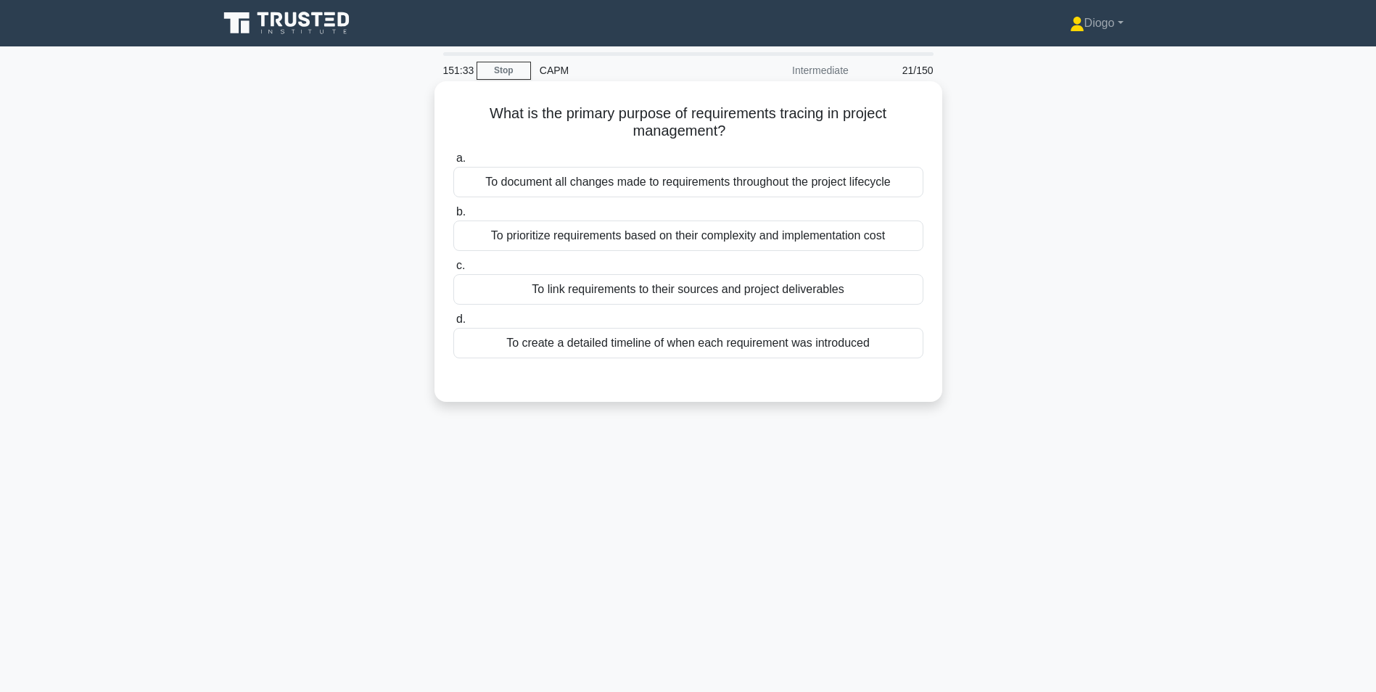
click at [772, 292] on div "To link requirements to their sources and project deliverables" at bounding box center [688, 289] width 470 height 30
click at [453, 270] on input "c. To link requirements to their sources and project deliverables" at bounding box center [453, 265] width 0 height 9
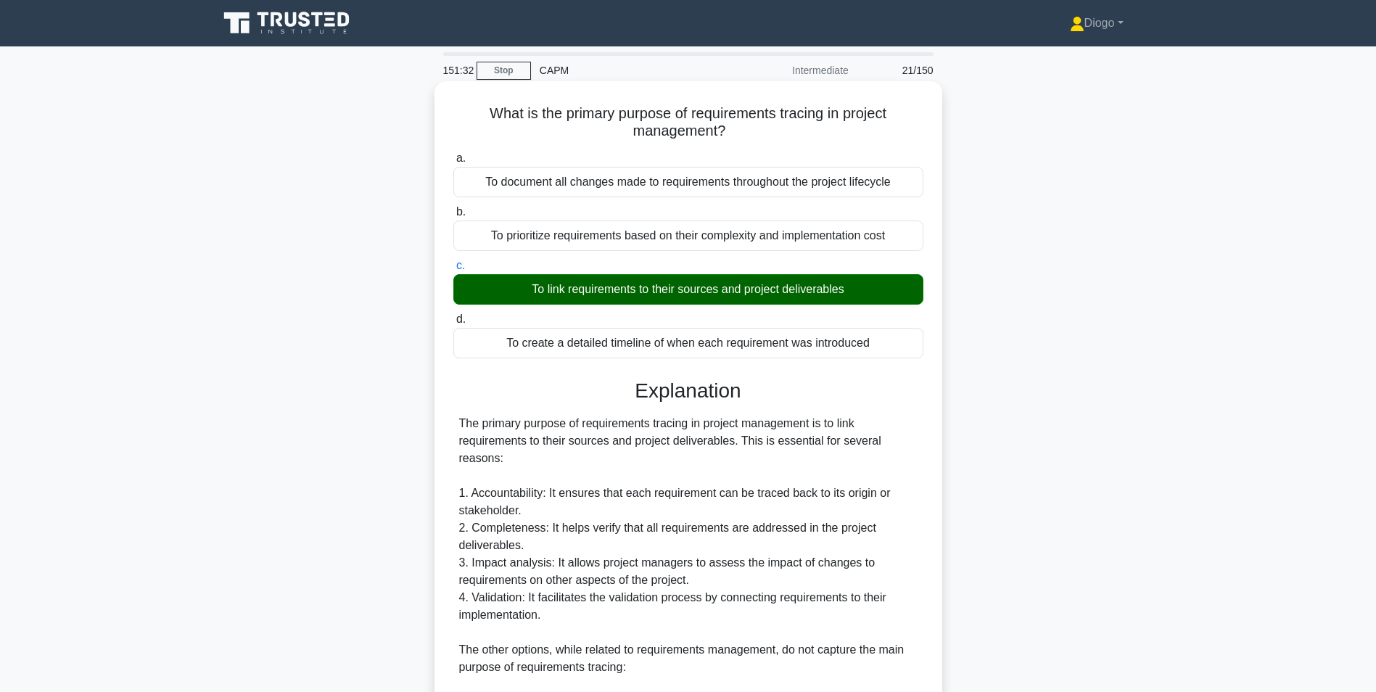
scroll to position [325, 0]
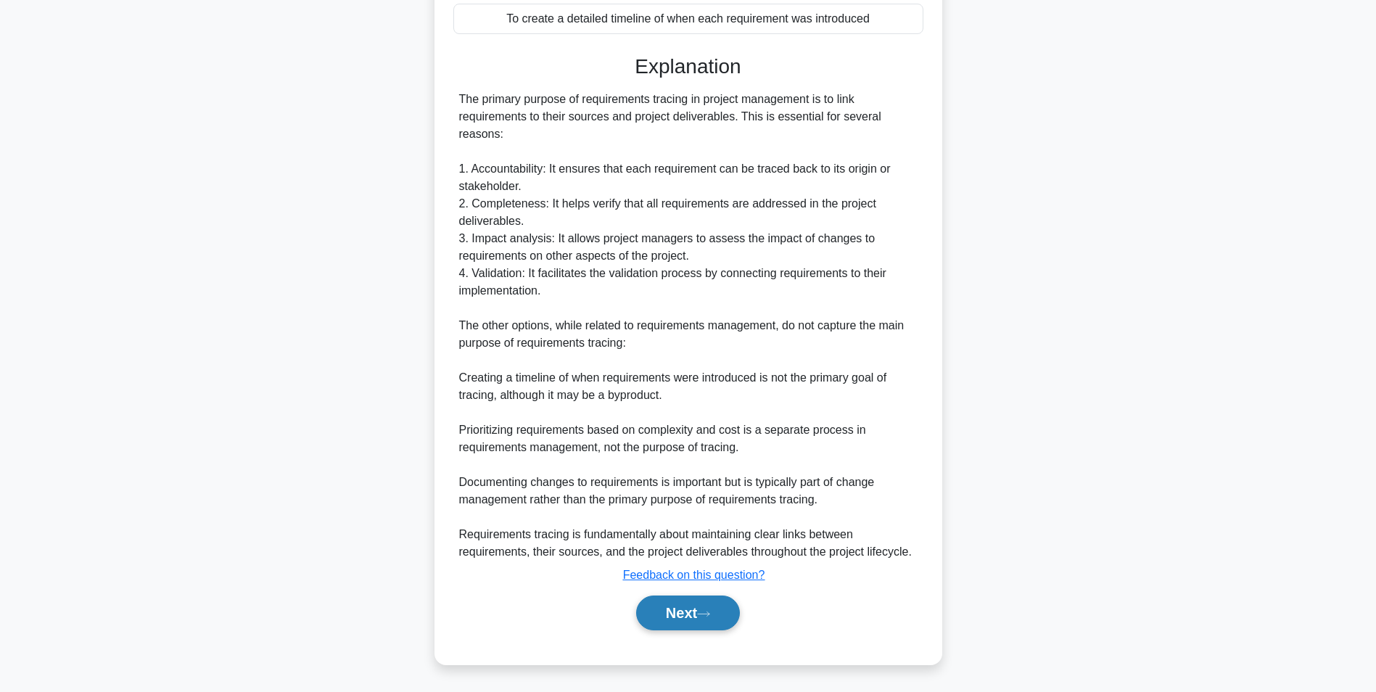
drag, startPoint x: 700, startPoint y: 629, endPoint x: 692, endPoint y: 621, distance: 11.3
click at [692, 621] on button "Next" at bounding box center [688, 612] width 104 height 35
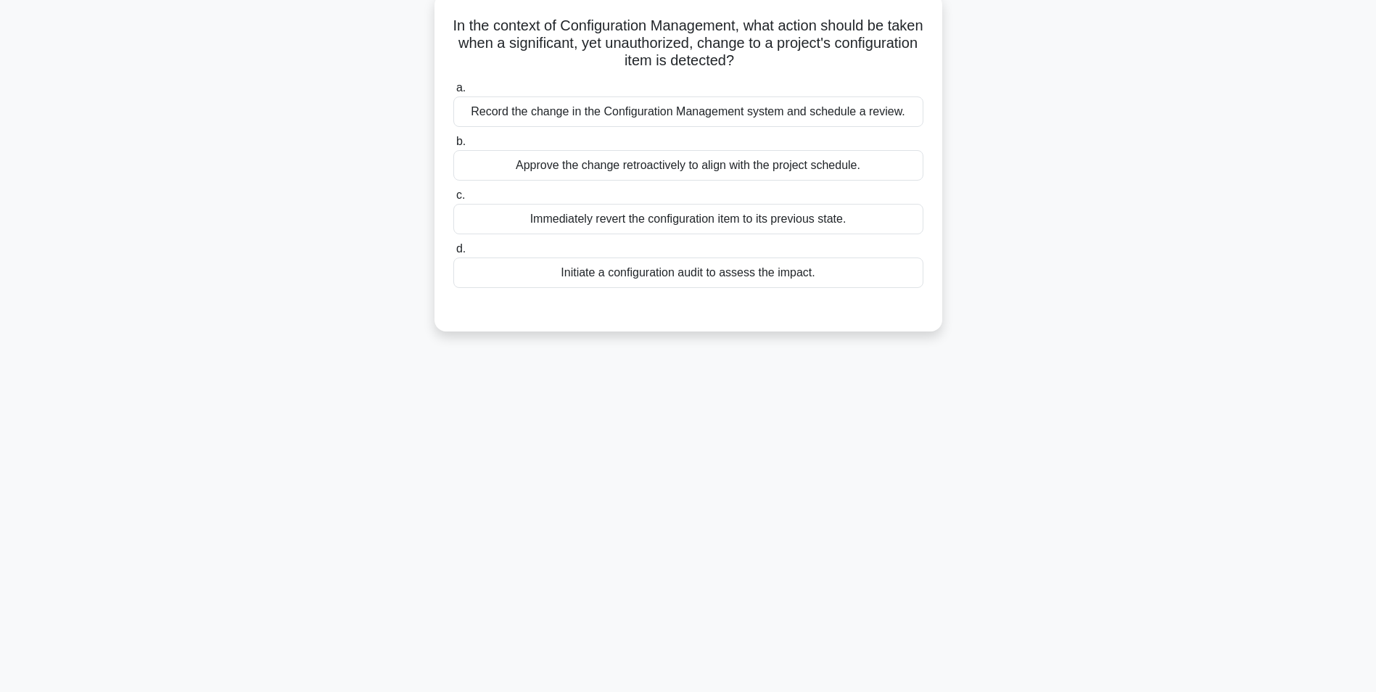
scroll to position [0, 0]
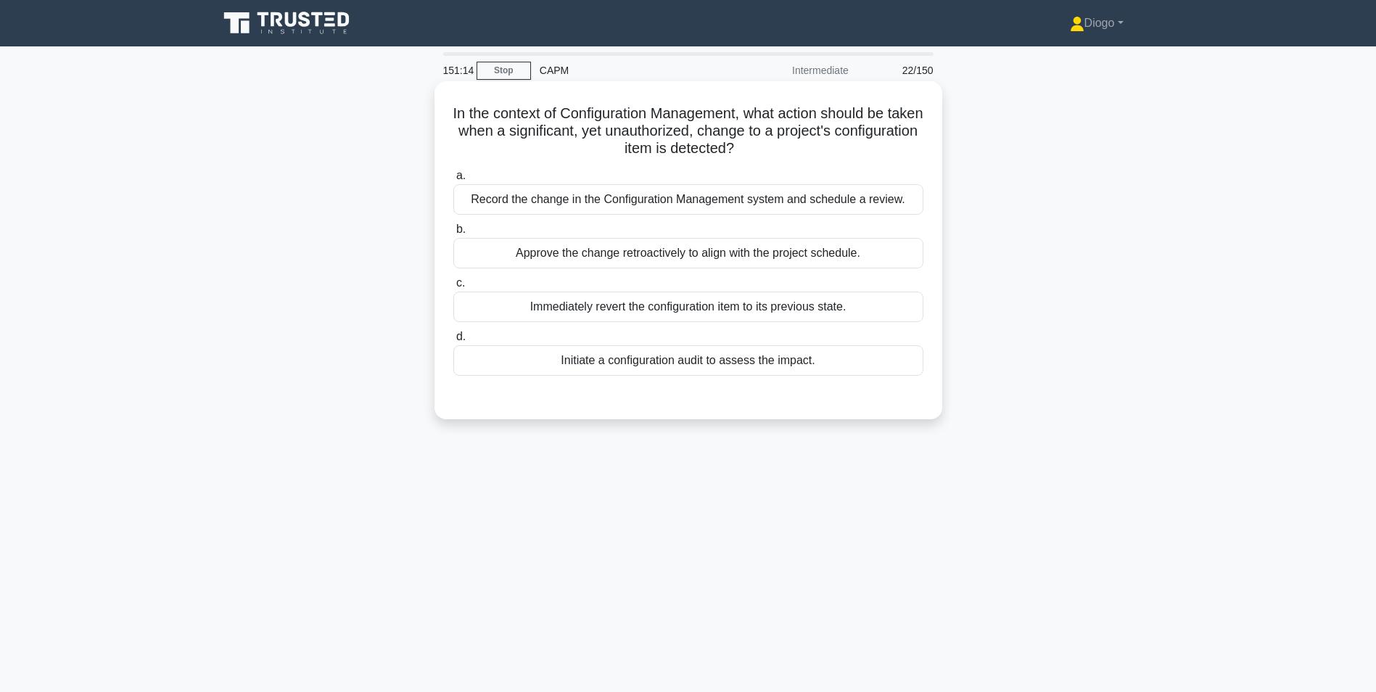
click at [665, 357] on div "Initiate a configuration audit to assess the impact." at bounding box center [688, 360] width 470 height 30
click at [453, 342] on input "d. Initiate a configuration audit to assess the impact." at bounding box center [453, 336] width 0 height 9
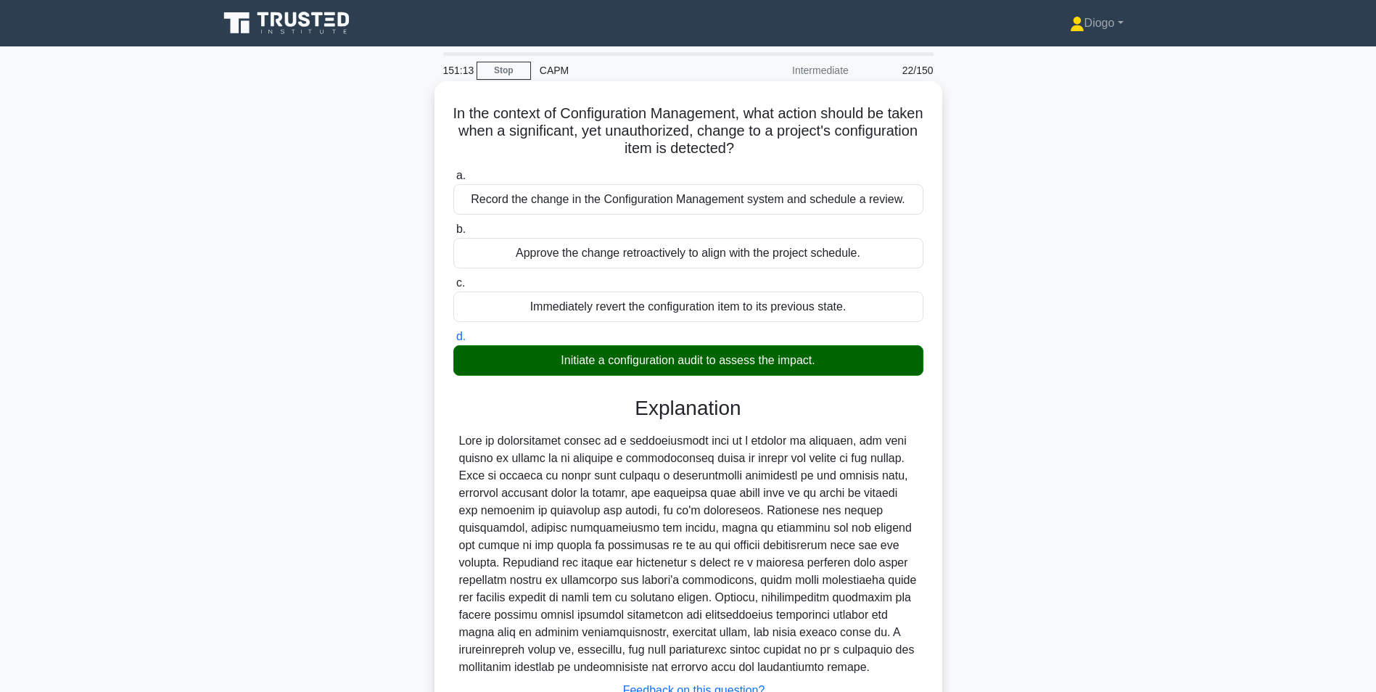
scroll to position [116, 0]
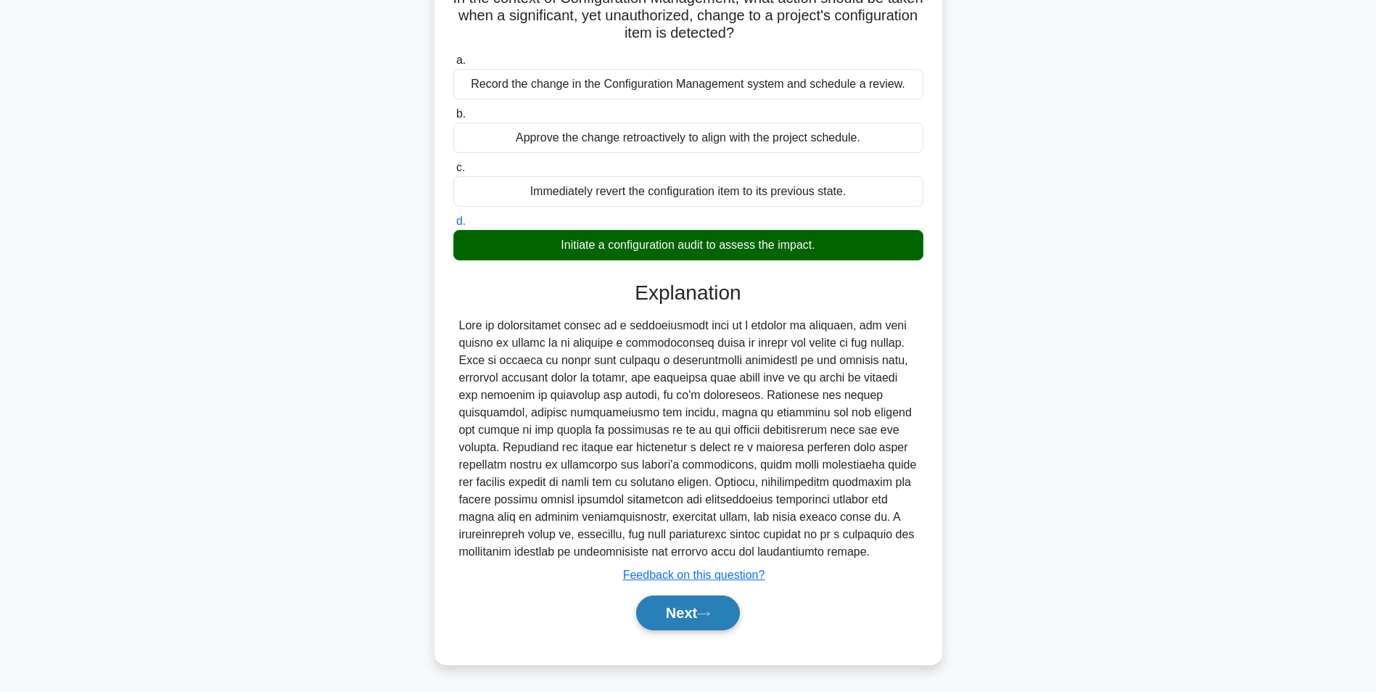
click at [667, 613] on button "Next" at bounding box center [688, 612] width 104 height 35
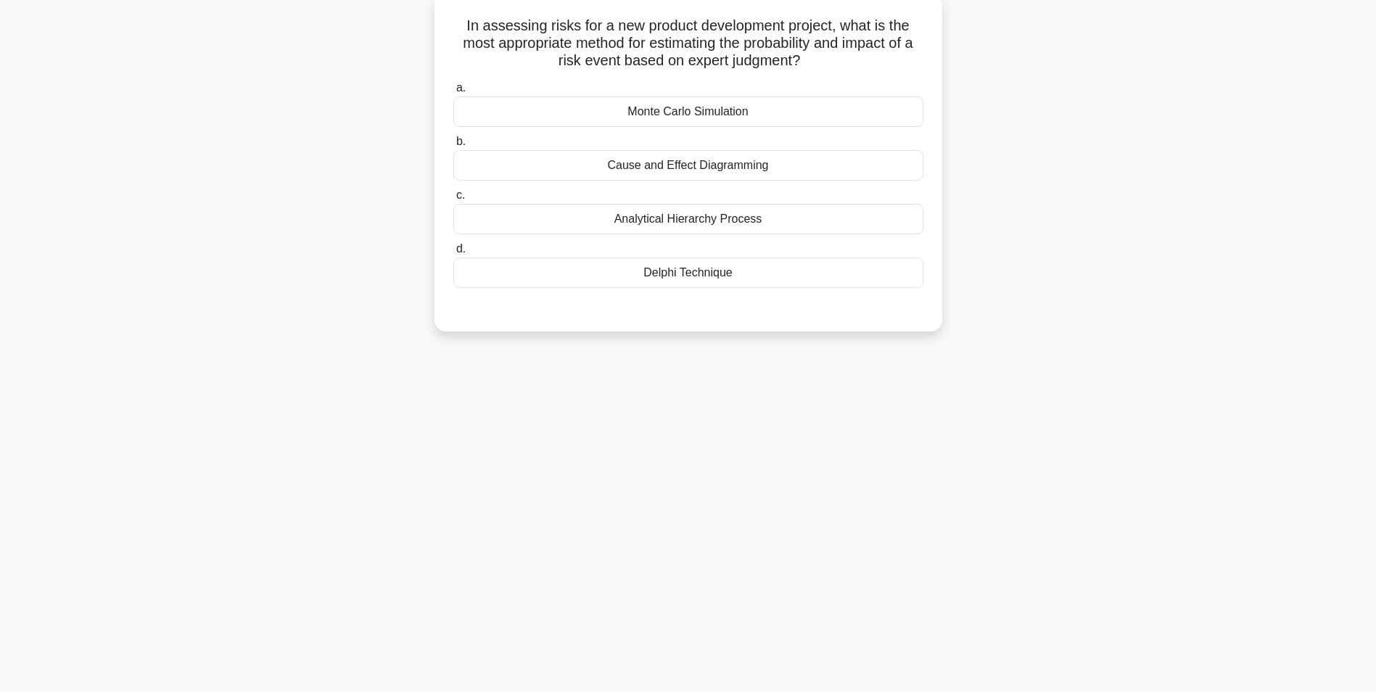
scroll to position [0, 0]
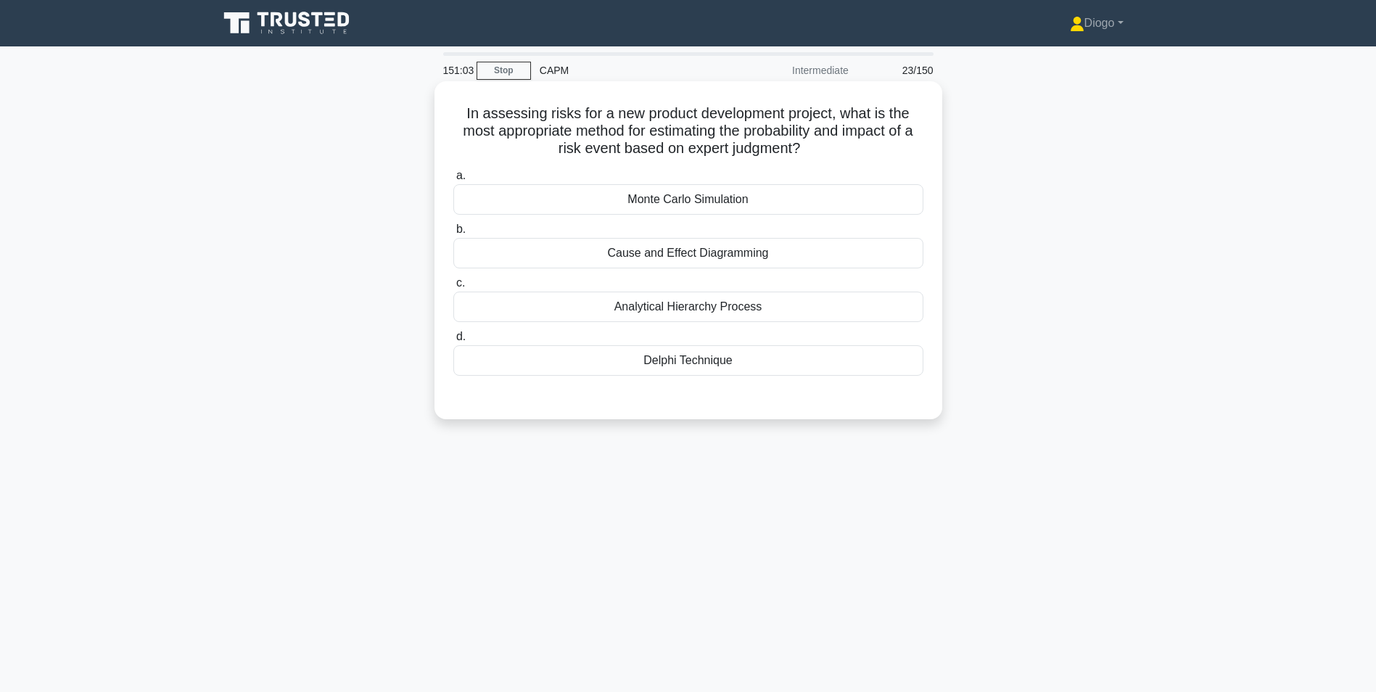
click at [705, 357] on div "Delphi Technique" at bounding box center [688, 360] width 470 height 30
click at [453, 342] on input "d. Delphi Technique" at bounding box center [453, 336] width 0 height 9
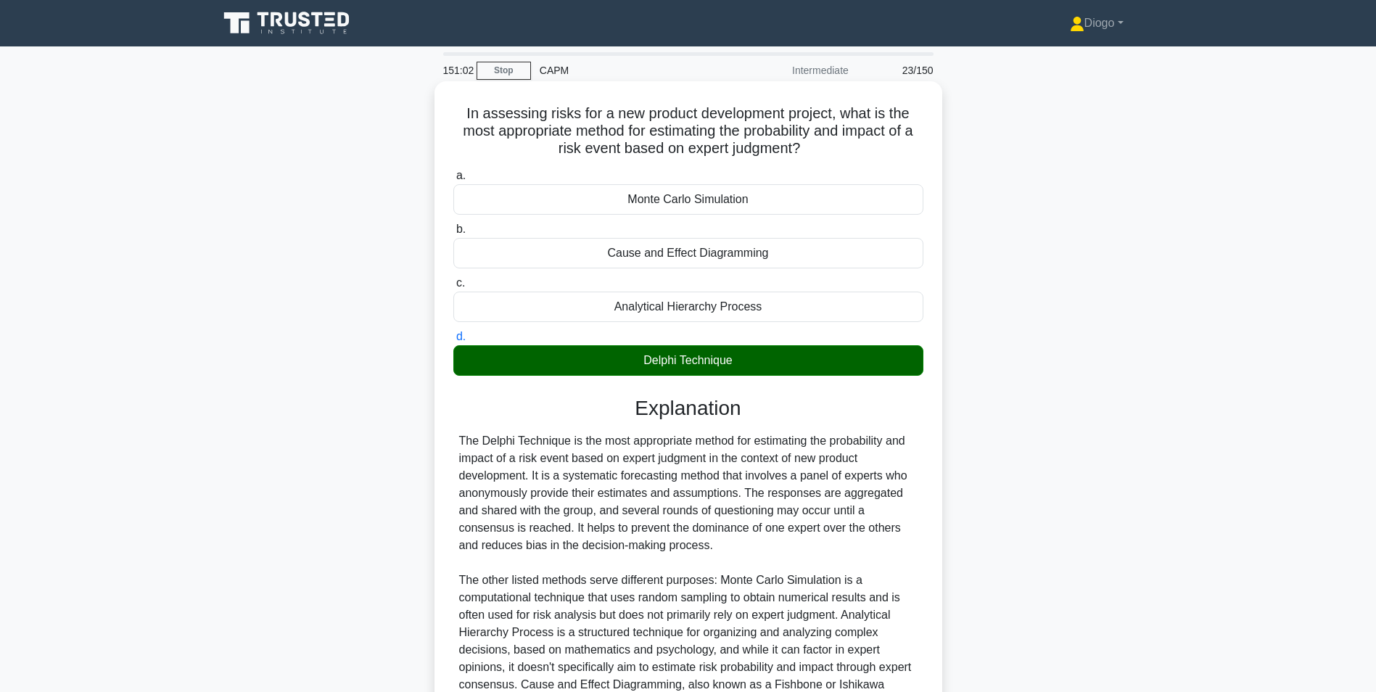
scroll to position [186, 0]
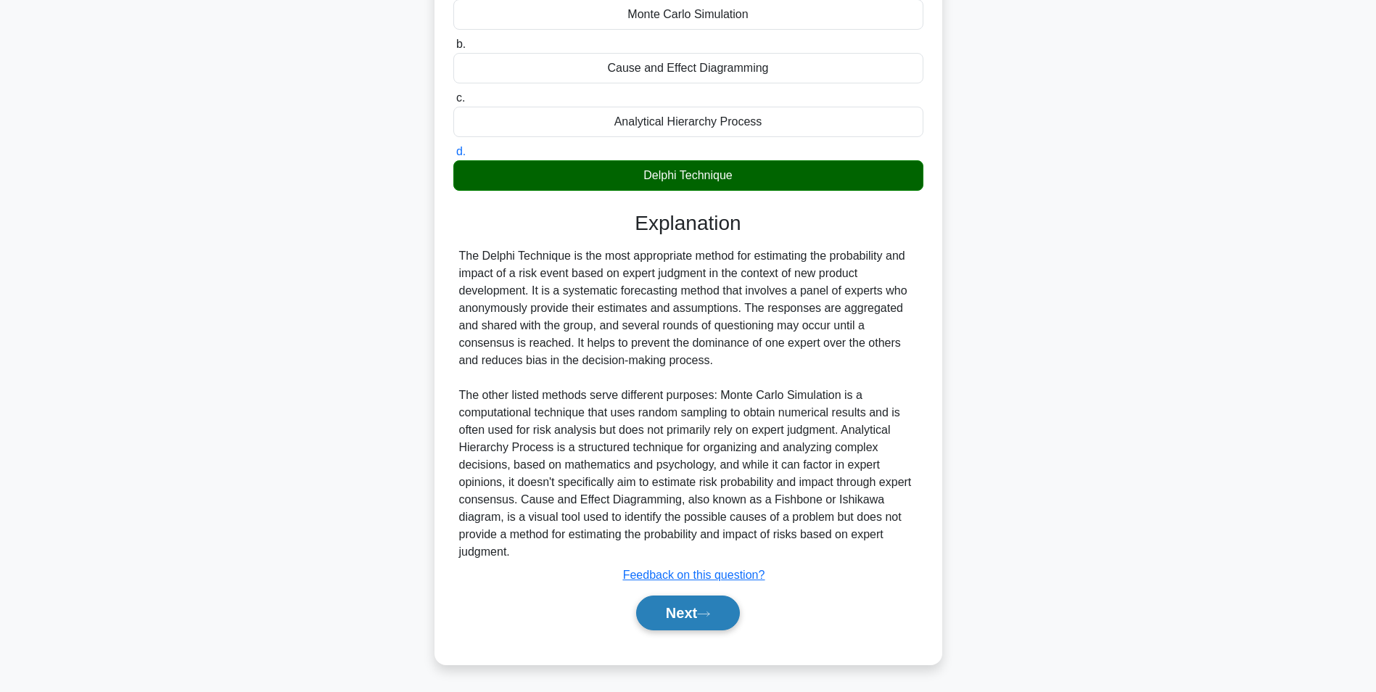
click at [695, 608] on button "Next" at bounding box center [688, 612] width 104 height 35
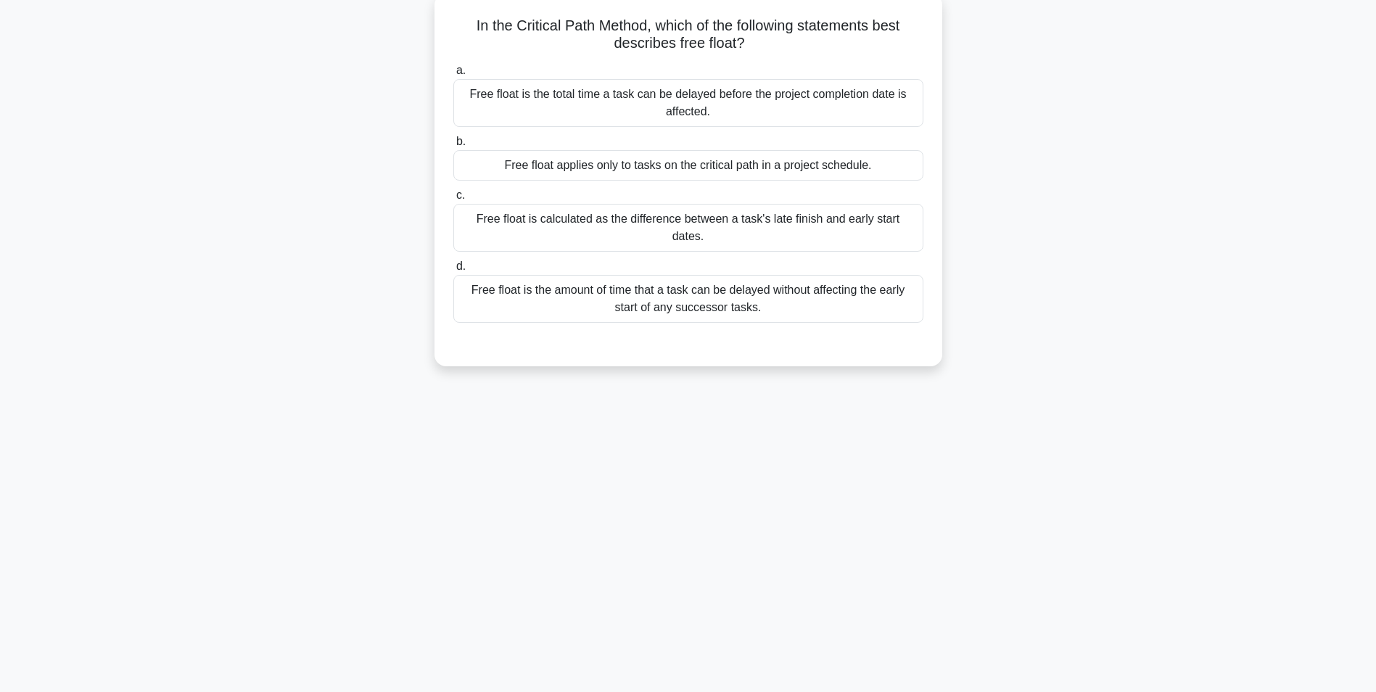
scroll to position [0, 0]
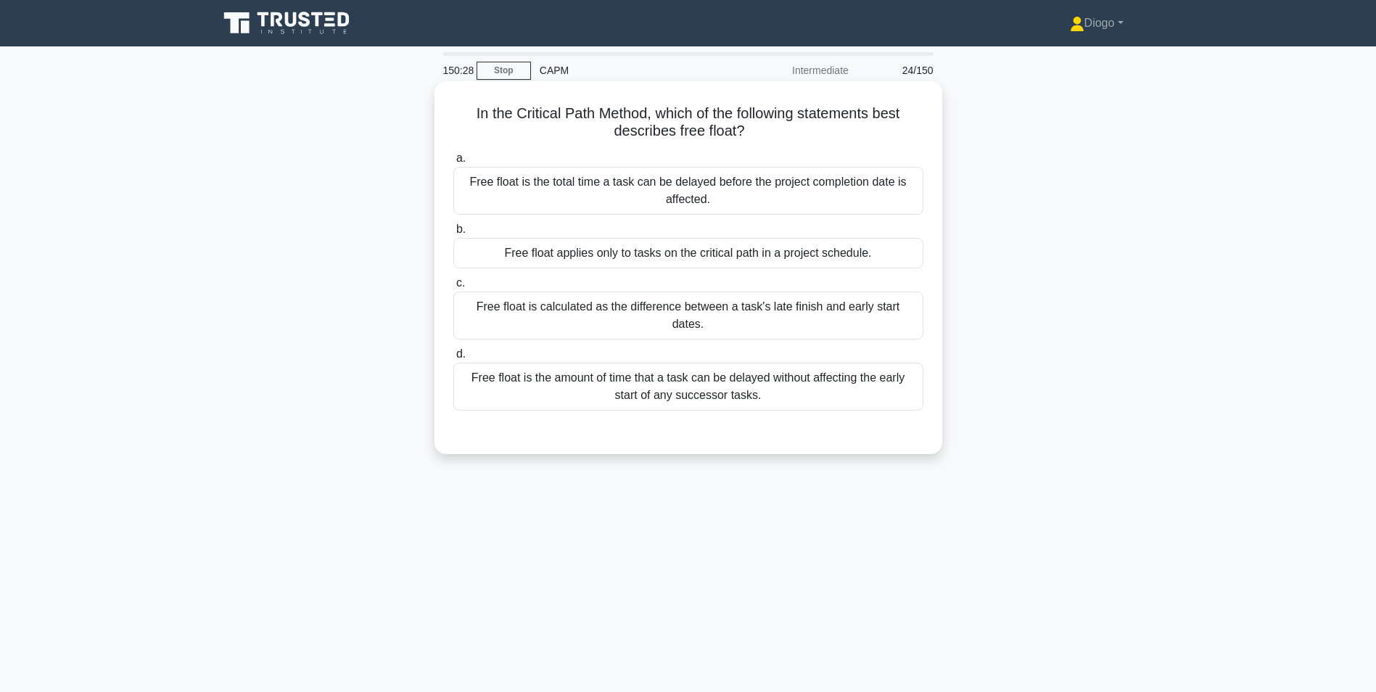
click at [754, 370] on div "Free float is the amount of time that a task can be delayed without affecting t…" at bounding box center [688, 387] width 470 height 48
click at [453, 359] on input "d. Free float is the amount of time that a task can be delayed without affectin…" at bounding box center [453, 353] width 0 height 9
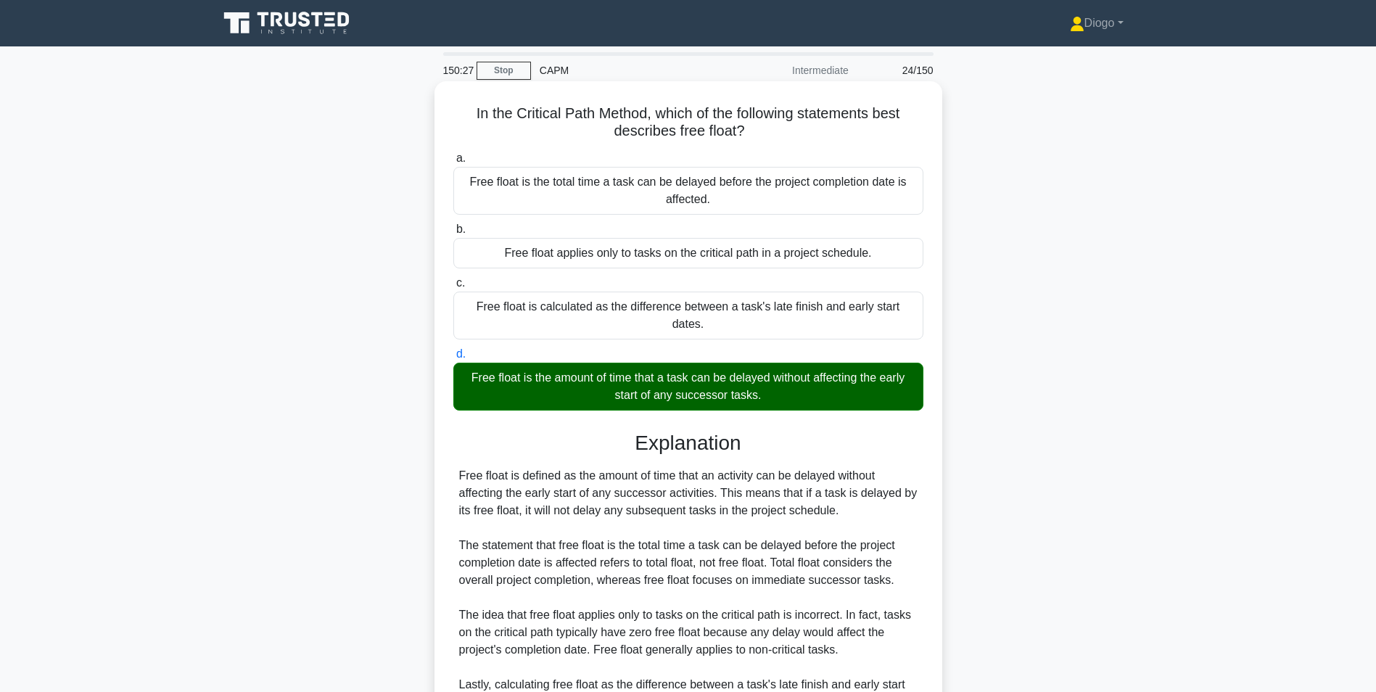
scroll to position [168, 0]
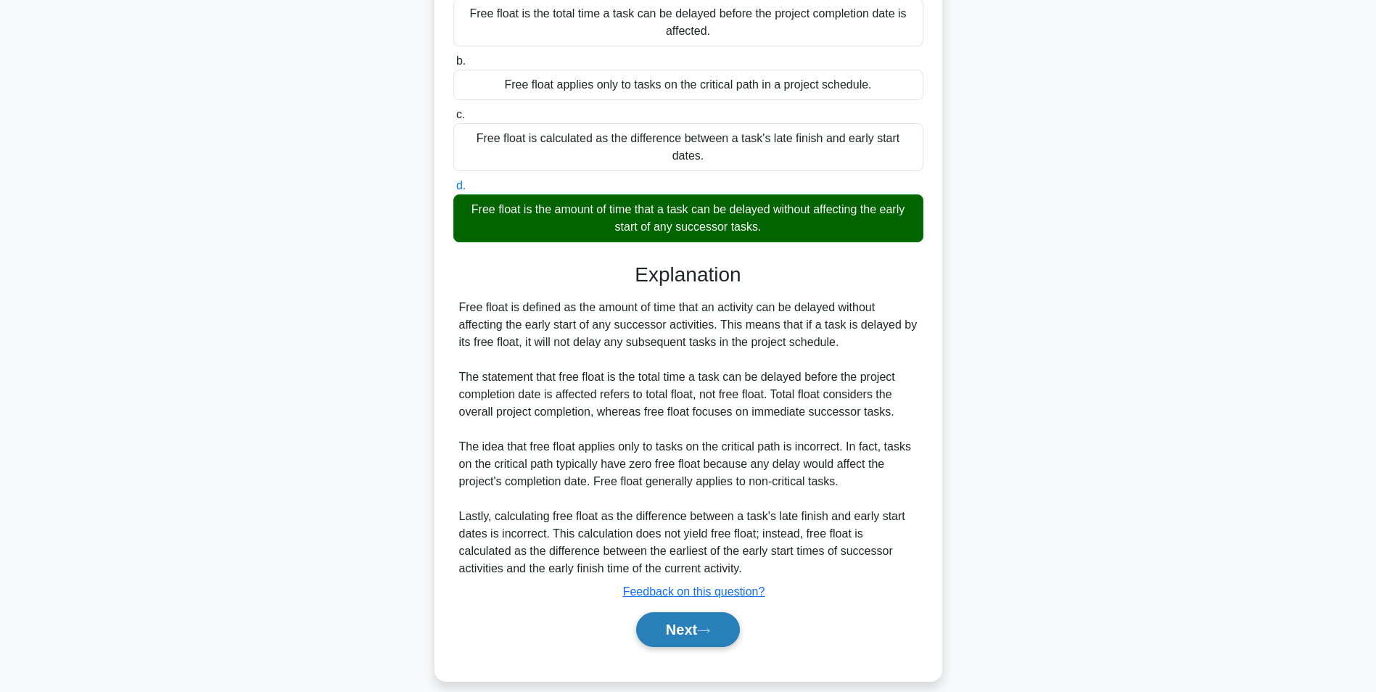
click at [713, 612] on button "Next" at bounding box center [688, 629] width 104 height 35
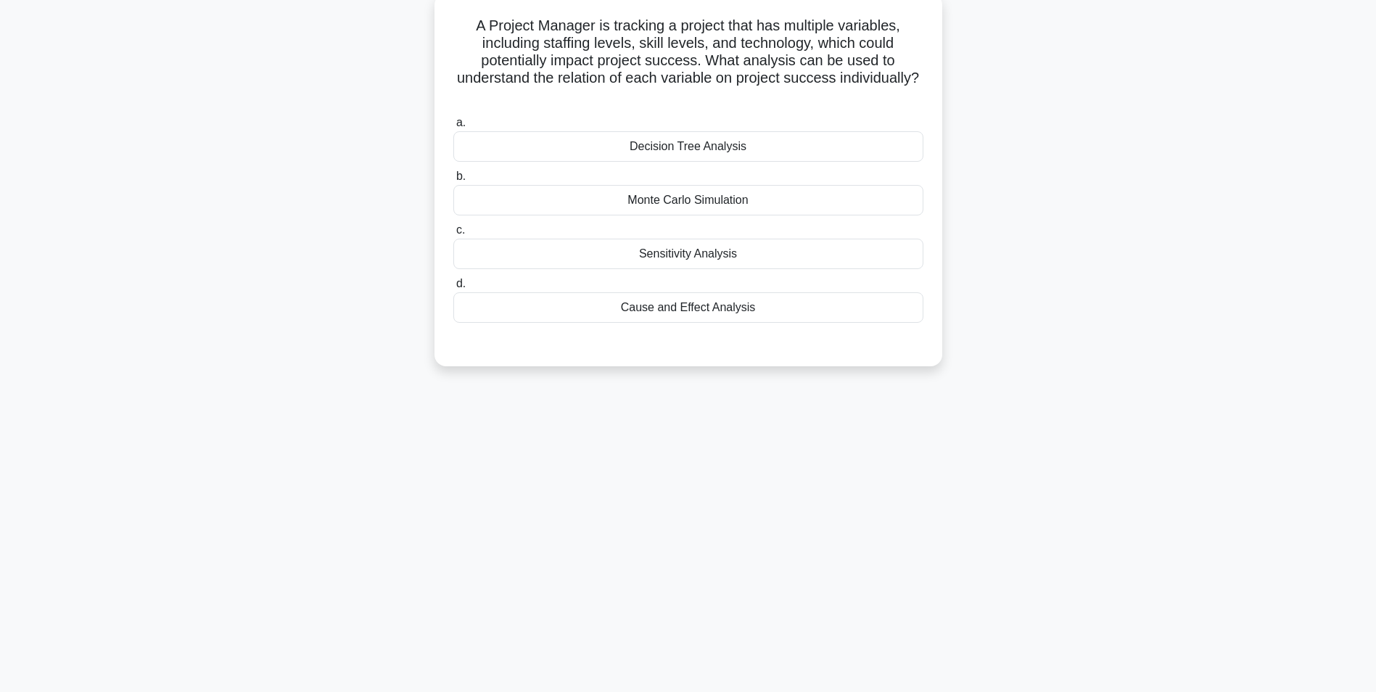
scroll to position [0, 0]
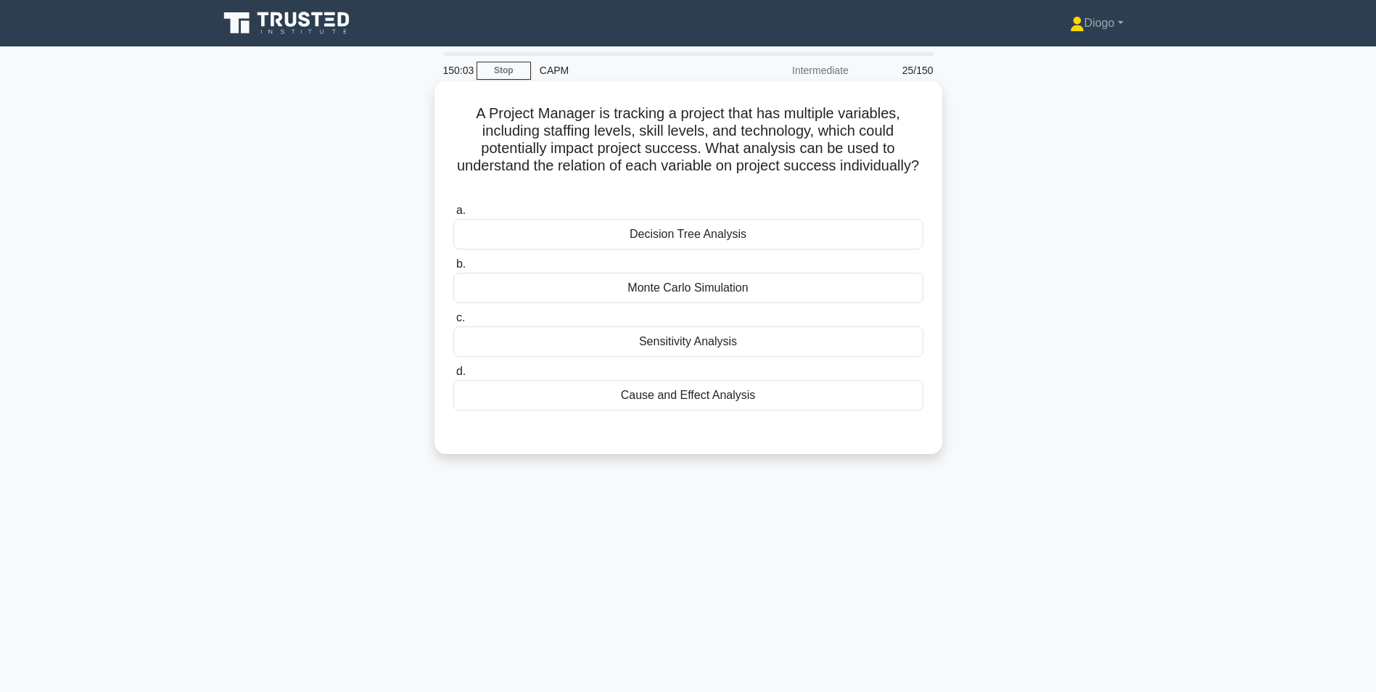
click at [722, 352] on div "Sensitivity Analysis" at bounding box center [688, 341] width 470 height 30
click at [453, 323] on input "c. Sensitivity Analysis" at bounding box center [453, 317] width 0 height 9
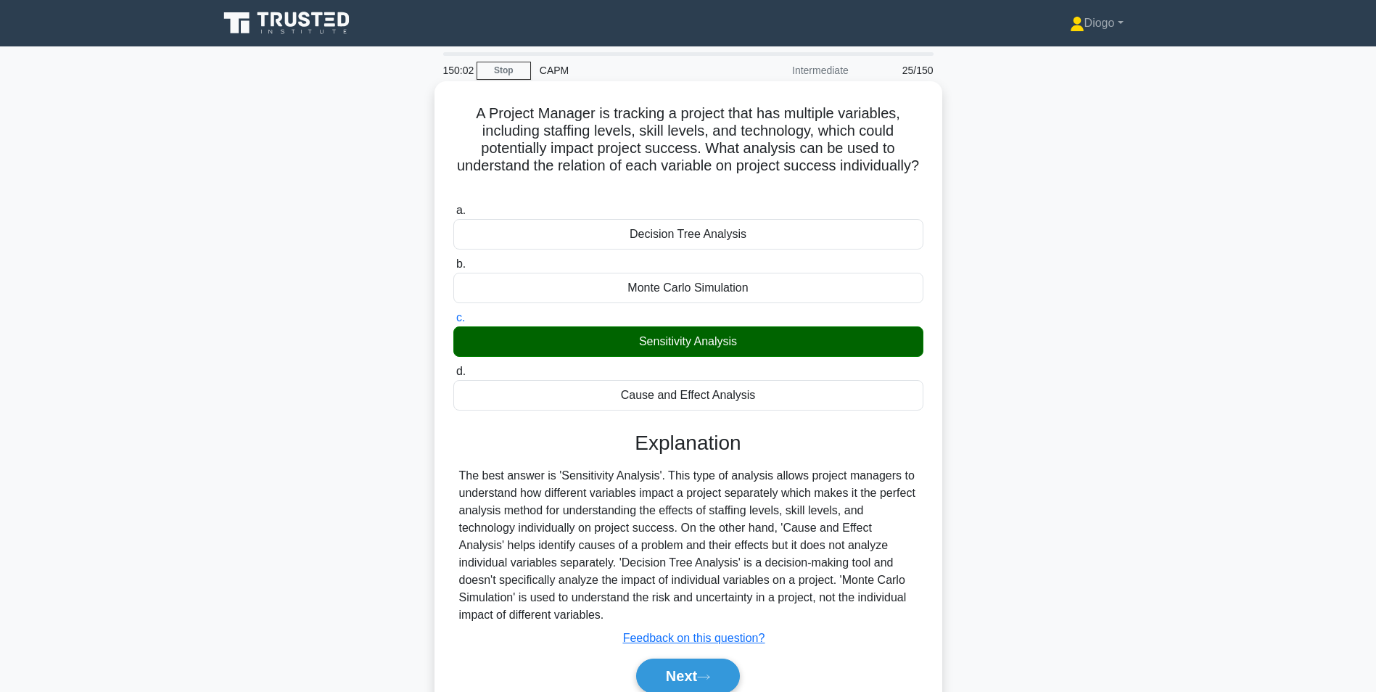
scroll to position [91, 0]
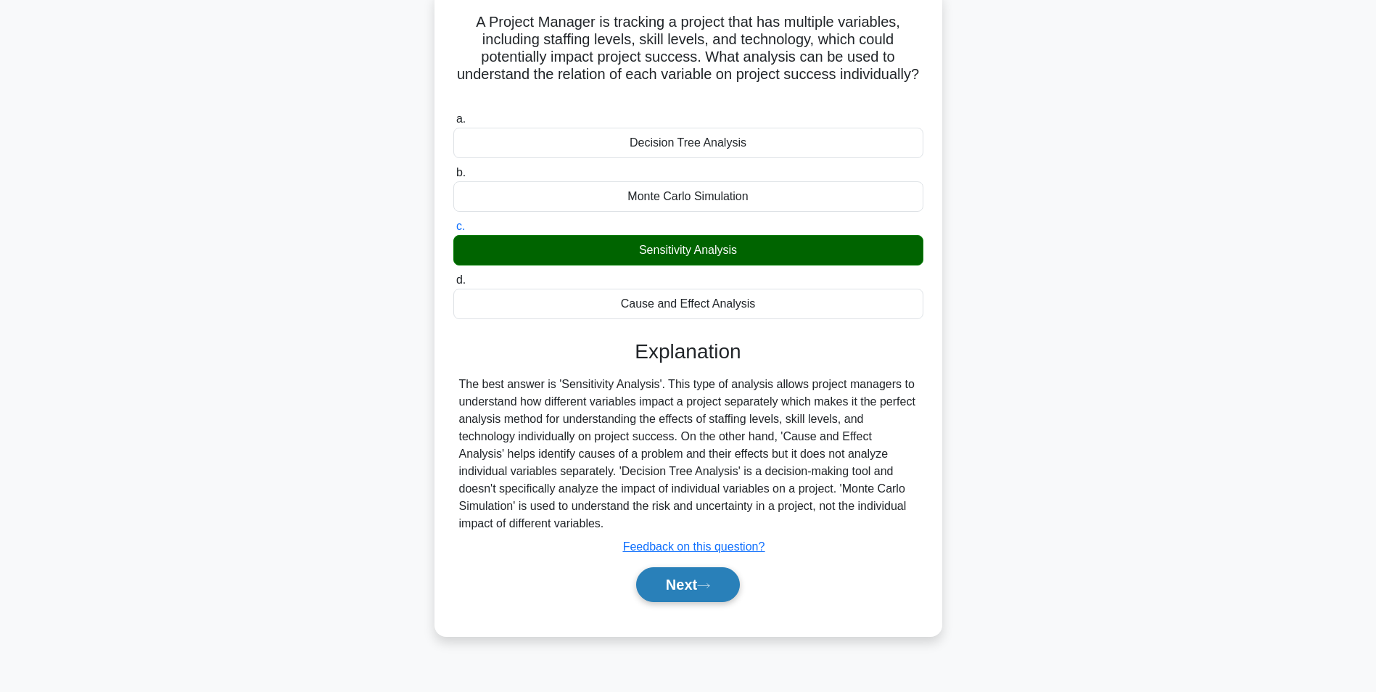
click at [716, 576] on button "Next" at bounding box center [688, 584] width 104 height 35
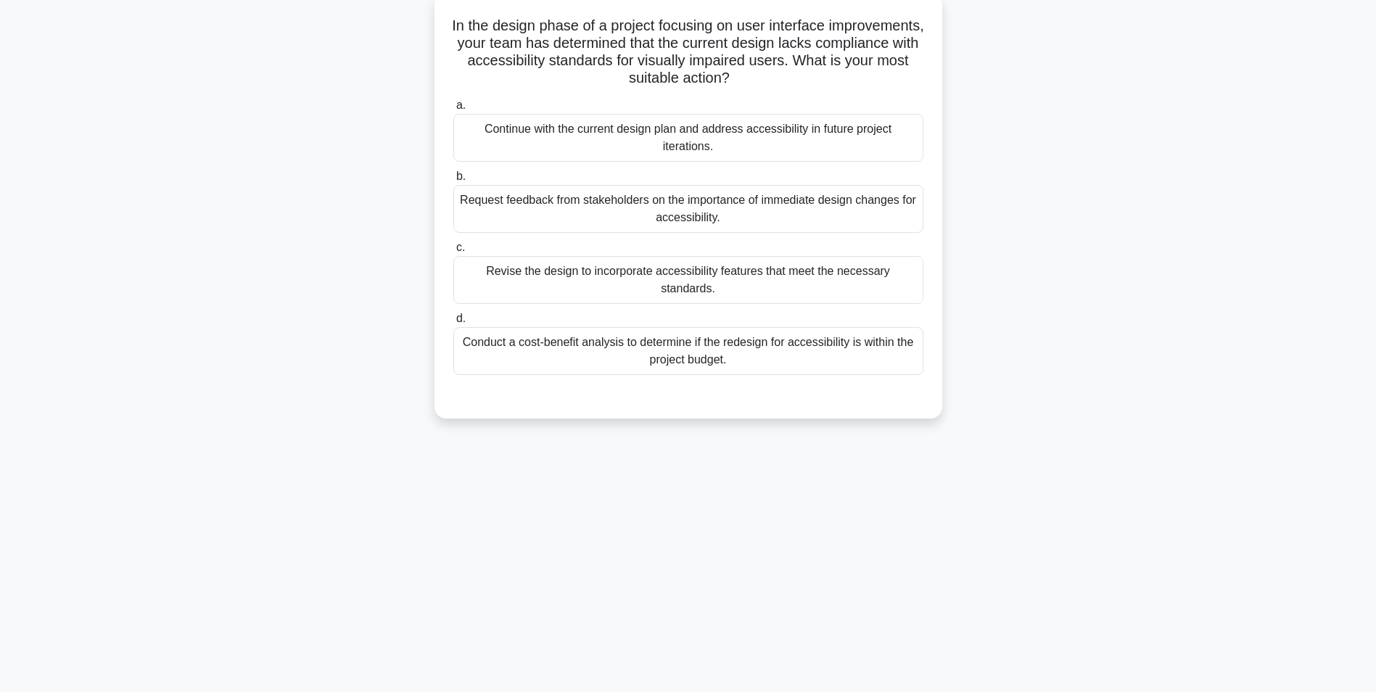
scroll to position [0, 0]
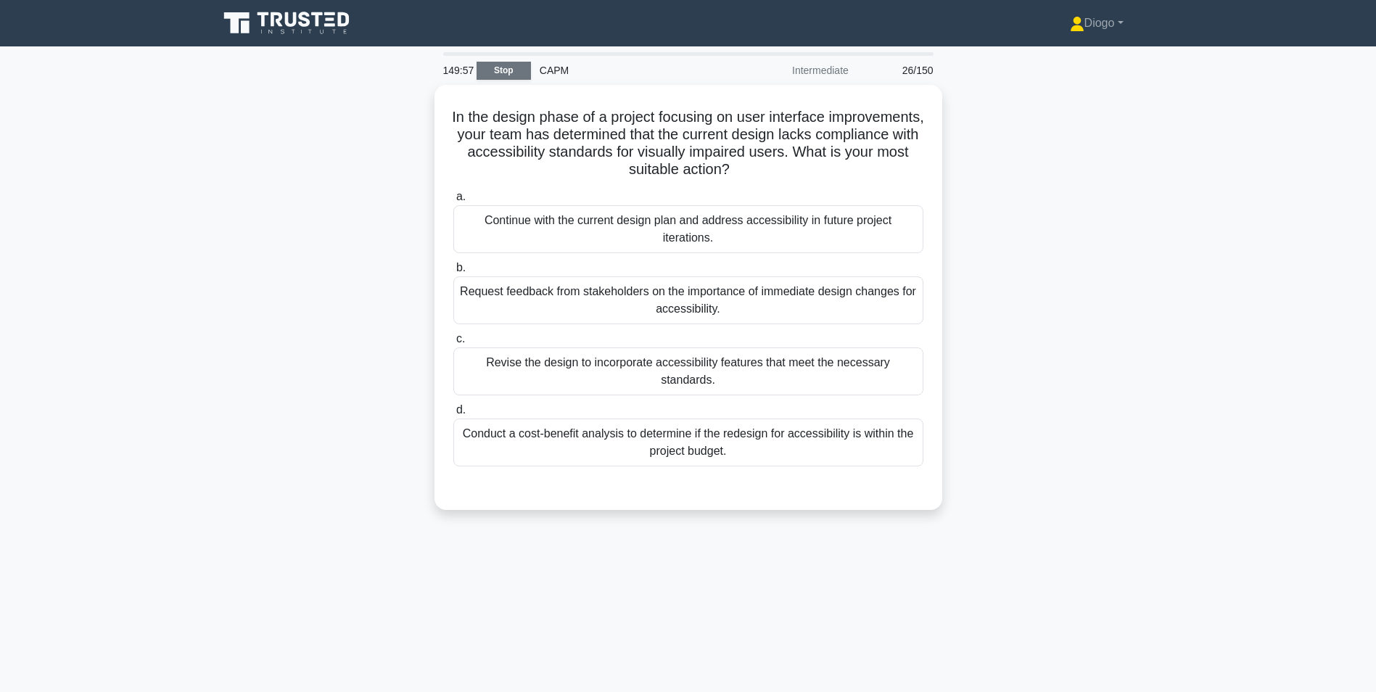
click at [515, 74] on link "Stop" at bounding box center [503, 71] width 54 height 18
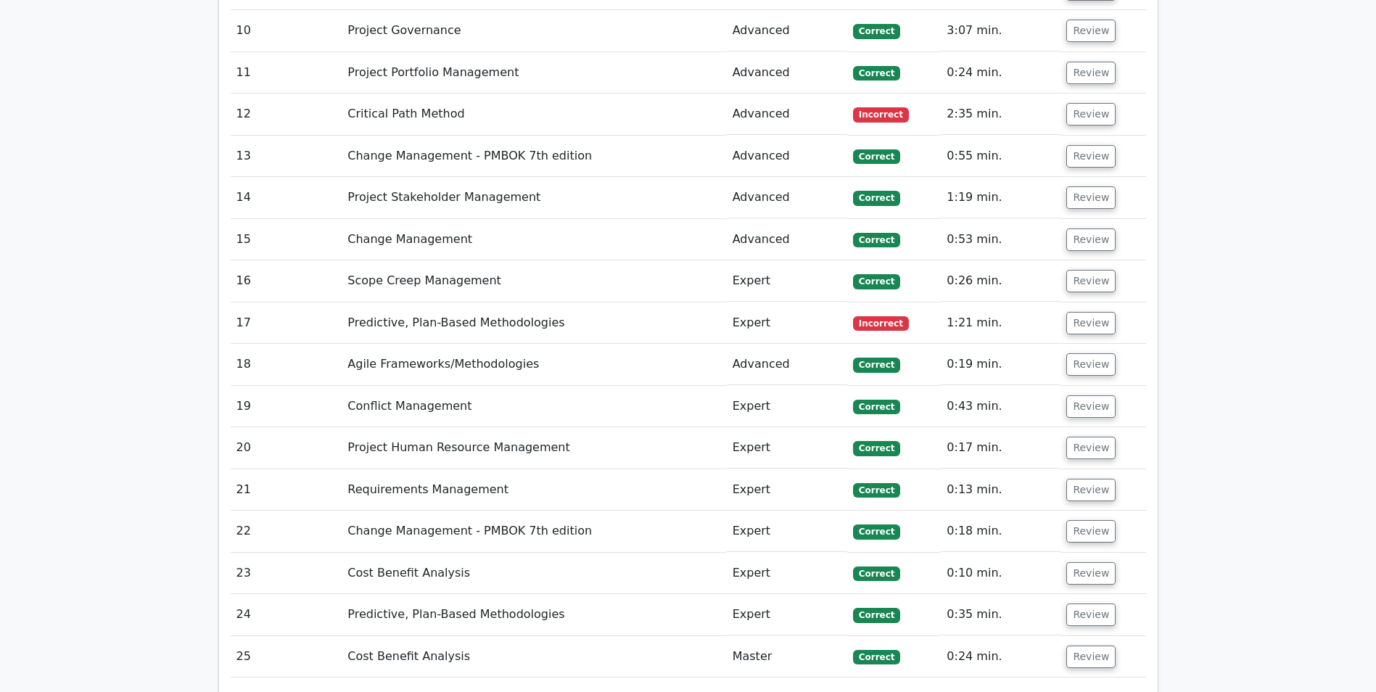
scroll to position [2458, 0]
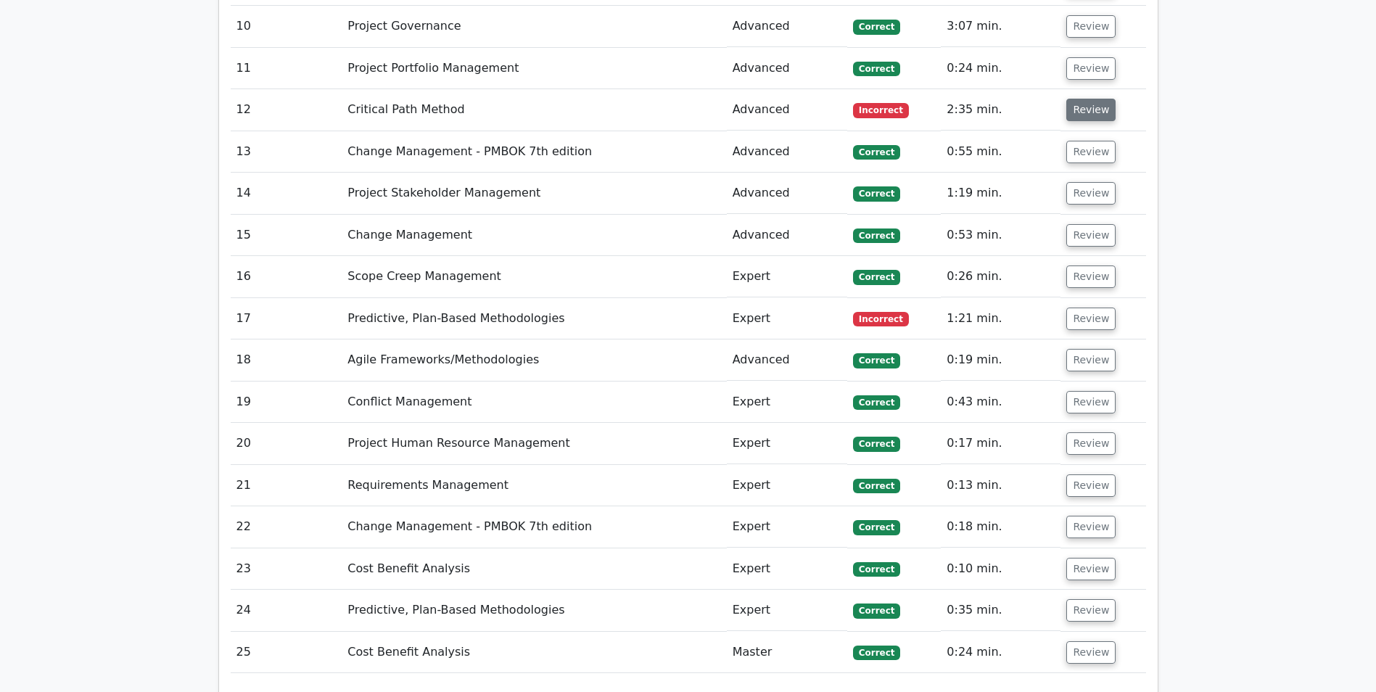
click at [1070, 99] on button "Review" at bounding box center [1090, 110] width 49 height 22
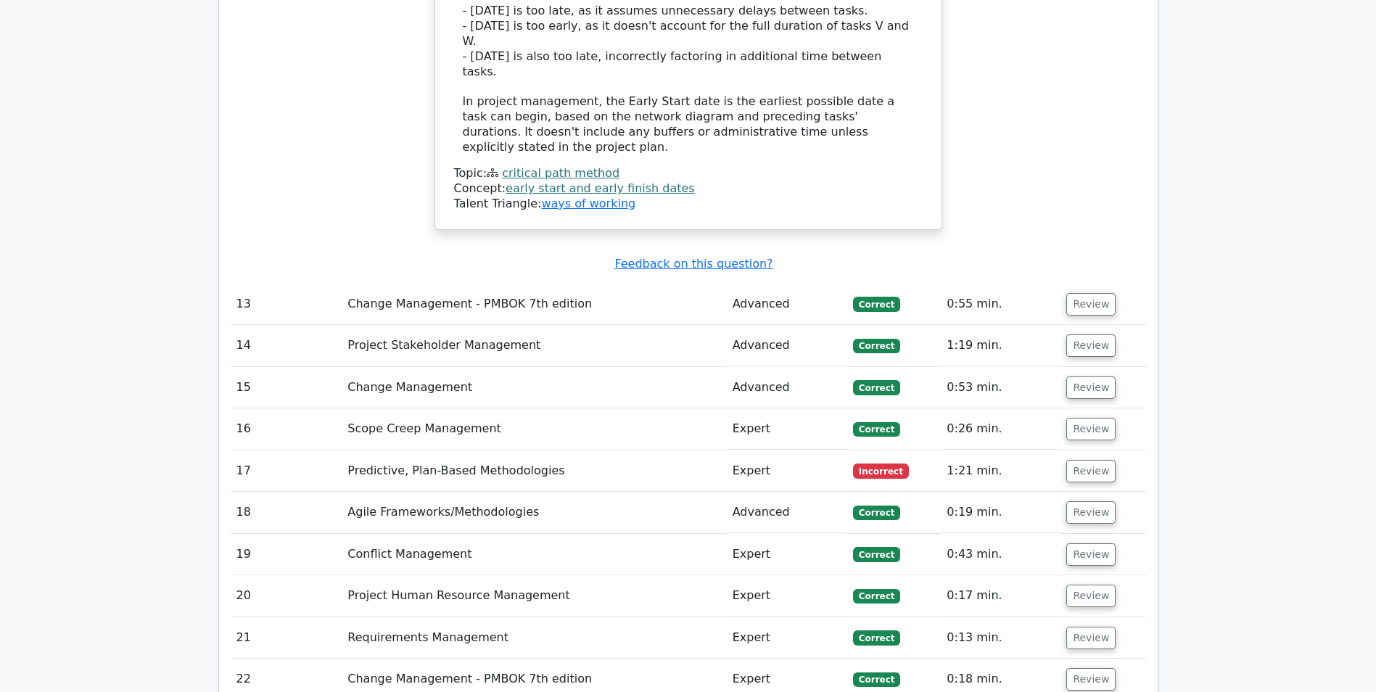
scroll to position [3095, 0]
click at [1067, 459] on button "Review" at bounding box center [1090, 470] width 49 height 22
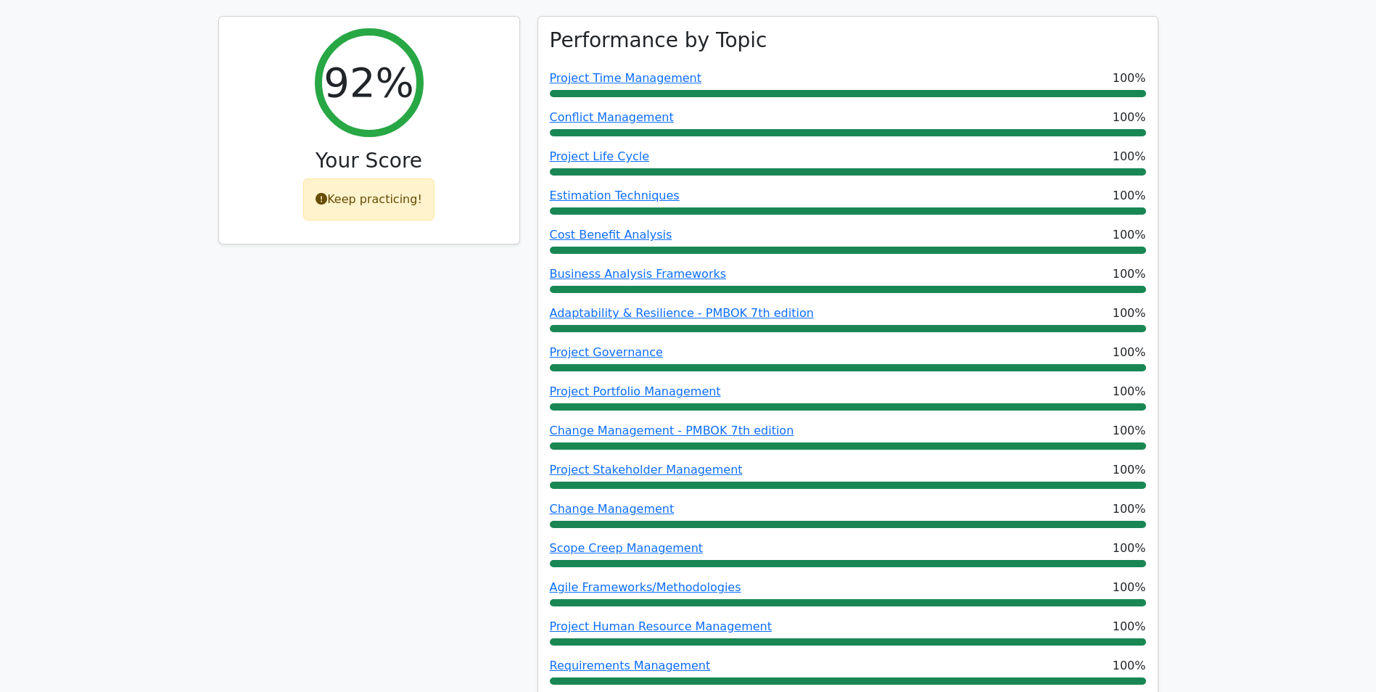
scroll to position [0, 0]
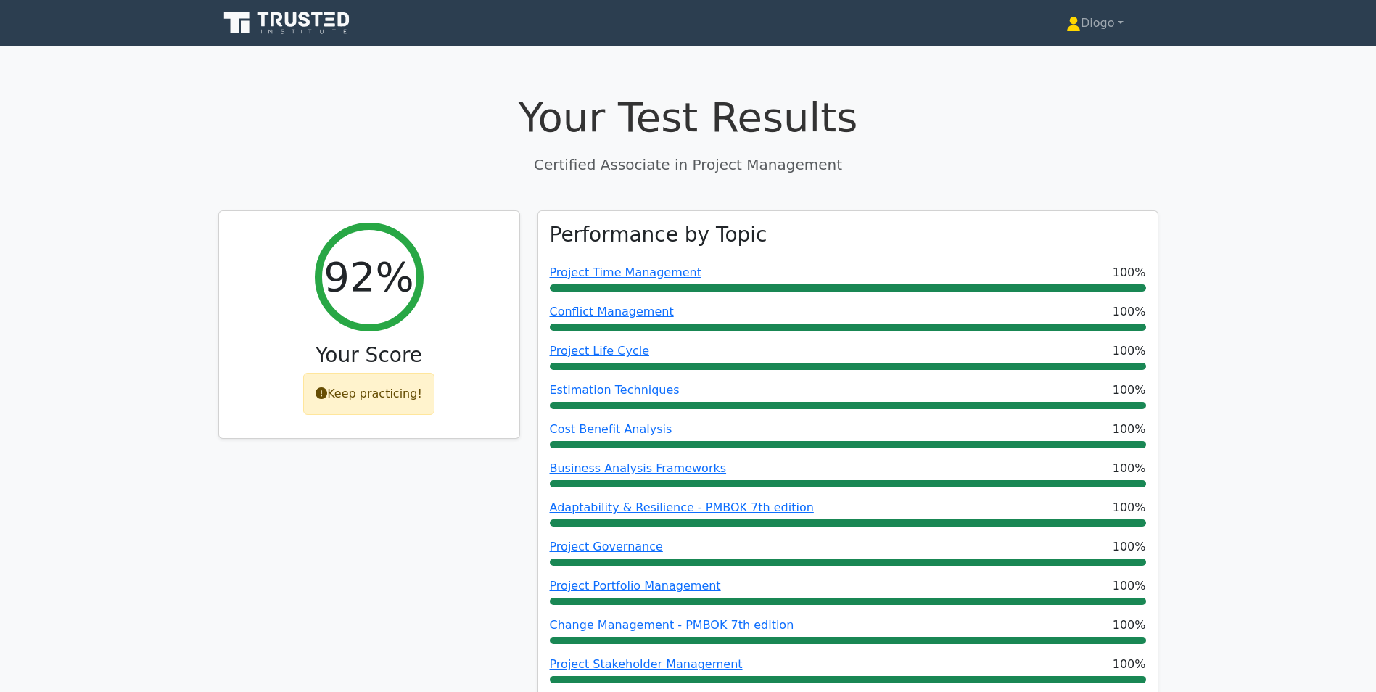
click at [1108, 43] on nav "Diogo Profile Settings" at bounding box center [688, 23] width 1376 height 46
click at [1098, 27] on link "Diogo" at bounding box center [1094, 23] width 127 height 29
click at [1093, 49] on link "Profile" at bounding box center [1089, 57] width 115 height 23
